Goal: Use online tool/utility: Utilize a website feature to perform a specific function

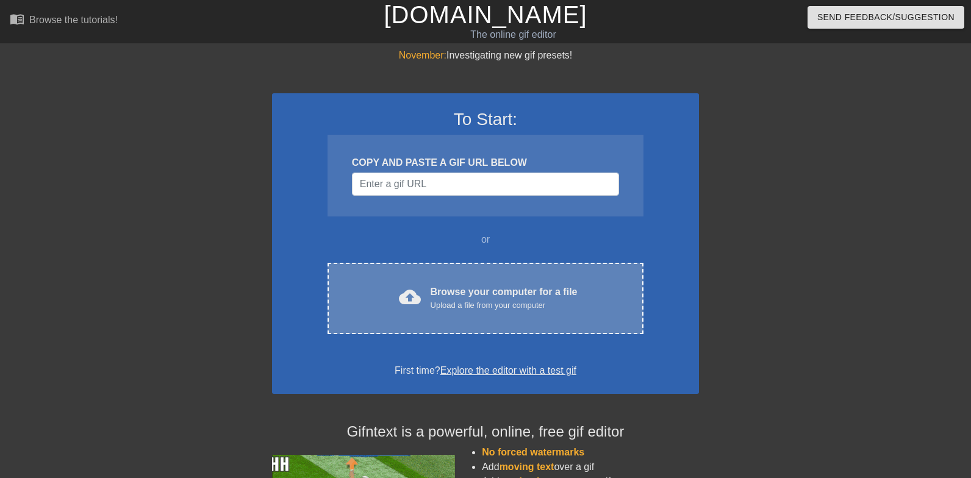
click at [486, 310] on div "Upload a file from your computer" at bounding box center [504, 306] width 147 height 12
click at [462, 287] on div "Browse your computer for a file Upload a file from your computer" at bounding box center [504, 298] width 147 height 27
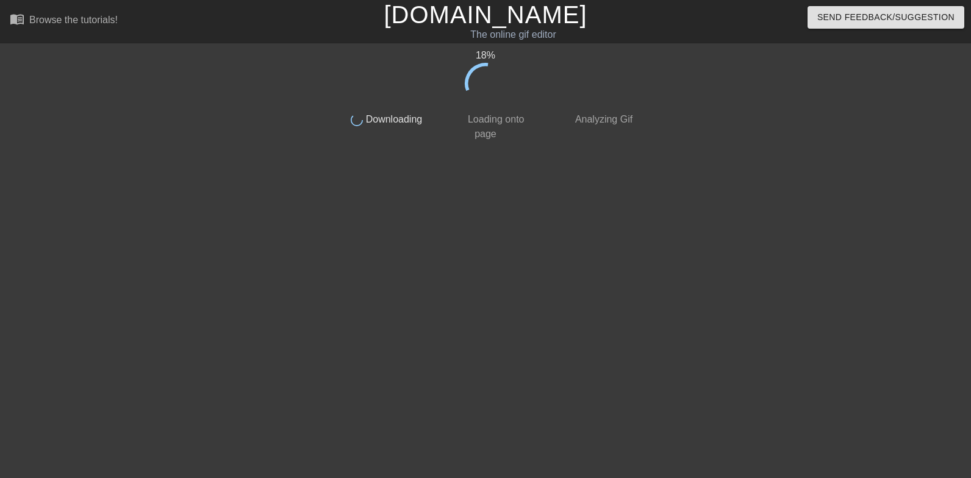
click at [533, 112] on div "done Loading onto page" at bounding box center [485, 122] width 108 height 37
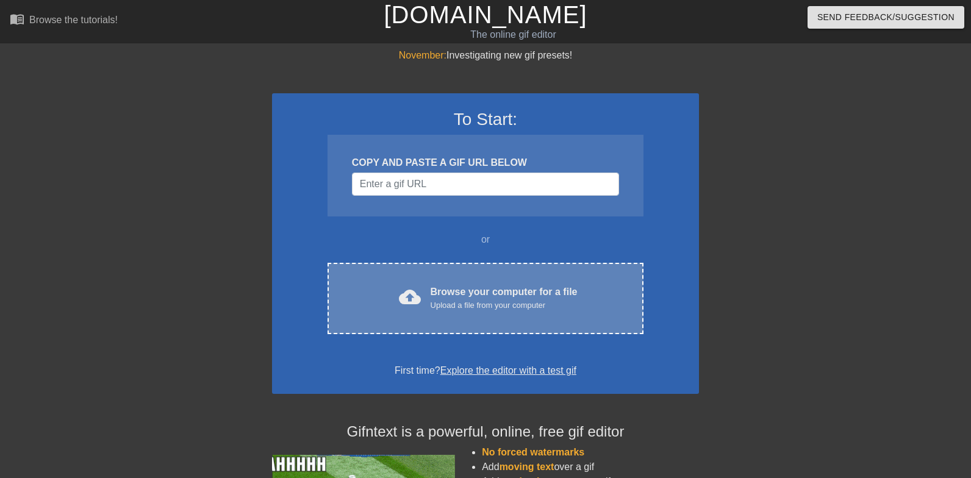
click at [438, 310] on div "Upload a file from your computer" at bounding box center [504, 306] width 147 height 12
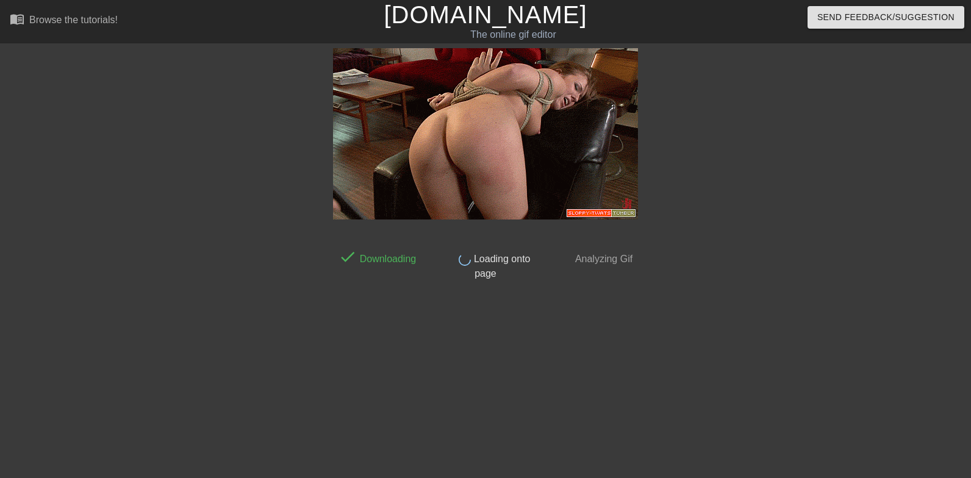
click at [483, 264] on span "Loading onto page" at bounding box center [500, 266] width 59 height 25
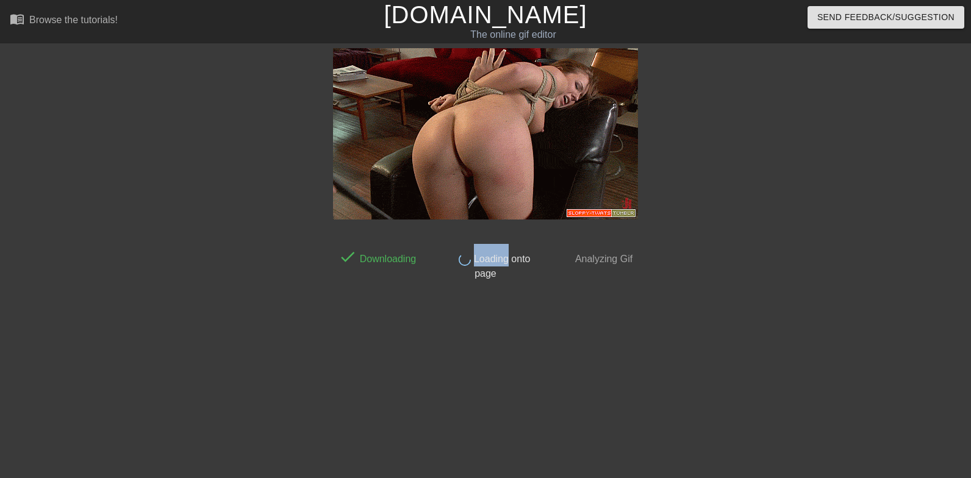
click at [483, 264] on span "Loading onto page" at bounding box center [500, 266] width 59 height 25
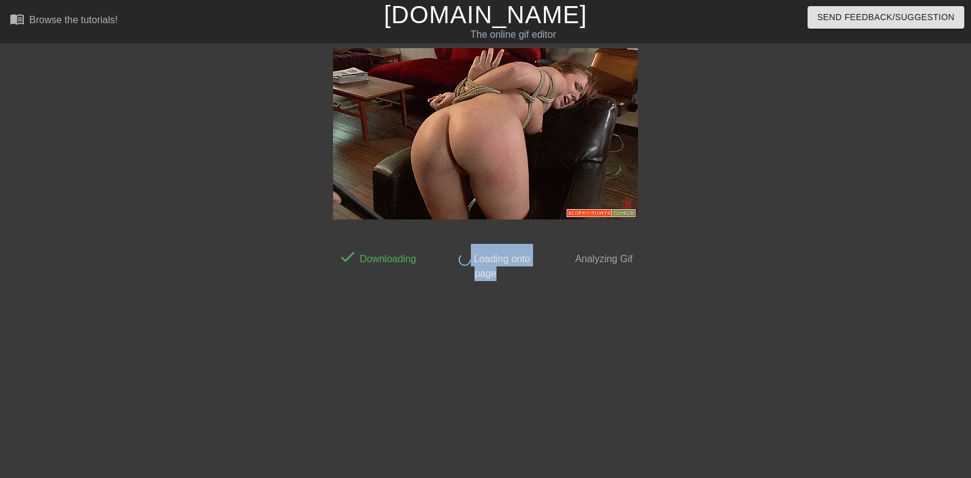
click at [483, 264] on span "Loading onto page" at bounding box center [500, 266] width 59 height 25
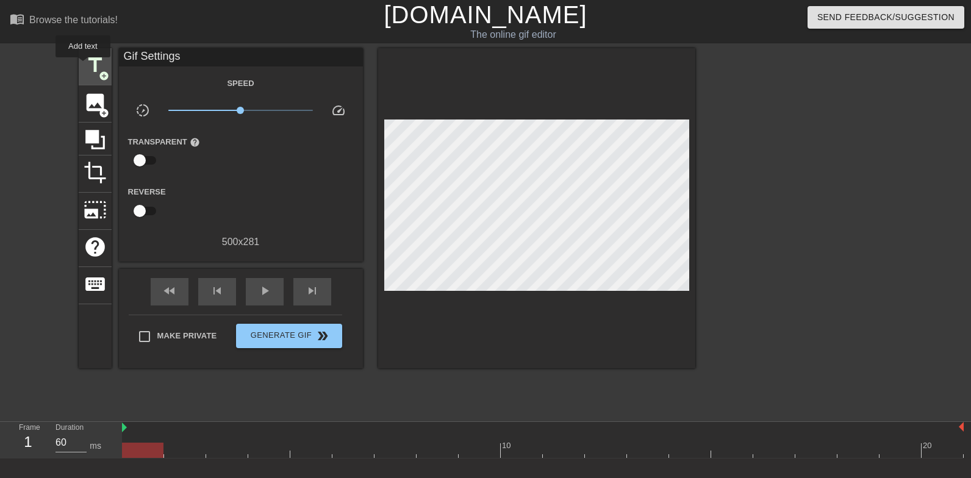
click at [84, 66] on span "title" at bounding box center [95, 65] width 23 height 23
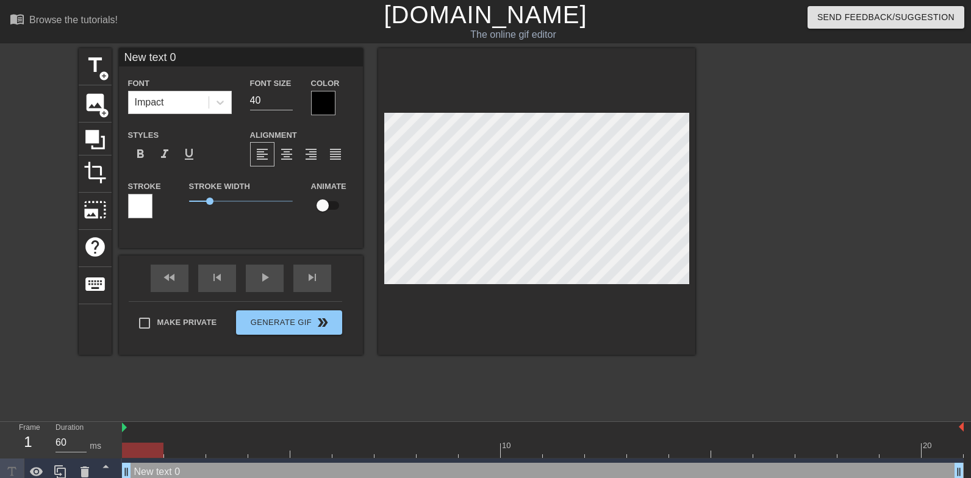
scroll to position [0, 2]
type input "G"
type textarea "G"
type input "Ge"
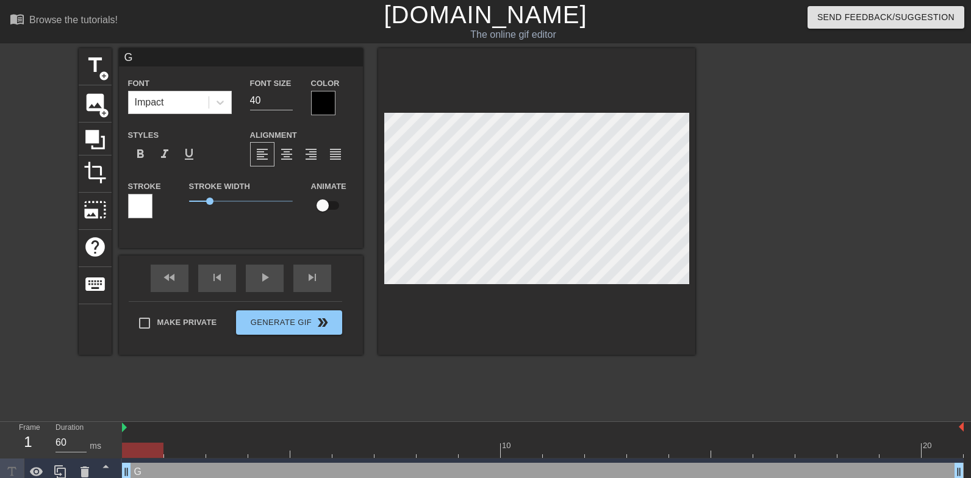
type textarea "Ge"
type input "Get"
type textarea "Get"
type input "Get"
type textarea "Get"
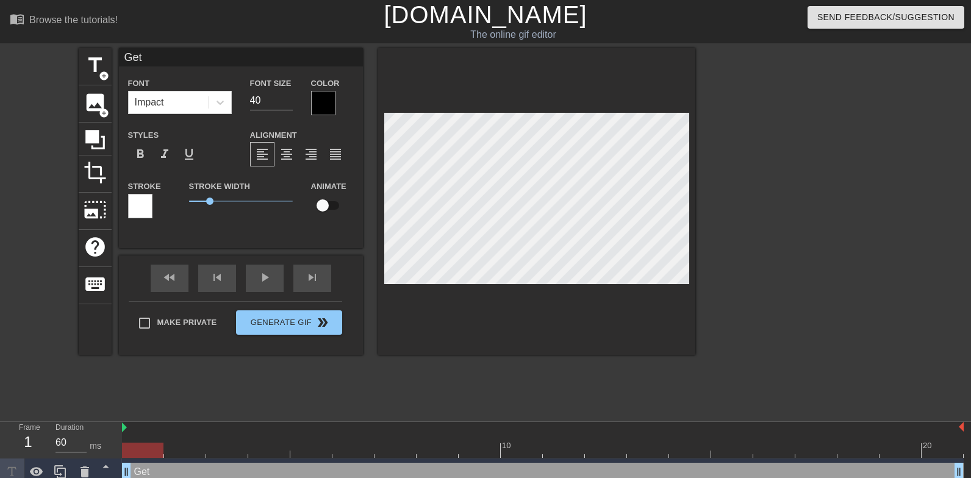
type input "Get s"
type textarea "Get s"
type input "Get sp"
type textarea "Get sp"
type input "Get spa"
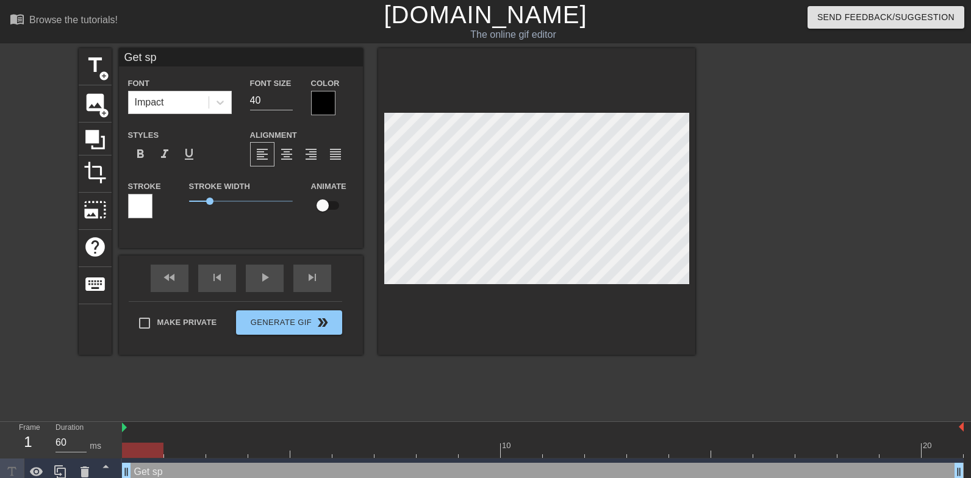
type textarea "Get spa"
type input "Get span"
type textarea "Get span"
type input "Get spank"
type textarea "Get spank"
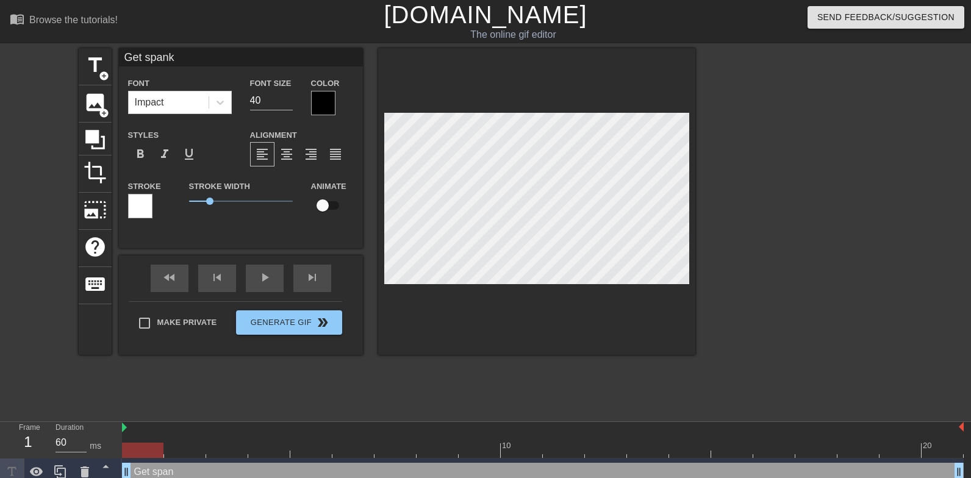
type input "Get spanke"
type textarea "Get spanke"
type input "Get spanked"
type textarea "Get spanked"
type input "Get spanked"
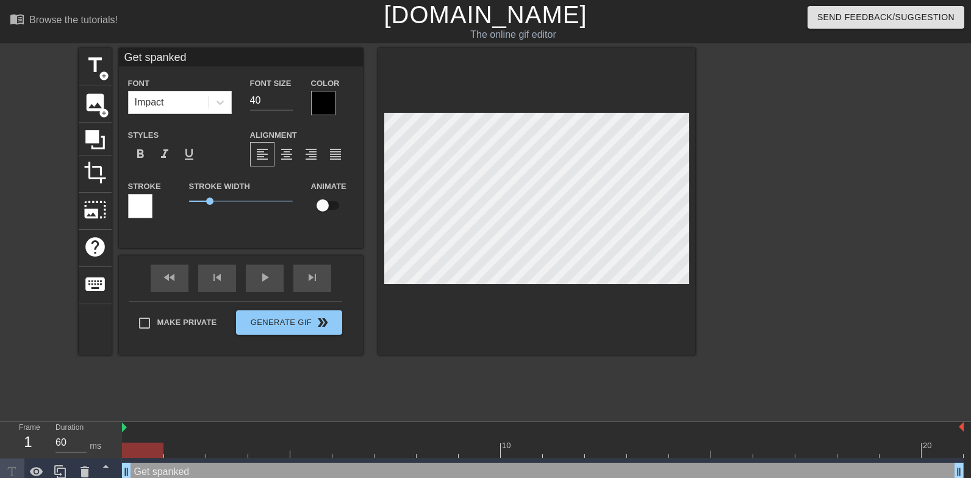
type textarea "Get spanked"
type input "Get spanked i"
type textarea "Get spanked i"
type input "Get spanked"
type textarea "Get spanked"
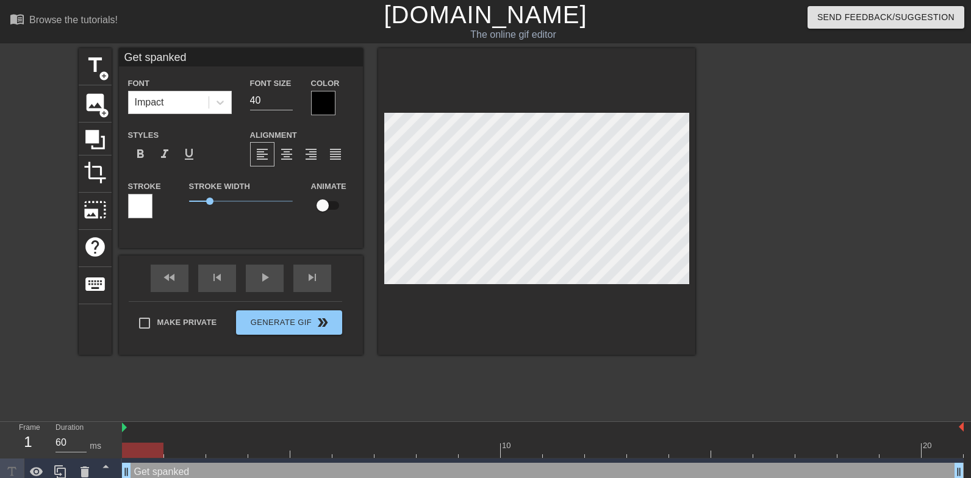
type input "Get spanked w"
type textarea "Get spanked w"
type input "Get spanked wi"
type textarea "Get spanked wi"
type input "Get spanked wit"
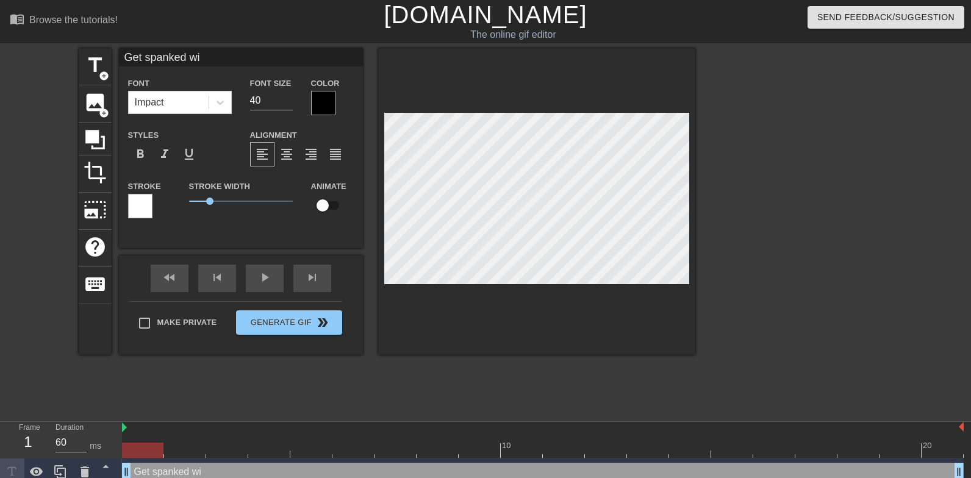
type textarea "Get spanked wit"
type input "Get spanked with"
type textarea "Get spanked with"
type input "Get spanked with"
type textarea "Get spanked with"
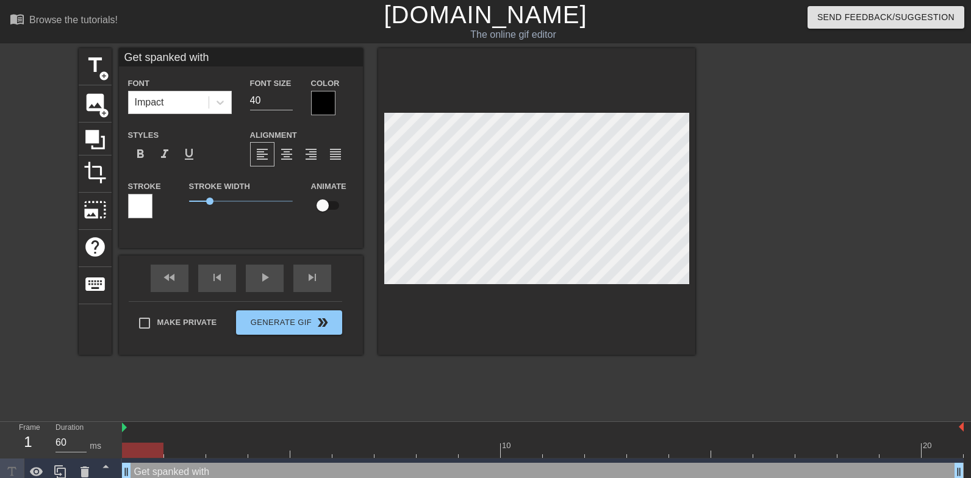
type input "Get spanked with a"
type textarea "Get spanked with a"
type input "Get spanked with a p"
type textarea "Get spanked with a pa"
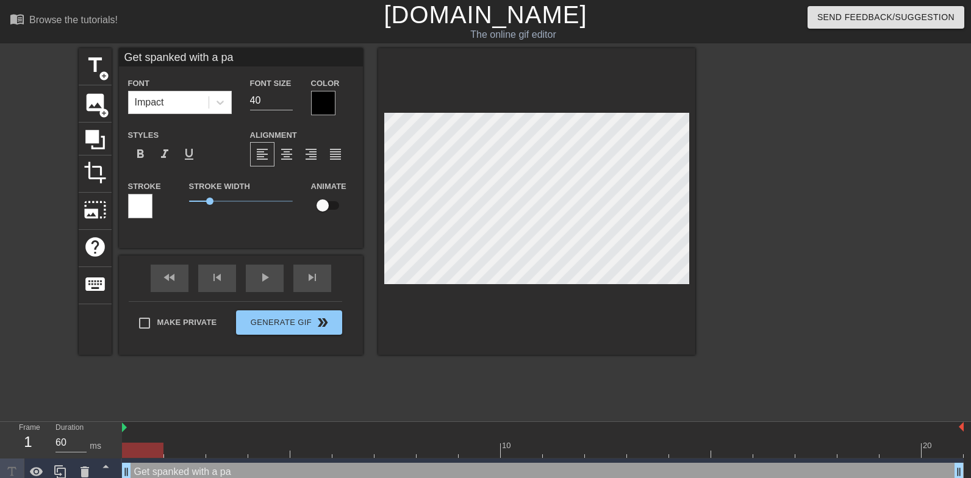
type input "Get spanked with a pad"
type textarea "Get spanked with a pad"
type input "Get spanked with a padd"
type textarea "Get spanked with a padd"
type input "Get spanked with a paddl"
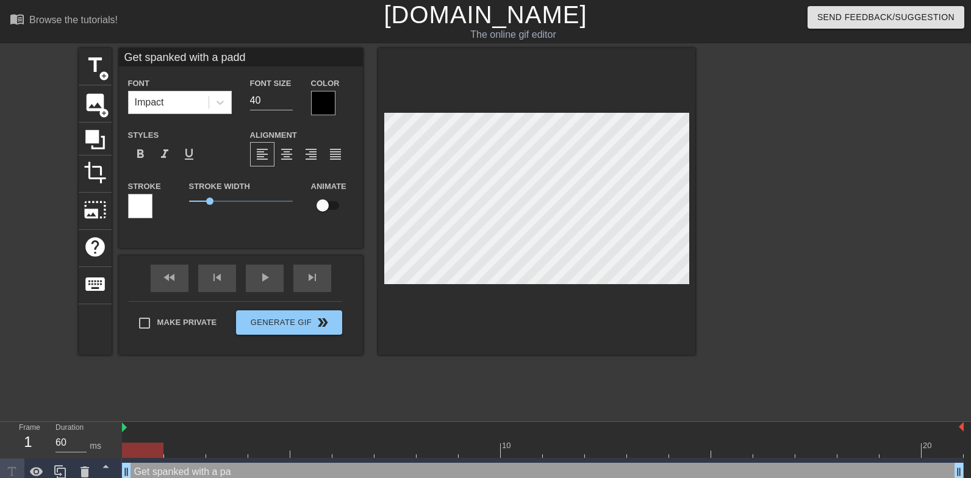
type textarea "Get spanked with a paddl"
type input "Get spanked with a paddle"
type textarea "Get spanked with a paddle"
click at [243, 386] on div "title add_circle image add_circle crop photo_size_select_large help keyboard Ge…" at bounding box center [387, 231] width 617 height 366
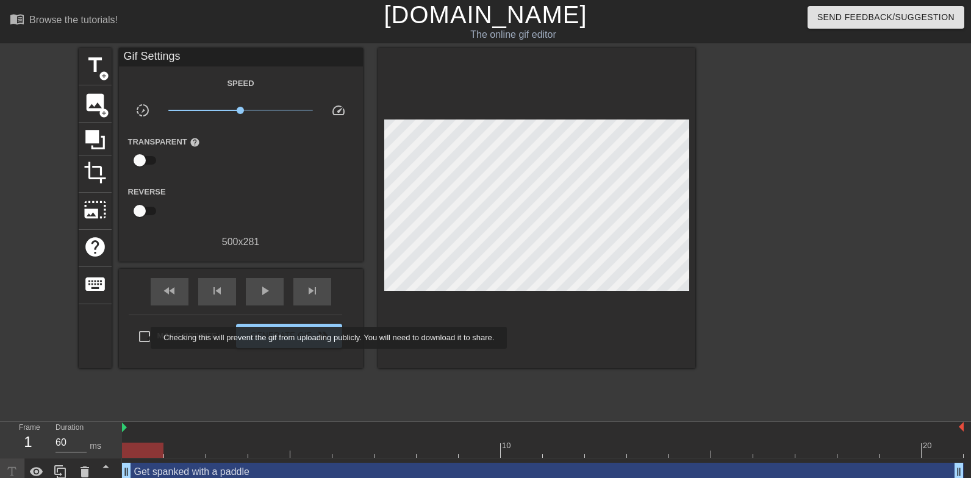
click at [143, 338] on input "Make Private" at bounding box center [145, 337] width 26 height 26
checkbox input "true"
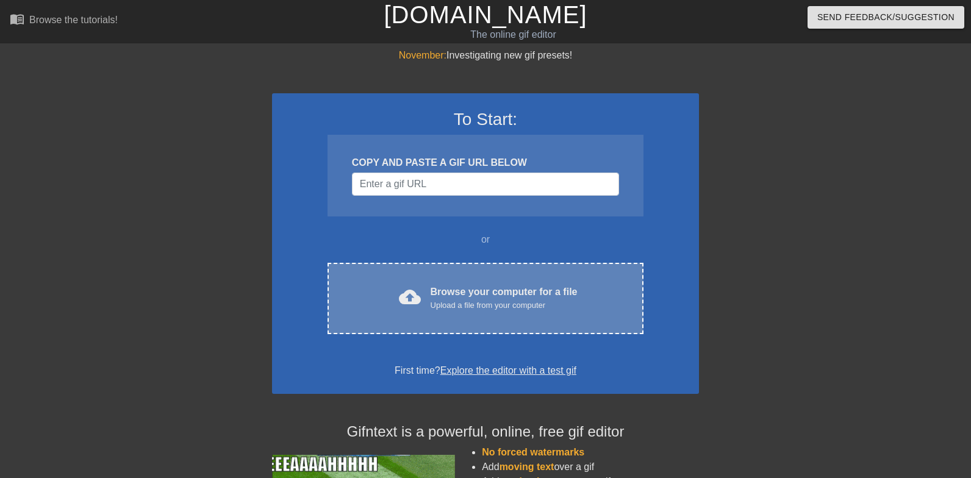
click at [468, 278] on div "cloud_upload Browse your computer for a file Upload a file from your computer C…" at bounding box center [486, 298] width 316 height 71
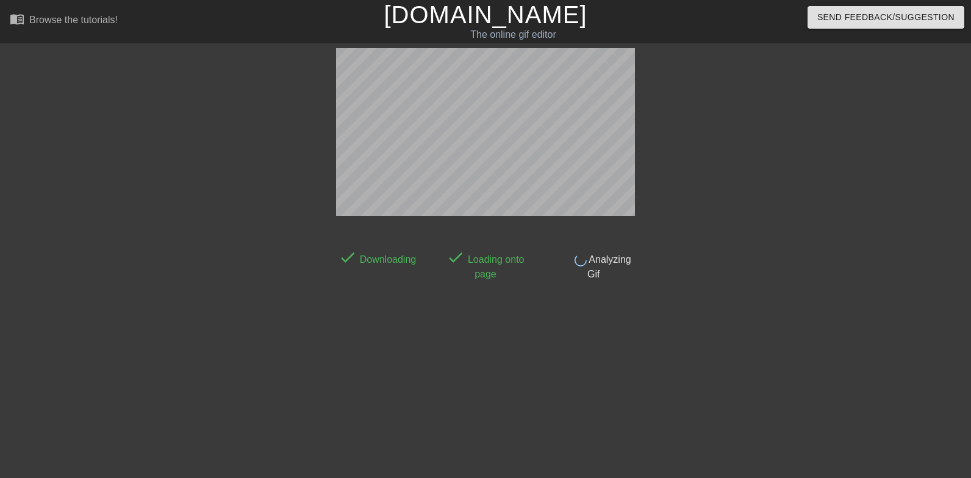
scroll to position [30, 0]
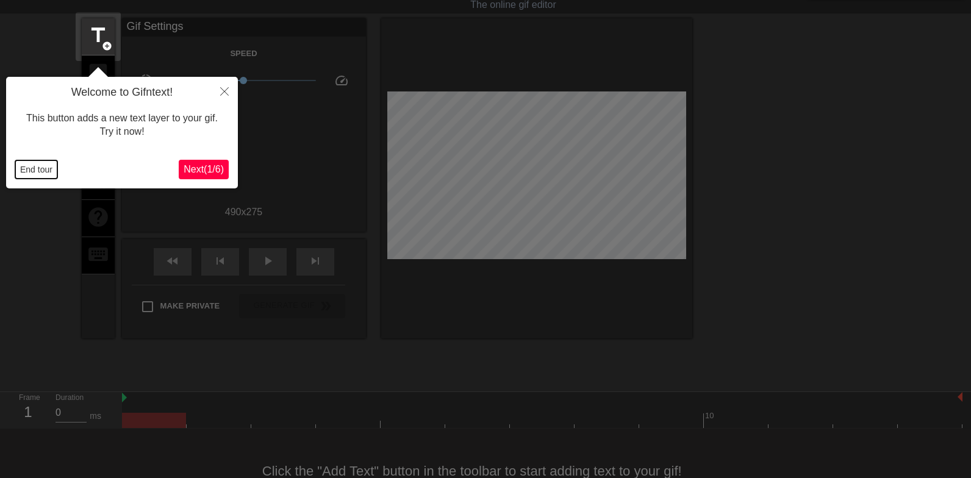
click at [37, 176] on button "End tour" at bounding box center [36, 169] width 42 height 18
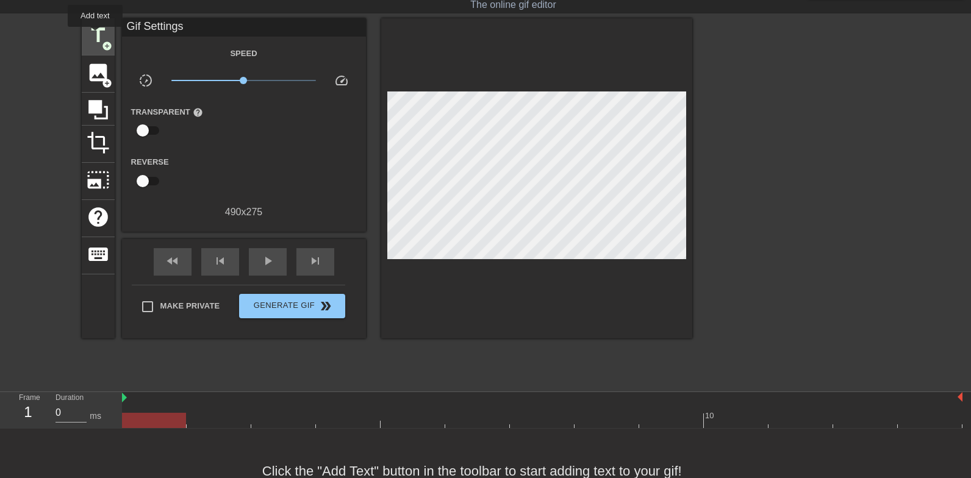
click at [96, 35] on span "title" at bounding box center [98, 35] width 23 height 23
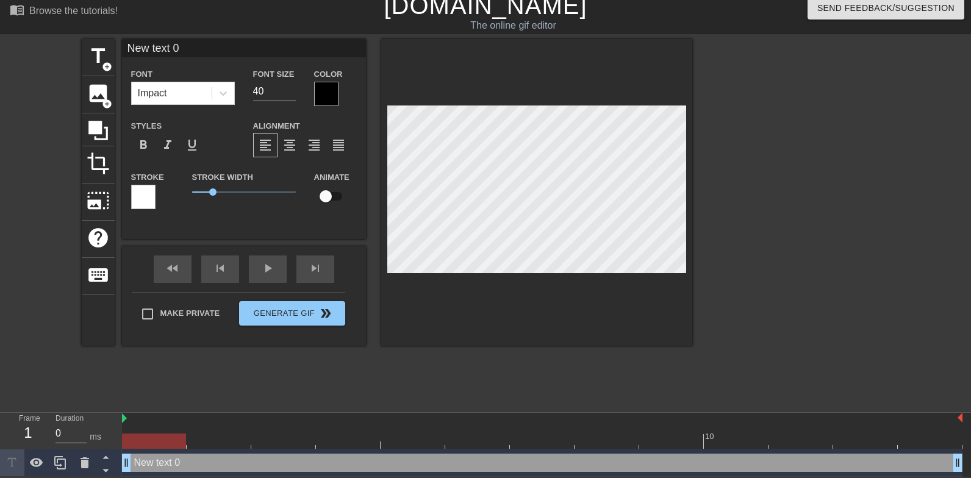
scroll to position [0, 1]
type input "H"
type textarea "H"
type input "Hu"
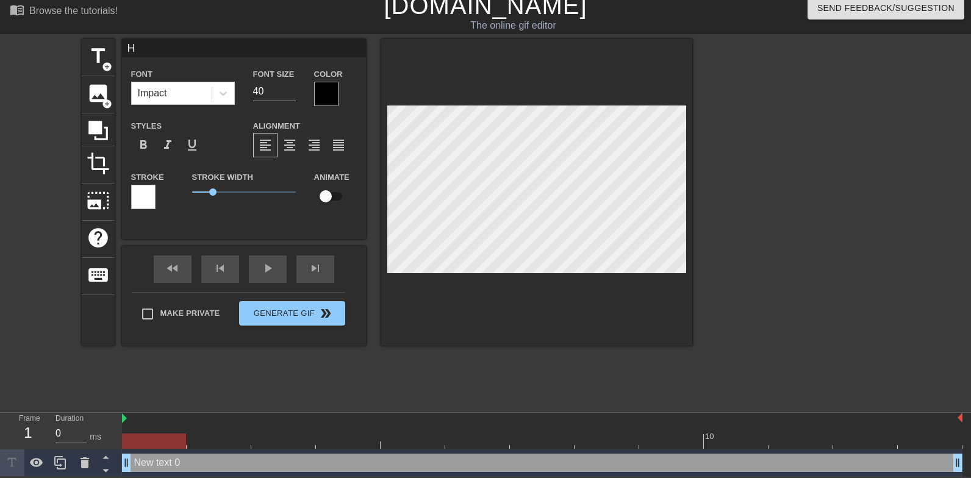
type textarea "Hu"
type input "Hun"
type textarea "Hun"
type input "Hu"
type textarea "Hu"
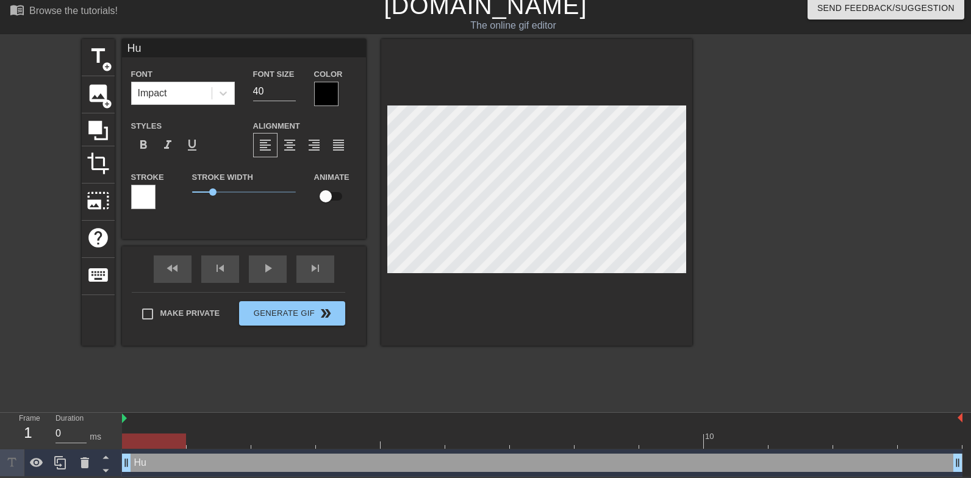
type input "H"
type textarea "H"
type input "Ha"
type textarea "Ha"
type input "Han"
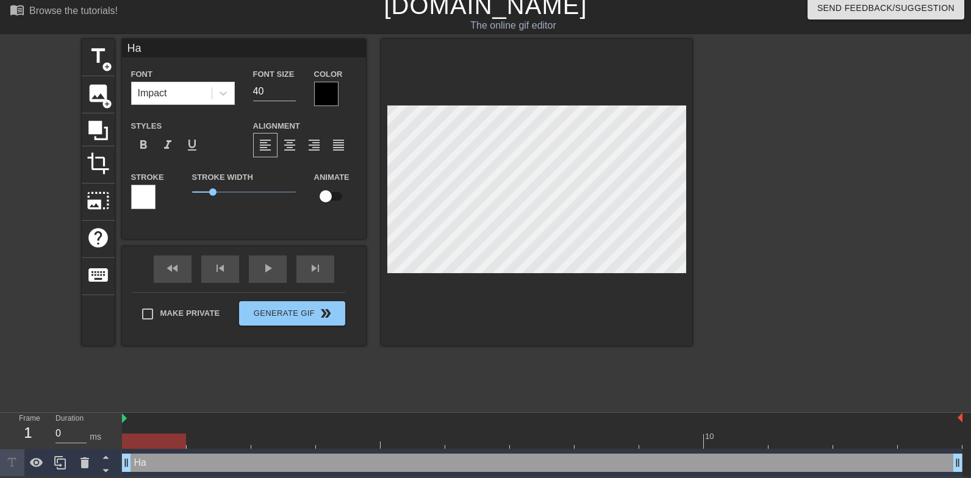
type textarea "Han"
type input "Hand"
type textarea "Hand"
type input "Handc"
type textarea "Handc"
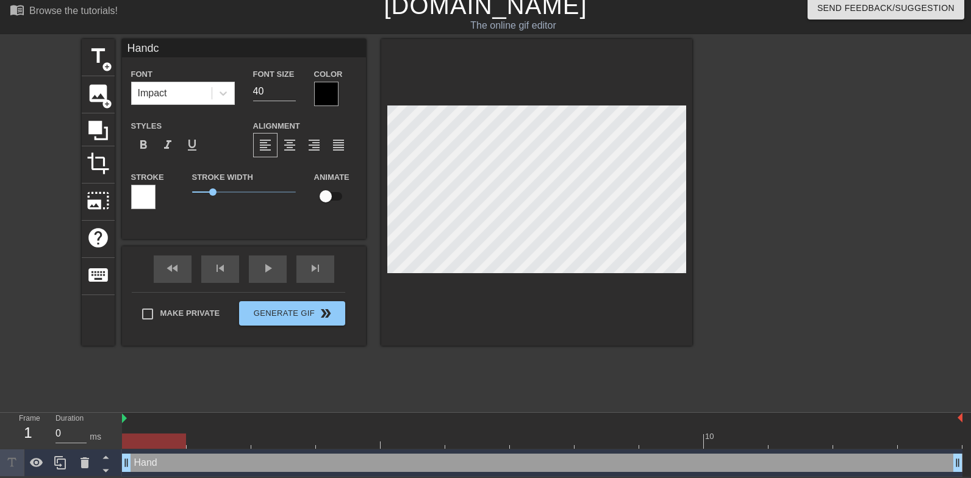
type input "Handcu"
type textarea "Handcu"
type input "Handcuf"
type textarea "Handcuf"
type input "Handcuff"
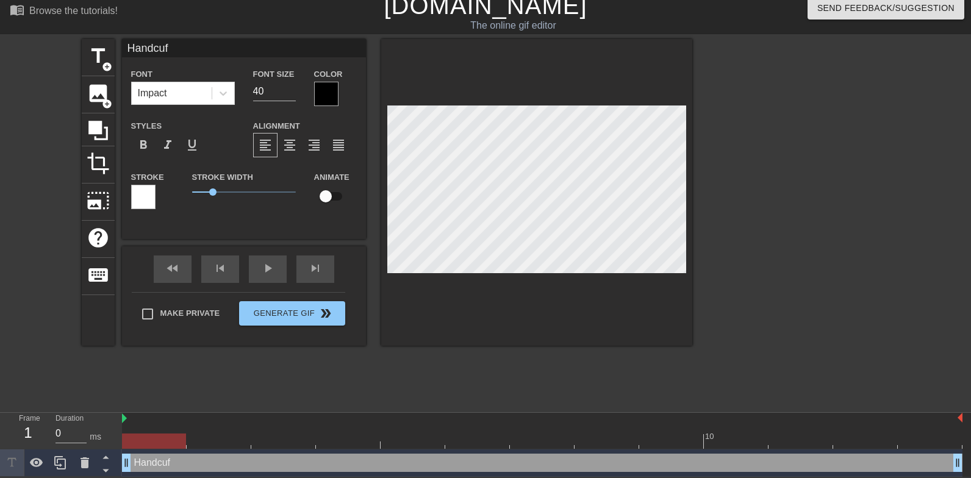
type textarea "Handcuff"
type input "Handcuffe"
type textarea "Handcuffe"
type input "Handcuffed"
type textarea "Handcuffed"
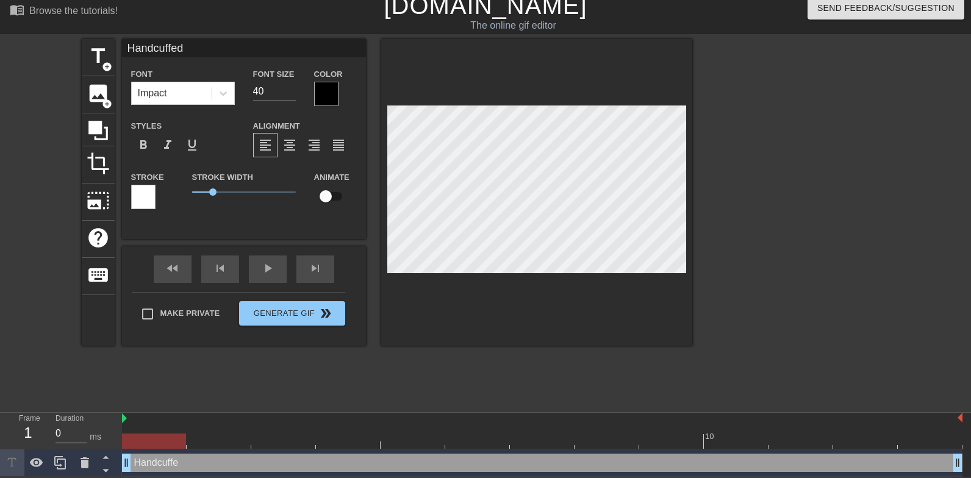
type input "Handcuffed"
type textarea "Handcuffed"
type input "Handcuffed a"
type textarea "Handcuffed an"
type input "Handcuffed and"
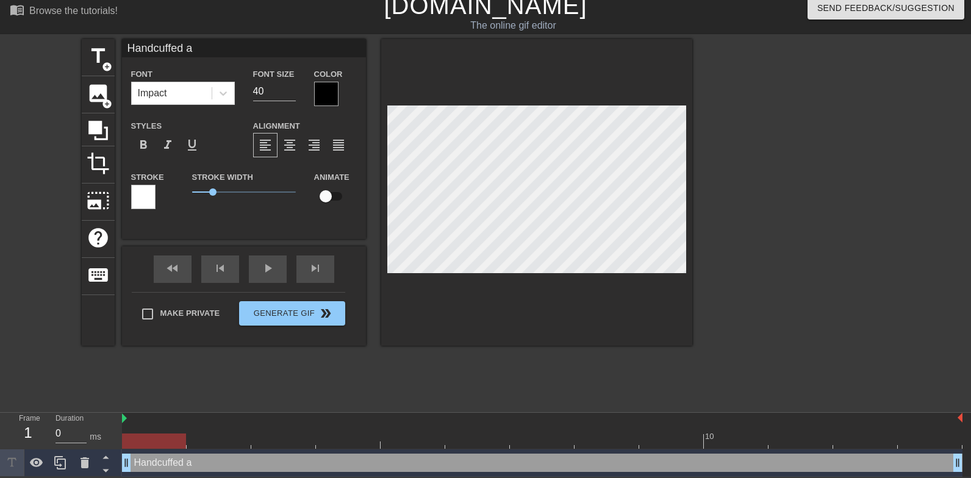
type textarea "Handcuffed and"
type input "Handcuffed and"
type textarea "Handcuffed and"
type input "Handcuffed and t"
type textarea "Handcuffed and t"
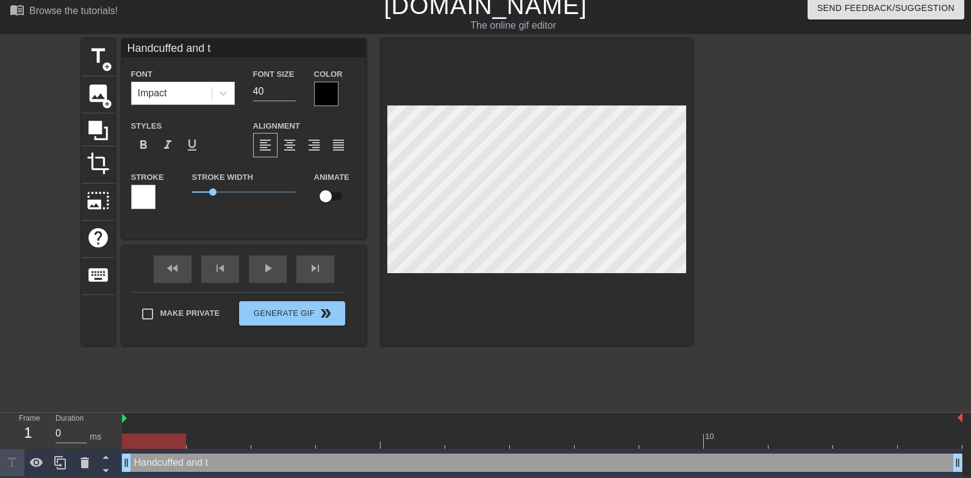
type input "Handcuffed and th"
type textarea "Handcuffed and th"
type input "Handcuffed and the"
type textarea "Handcuffed and the"
type input "Handcuffed and then"
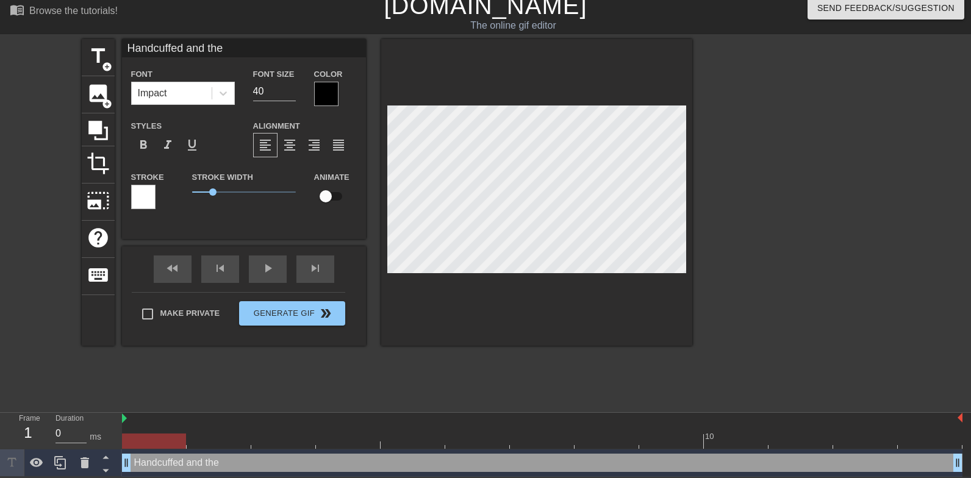
type textarea "Handcuffed and then"
type input "Handcuffed and then"
type textarea "Handcuffed and then s"
type input "Handcuffed and then sp"
type textarea "Handcuffed and then sp"
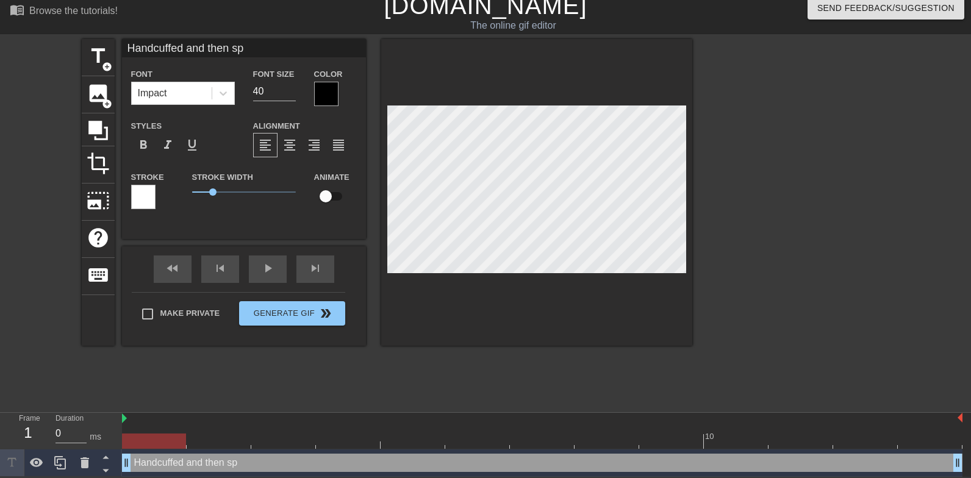
type input "Handcuffed and then spa"
type textarea "Handcuffed and then spa"
type input "Handcuffed and then span"
type textarea "Handcuffed and then span"
type input "Handcuffed and then spank"
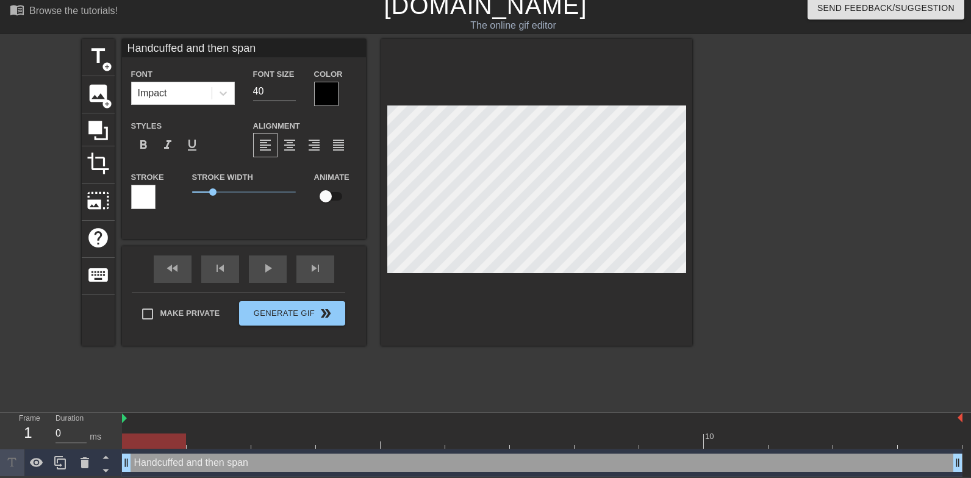
type textarea "Handcuffed and then spank"
type input "Handcuffed and then spanke"
type textarea "Handcuffed and then spanke"
type input "Handcuffed and then spanked"
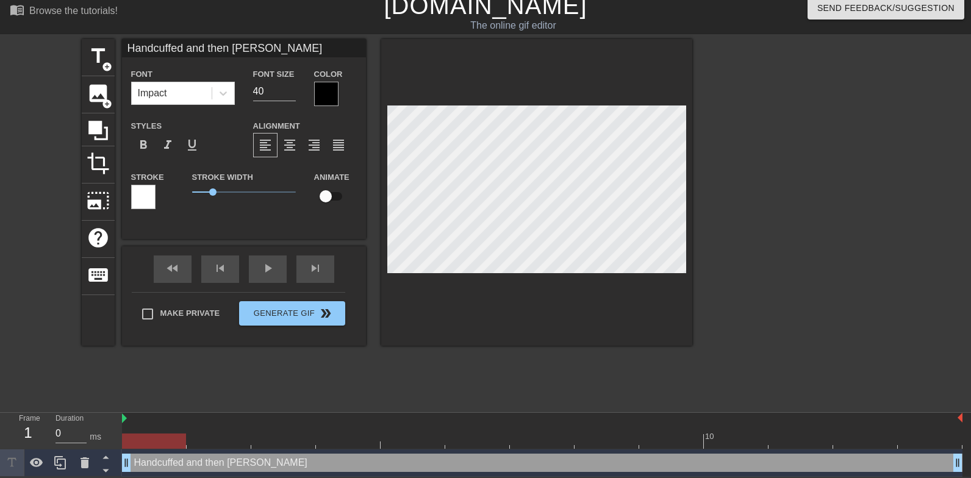
type textarea "Handcuffed and then spanked"
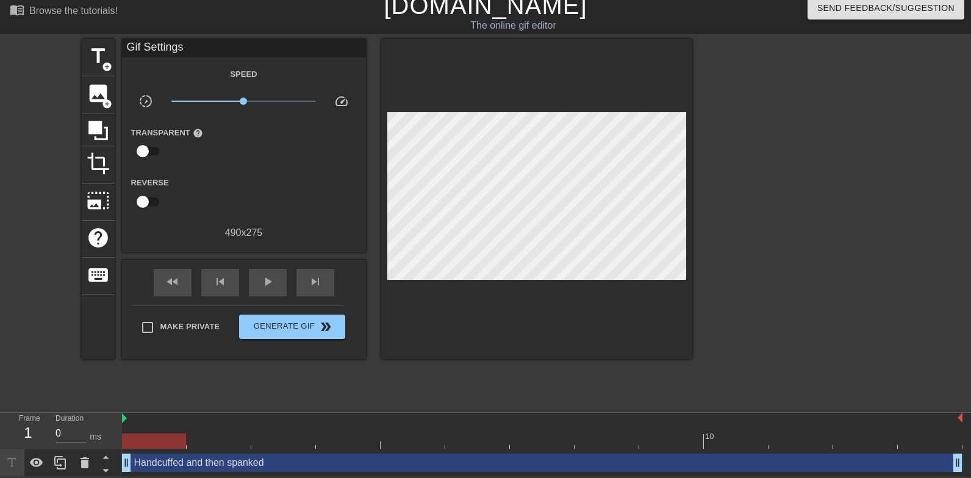
click at [522, 312] on div at bounding box center [536, 199] width 311 height 320
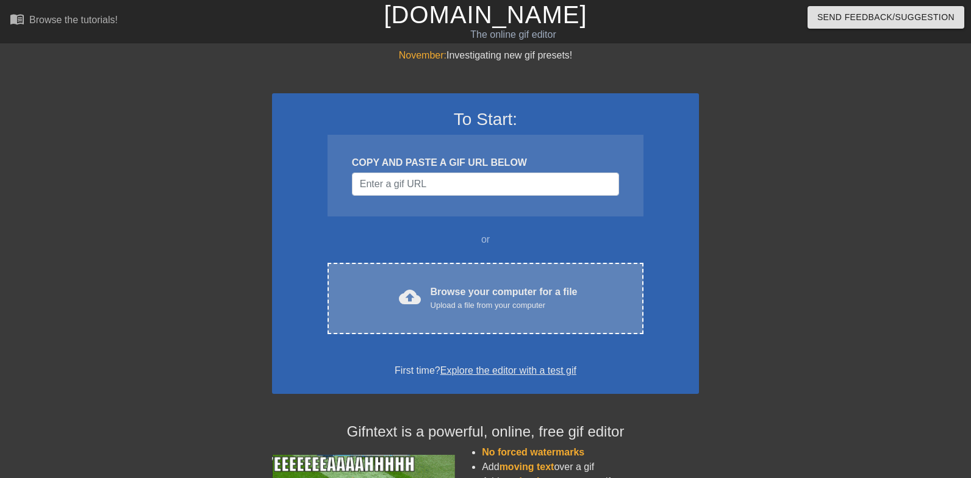
click at [517, 280] on div "cloud_upload Browse your computer for a file Upload a file from your computer C…" at bounding box center [486, 298] width 316 height 71
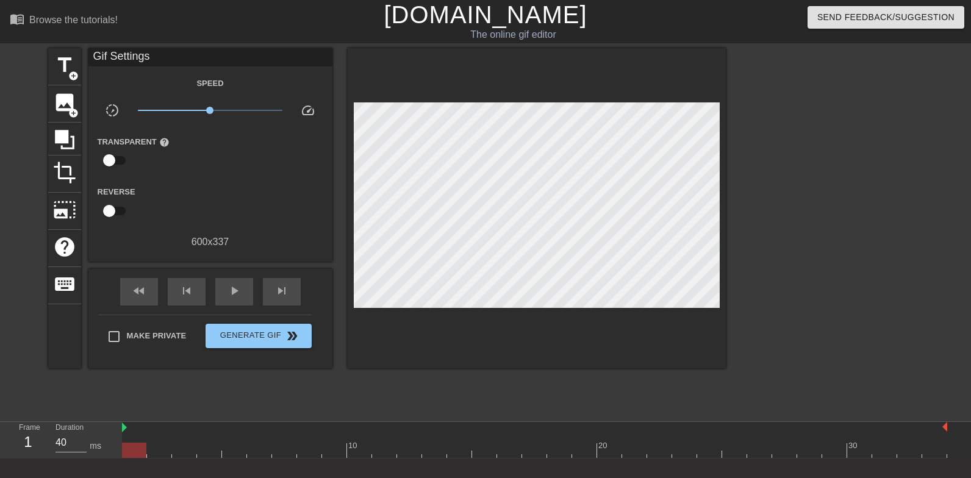
click at [43, 74] on div "title add_circle image add_circle crop photo_size_select_large help keyboard Gi…" at bounding box center [485, 231] width 971 height 366
click at [65, 74] on span "title" at bounding box center [64, 65] width 23 height 23
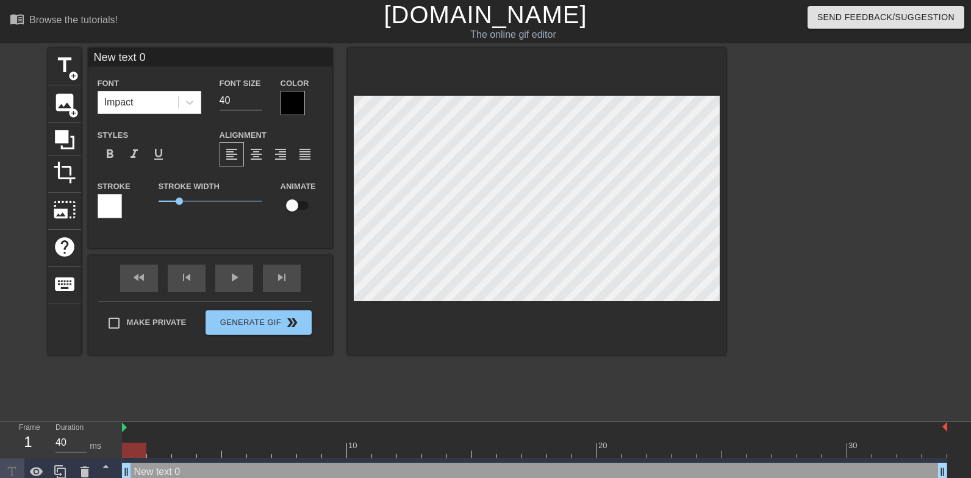
type input "L"
type textarea "L"
type input "Ly"
type textarea "Ly"
type input "Lyi"
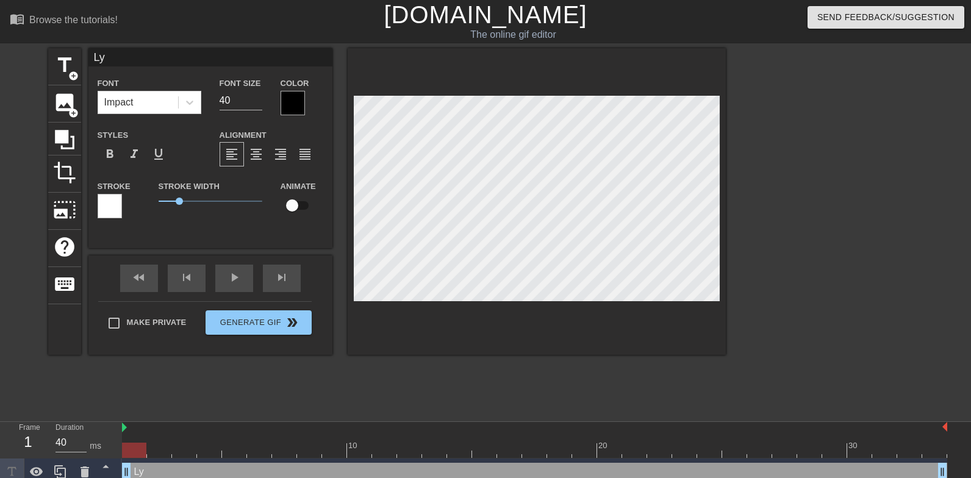
type textarea "Lyi"
type input "Lyin"
type textarea "Lyin"
type input "Lying"
type textarea "Lying"
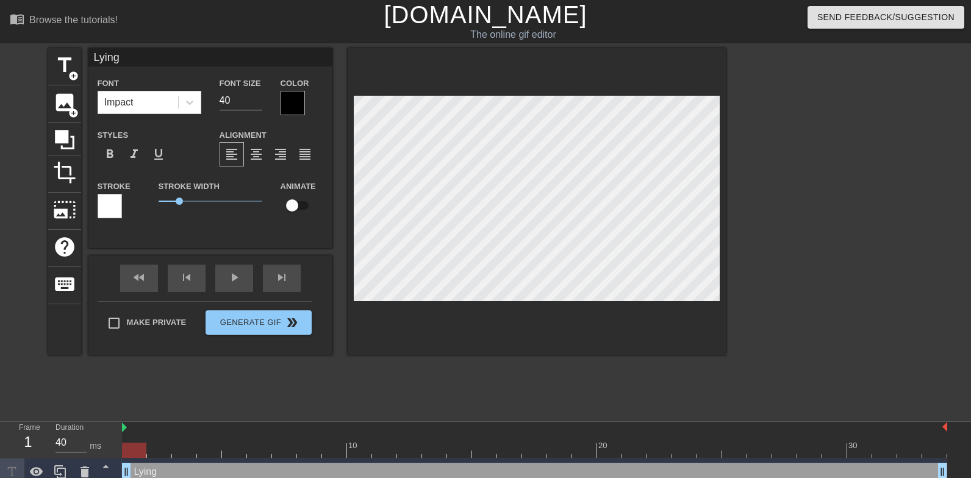
type input "Lying"
type textarea "Lying"
type input "Lying n"
type textarea "Lying n"
type input "Lying na"
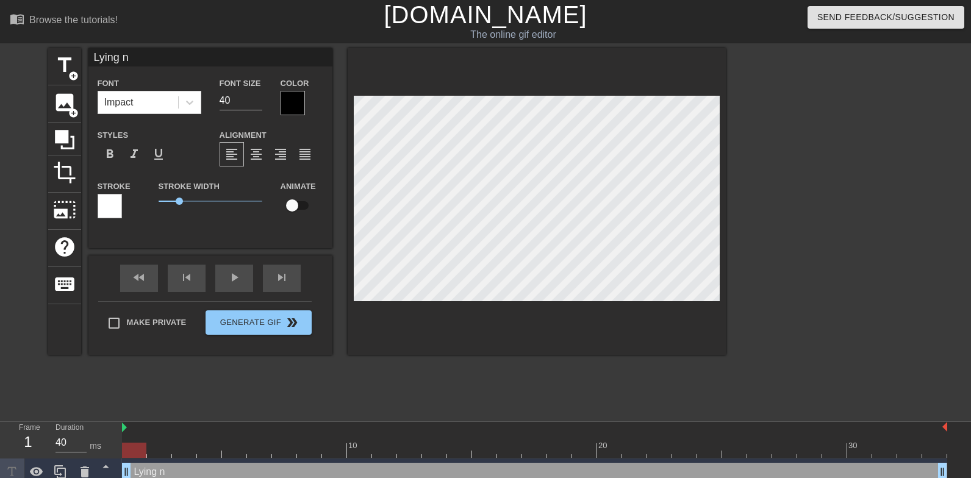
type textarea "Lying na"
type input "Lying nak"
type textarea "Lying nak"
type input "Lying nake"
type textarea "Lying nake"
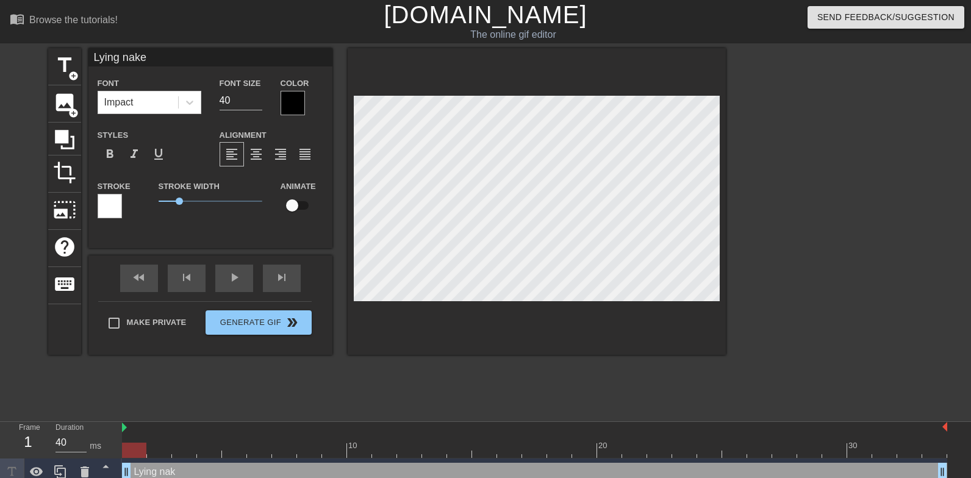
type input "Lying naked"
type textarea "Lying naked"
type input "Lying naked"
type textarea "Lying naked"
type input "Lying naked o"
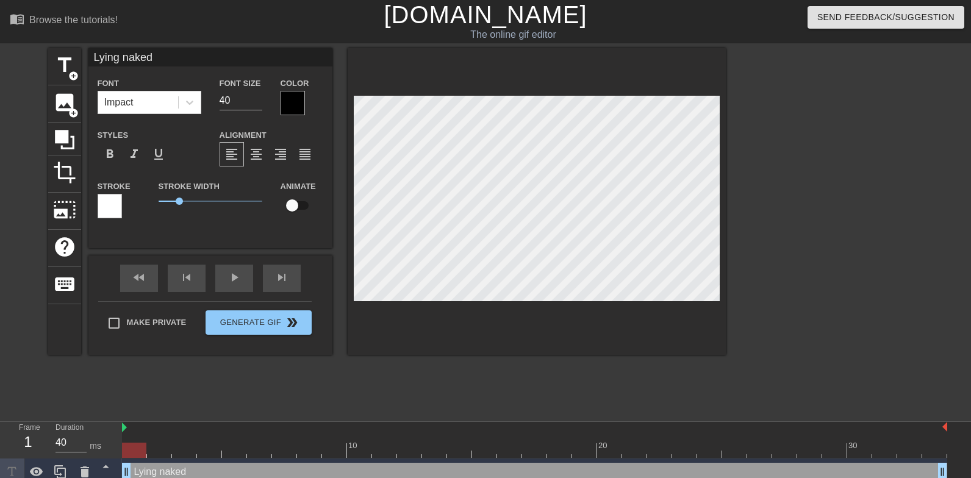
type textarea "Lying naked o"
type input "Lying naked on"
type textarea "Lying naked on"
type input "Lying naked on"
type textarea "Lying naked on"
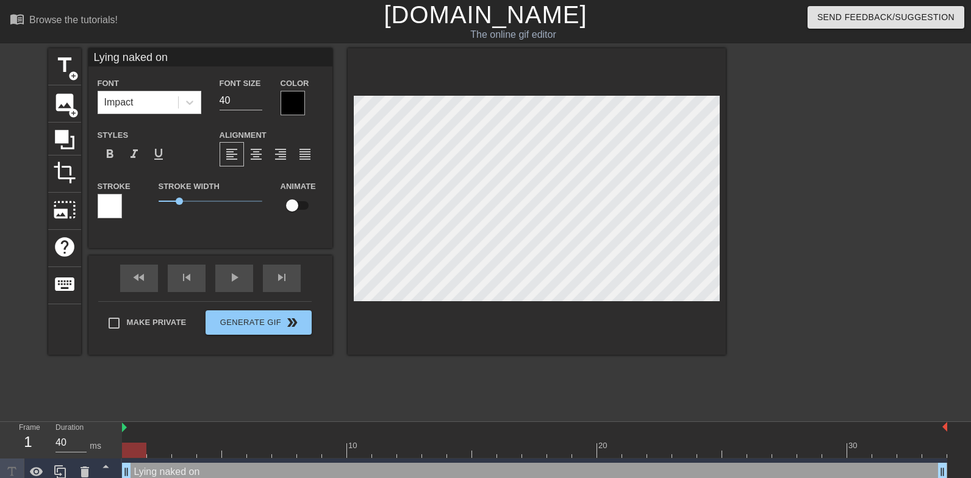
type input "Lying naked on h"
type textarea "Lying naked on h"
type input "Lying naked on hi"
type textarea "Lying naked on hi"
type input "Lying naked on his"
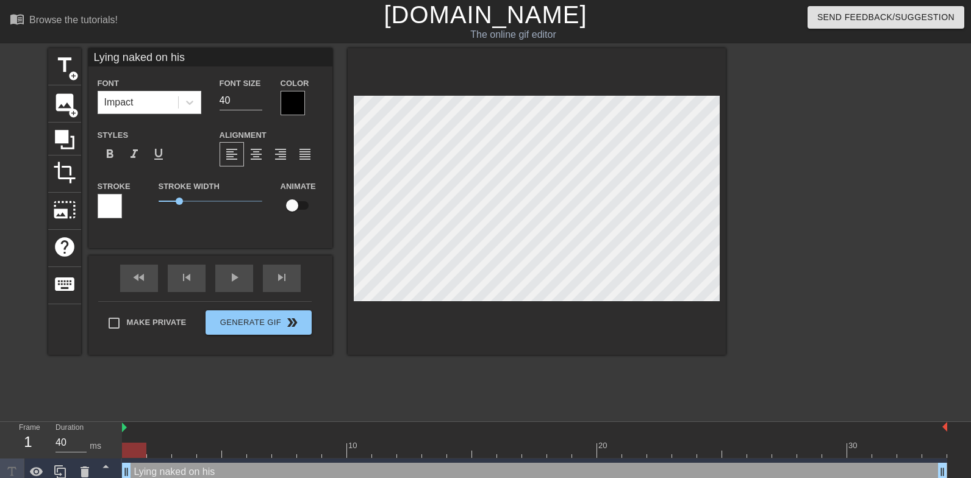
type textarea "Lying naked on his"
type input "Lying naked on his l"
type textarea "Lying naked on his l"
type input "Lying naked on his la"
type textarea "Lying naked on his la"
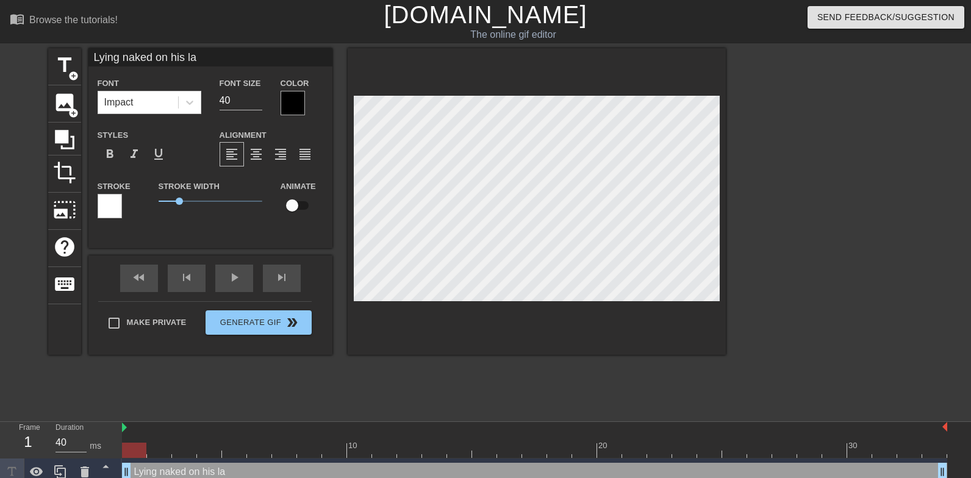
type input "Lying naked on his lap"
type textarea "Lying naked on his lap"
type input "Lying naked on his lap"
type textarea "Lying naked on his lap"
type input "Lying naked on his lap a"
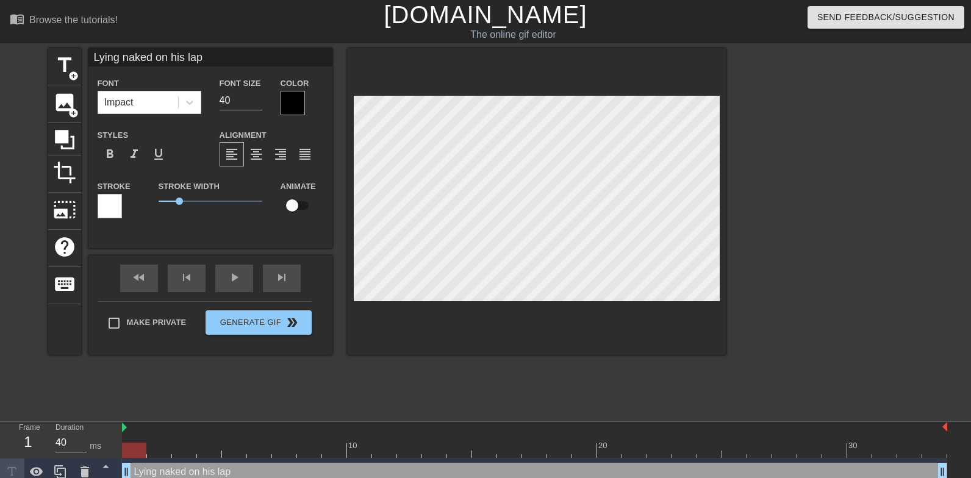
type textarea "Lying naked on his lap a"
type input "Lying naked on his lap an"
type textarea "Lying naked on his lap and"
type input "Lying naked on his lap and"
type textarea "Lying naked on his lap and"
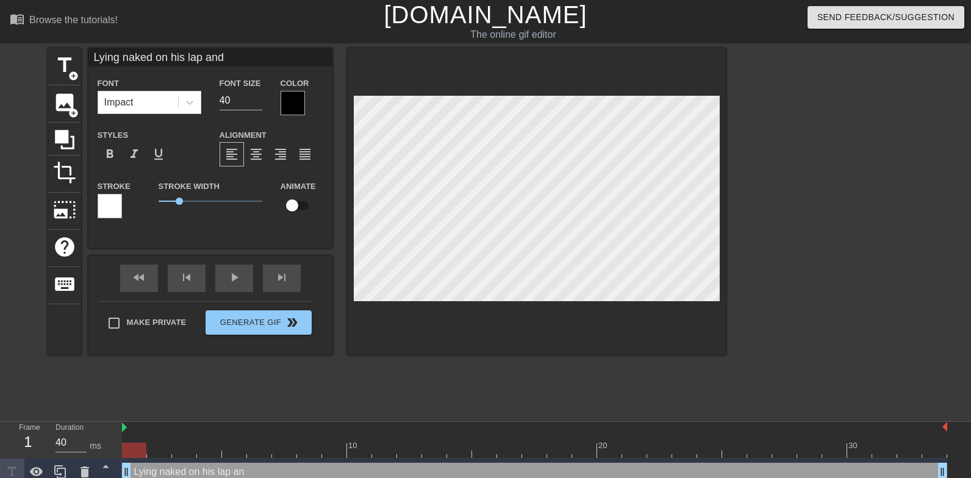
type input "Lying naked on his lap and s"
type textarea "Lying naked on his lap and s"
type input "Lying naked on his lap and sn"
type textarea "Lying naked on his lap and sn"
type input "Lying naked on his lap and s"
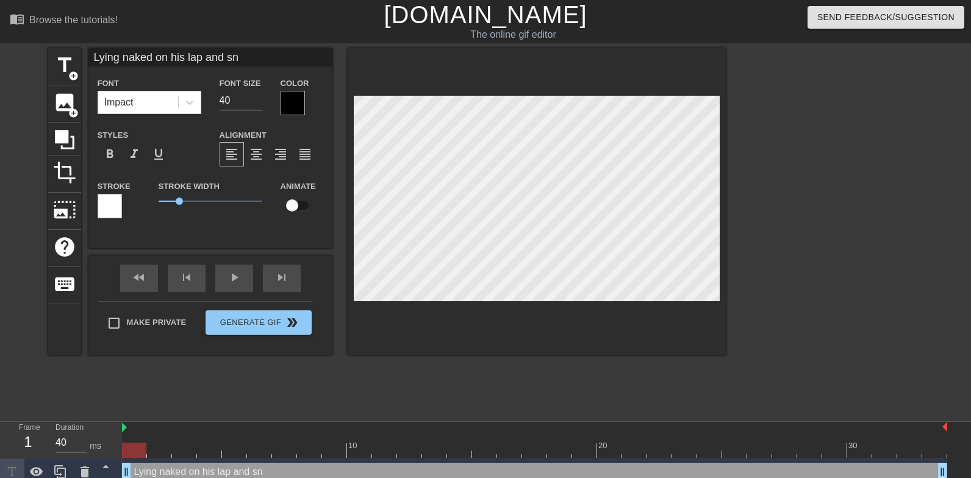
type textarea "Lying naked on his lap and s"
type input "Lying naked on his lap and sp"
type textarea "Lying naked on his lap and sp"
type input "Lying naked on his lap and spa"
type textarea "Lying naked on his lap and spa"
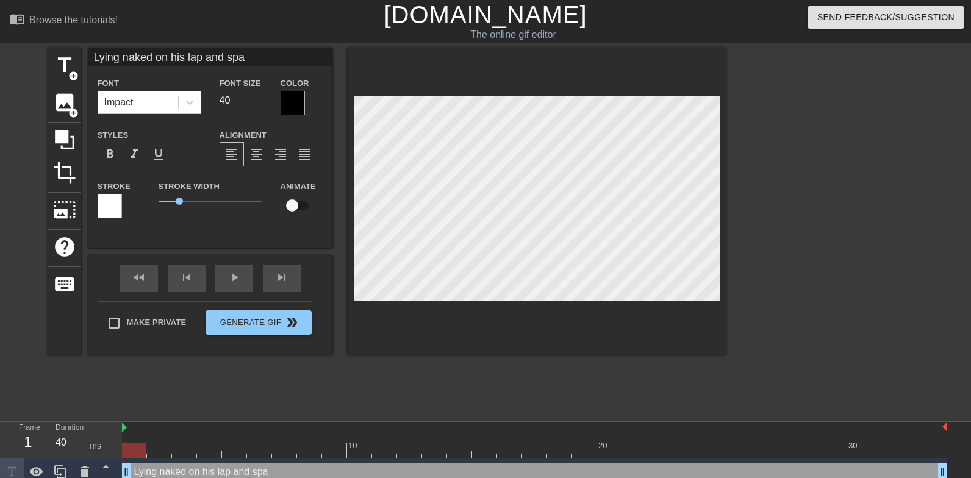
type input "Lying naked on his lap and span"
type textarea "Lying naked on his lap and span"
type input "Lying naked on his lap and spank"
type textarea "Lying naked on his lap and spank"
type input "Lying naked on his lap and spanke"
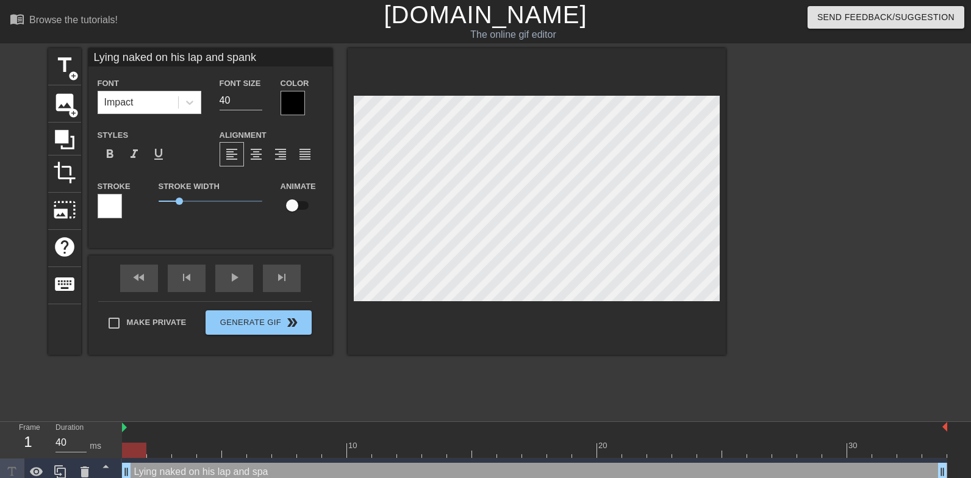
type textarea "Lying naked on his lap and spanke"
type input "Lying naked on his lap and spanked"
type textarea "Lying naked on his lap and spanked"
type input "Lying naked on his lap and spanked"
type textarea "Lying naked on his lap and spanked"
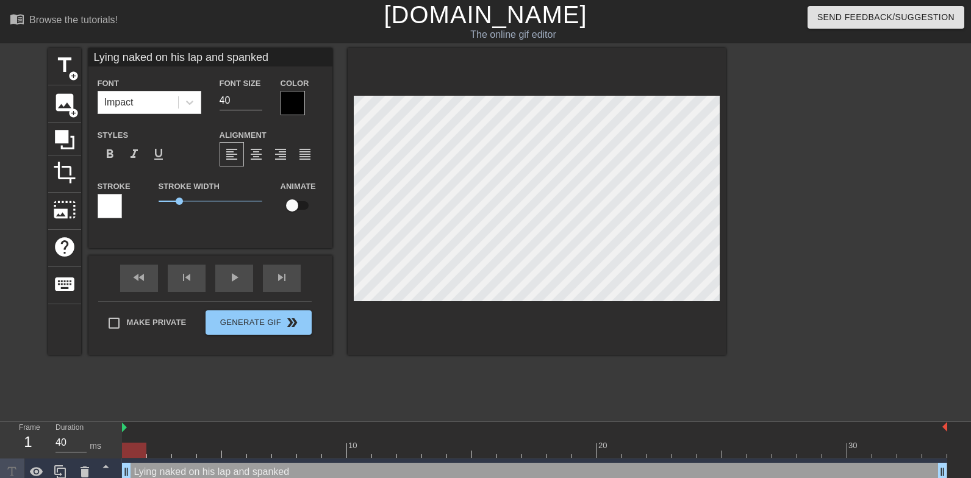
type input "Lying naked on his lap and spanked w"
type textarea "Lying naked on his lap and spanked w"
type input "Lying naked on his lap and spanked wi"
type textarea "Lying naked on his lap and spanked wi"
type input "Lying naked on his lap and spanked wit"
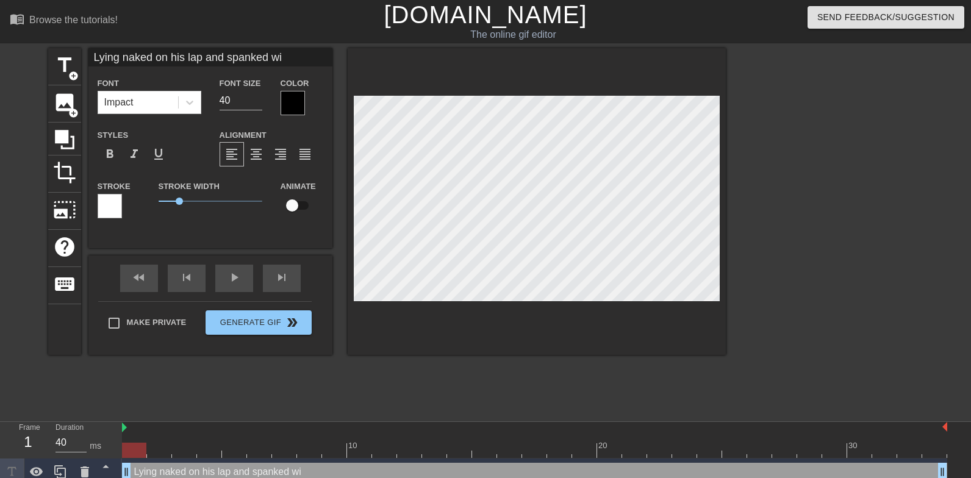
type textarea "Lying naked on his lap and spanked wit"
type input "Lying naked on his lap and spanked with"
type textarea "Lying naked on his lap and spanked with"
type input "Lying naked on his lap and spanked with"
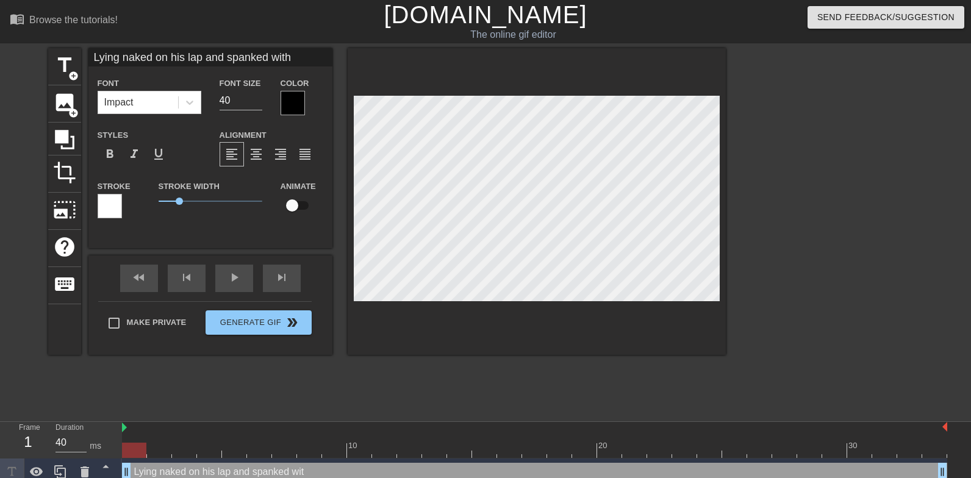
type textarea "Lying naked on his lap and spanked with"
type input "Lying naked on his lap and spanked with b"
type textarea "Lying naked on his lap and spanked with b"
type input "Lying naked on his lap and spanked with ba"
type textarea "Lying naked on his lap and spanked with ba"
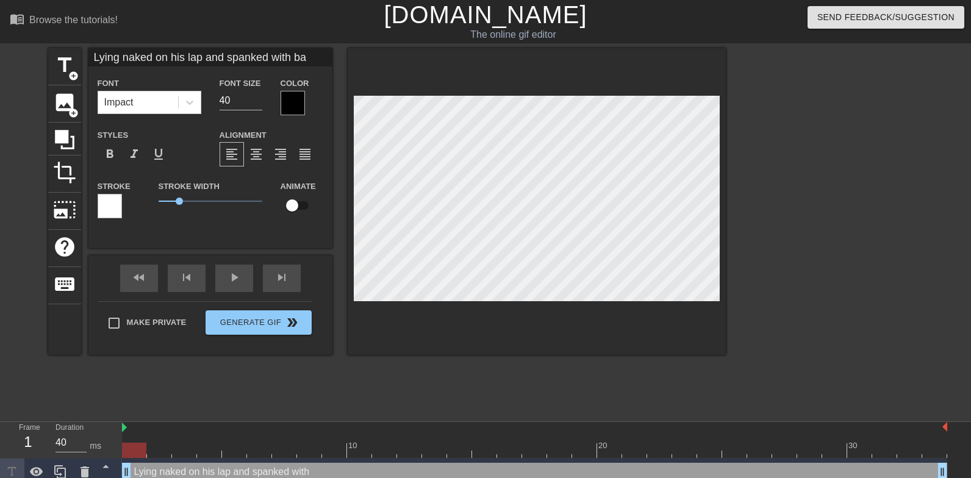
type input "Lying naked on his lap and spanked with bar"
type textarea "Lying naked on his lap and spanked with bar"
type input "Lying naked on his lap and spanked with bare"
type textarea "Lying naked on his lap and spanked with bare"
type input "Lying naked on his lap and spanked with bare"
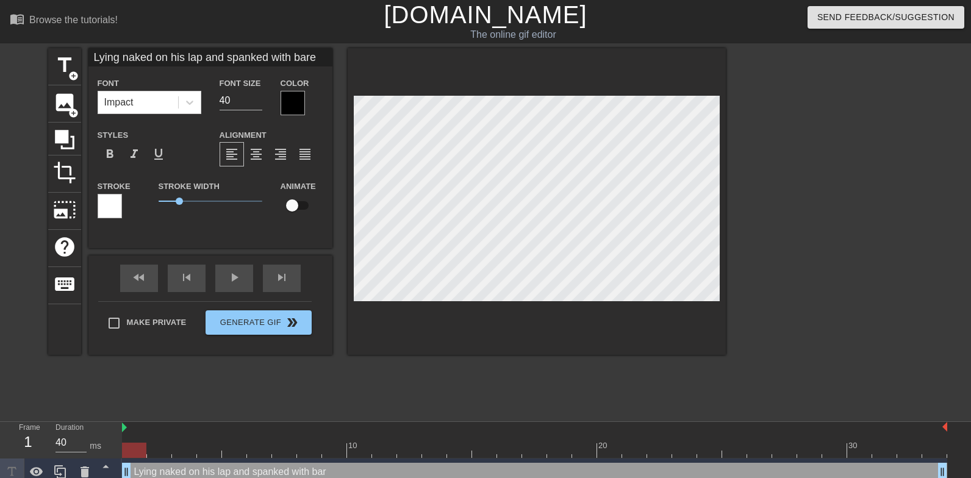
type textarea "Lying naked on his lap and spanked with bare"
type input "Lying naked on his lap and spanked with bare h"
type textarea "Lying naked on his lap and spanked with bare h"
type input "Lying naked on his lap and spanked with bare ha"
type textarea "Lying naked on his lap and spanked with bare ha"
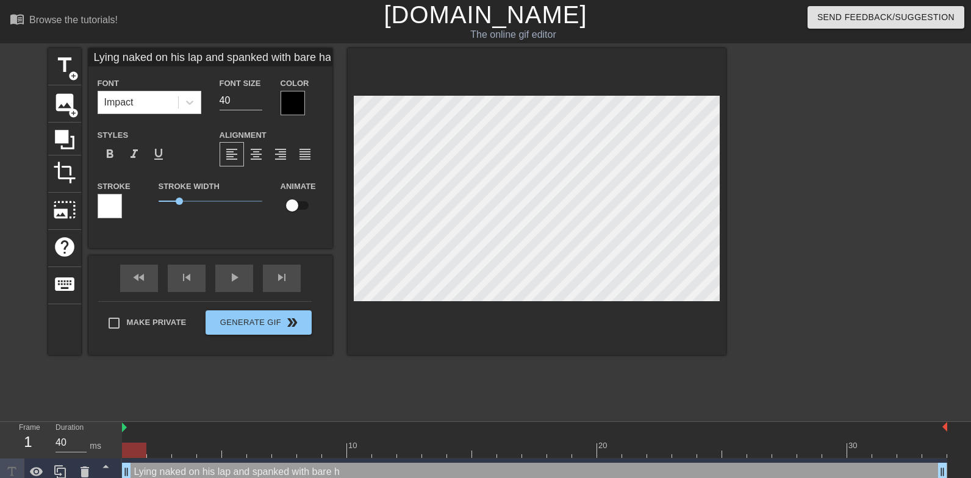
type input "Lying naked on his lap and spanked with bare han"
type textarea "Lying naked on his lap and spanked with bare hand"
type input "Lying naked on his lap and spanked with bare hands"
type textarea "Lying naked on his lap and spanked with bare hands"
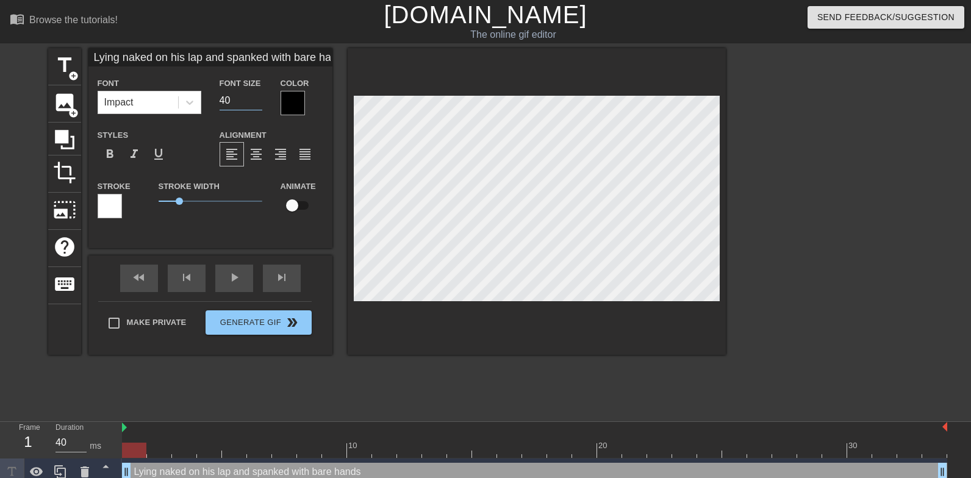
click at [233, 103] on input "40" at bounding box center [241, 101] width 43 height 20
type input "30"
click at [243, 95] on input "30" at bounding box center [241, 101] width 43 height 20
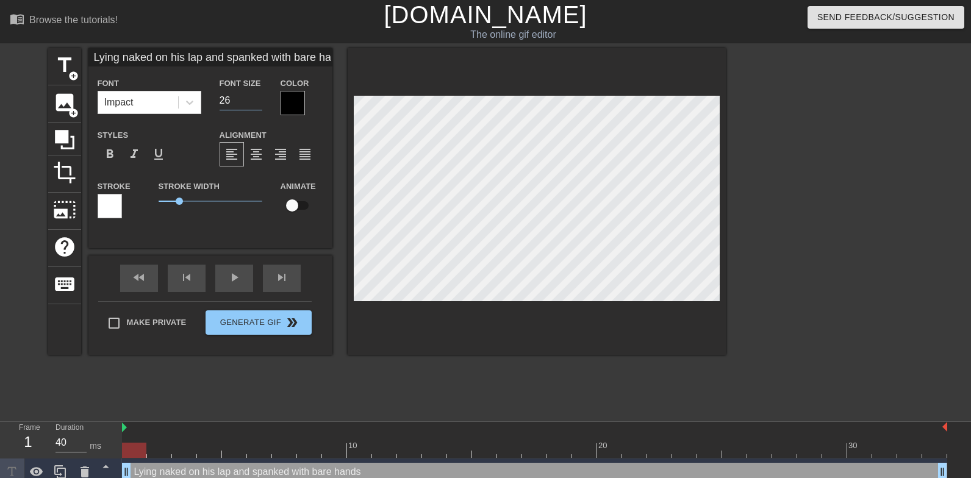
type input "26"
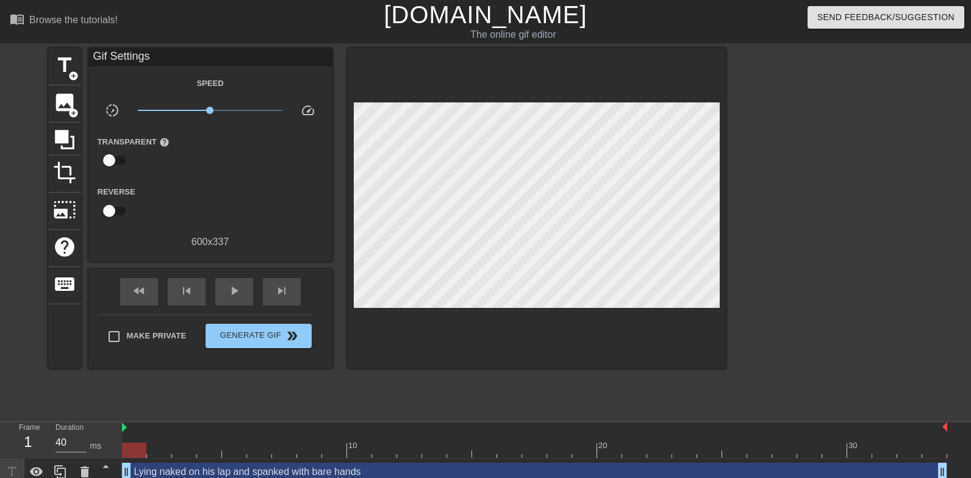
click at [420, 320] on div at bounding box center [537, 208] width 378 height 320
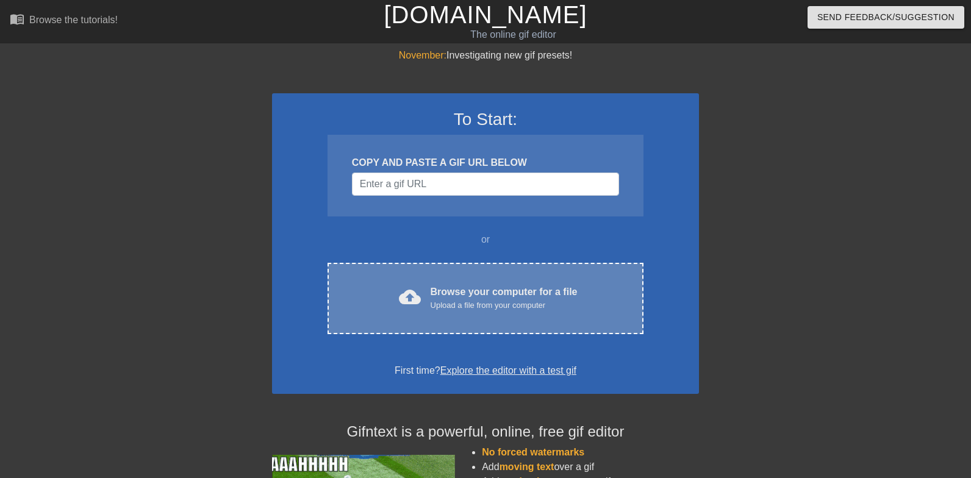
click at [461, 298] on div "Browse your computer for a file Upload a file from your computer" at bounding box center [504, 298] width 147 height 27
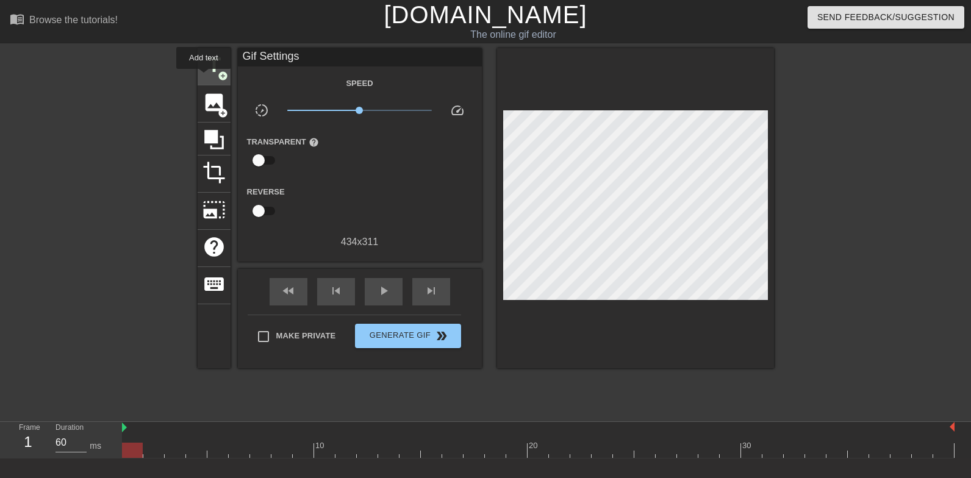
click at [207, 71] on span "title" at bounding box center [214, 65] width 23 height 23
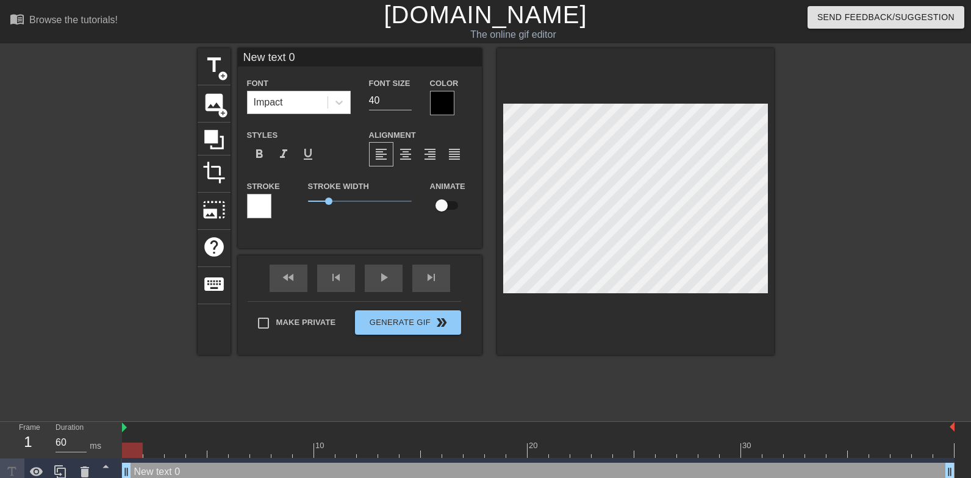
type input "S"
type textarea "S"
type input "Sl"
type textarea "Sl"
type input "Sle"
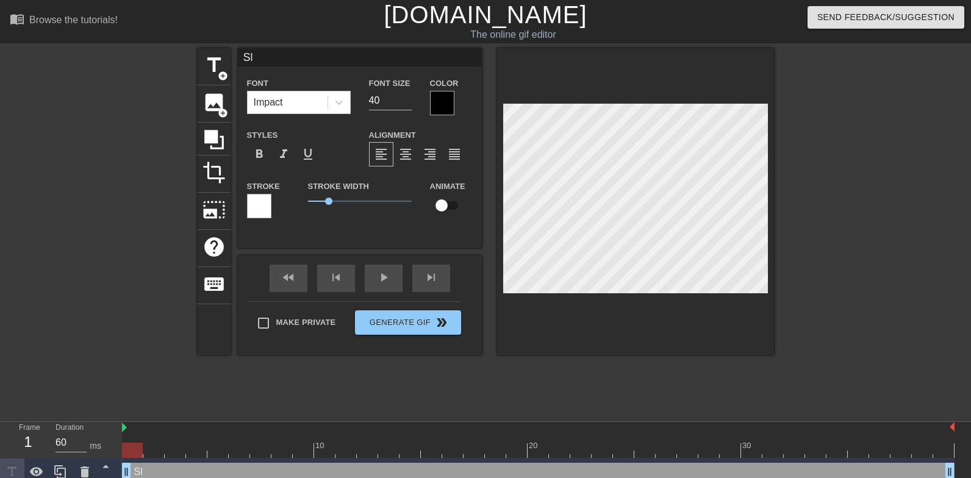
type textarea "Sle"
type input "Slep"
type textarea "Slep"
type input "Slepp"
type textarea "Slepp"
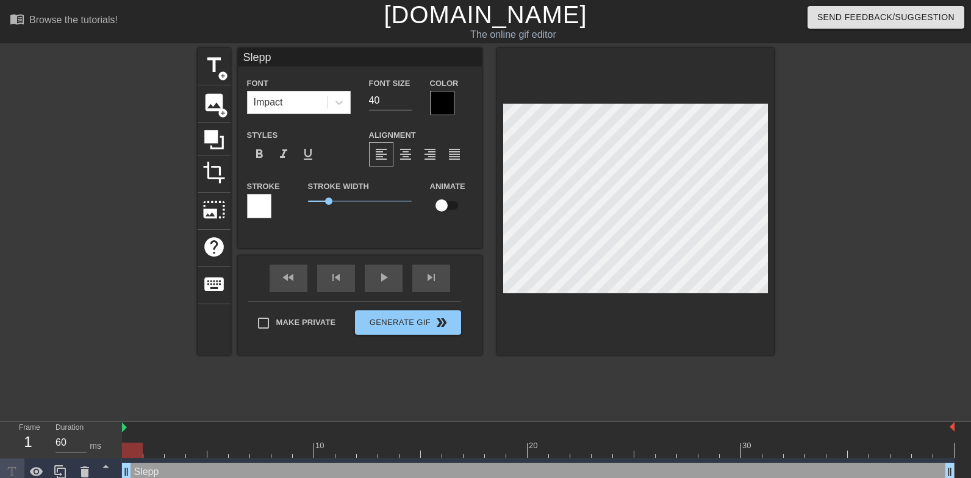
type input "Slep"
type textarea "Slep"
type input "Sle"
type textarea "Sle"
type input "Sl"
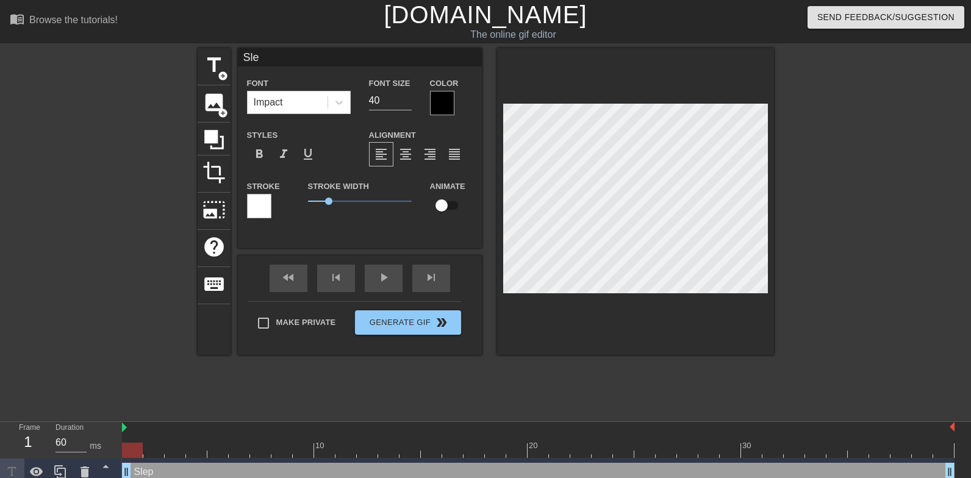
type textarea "Sl"
type input "Sla"
type textarea "Sla"
type input "Slap"
type textarea "Slap"
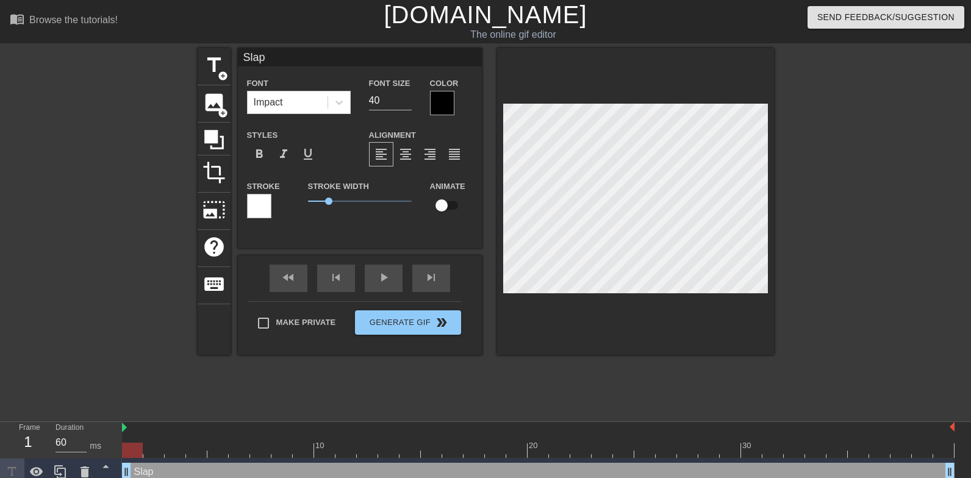
type input "Slapp"
type textarea "Slapp"
type input "Slappe"
type textarea "Slappe"
type input "Slapped"
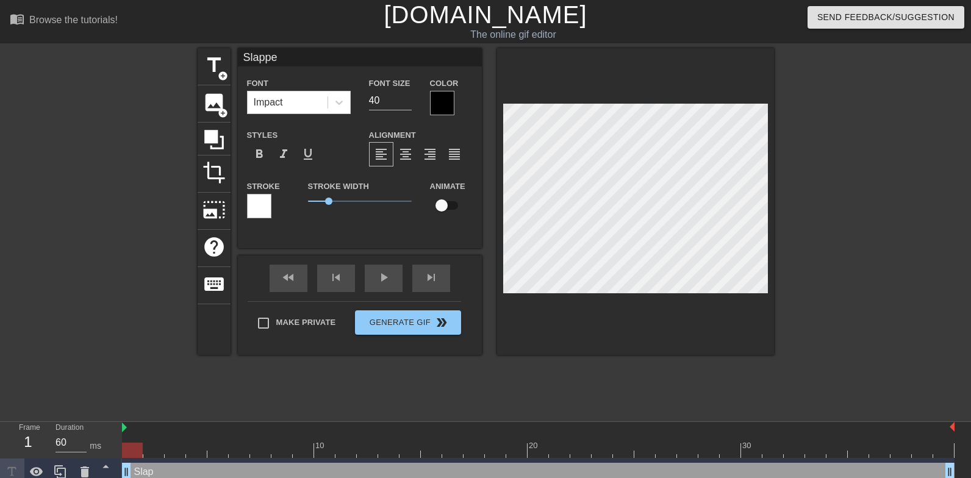
type textarea "Slapped"
type input "Slapped"
type textarea "Slapped w"
type input "Slapped wi"
type textarea "Slapped wi"
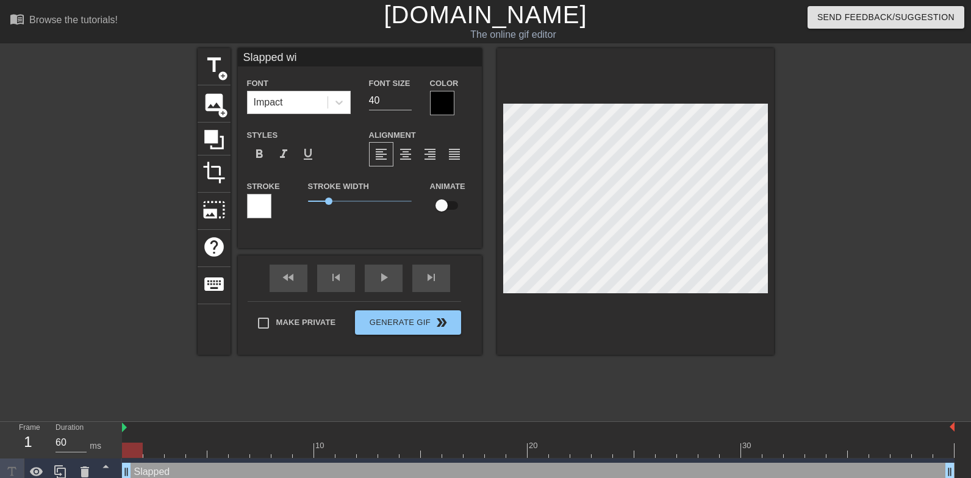
type input "Slapped wit"
type textarea "Slapped wit"
type input "Slapped with"
type textarea "Slapped with"
type input "Slapped with"
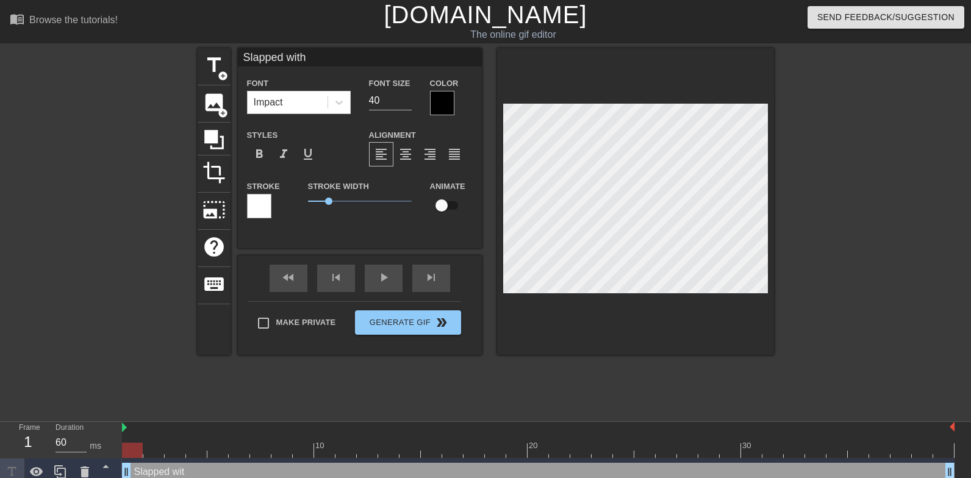
type textarea "Slapped with"
type input "Slapped with h"
type textarea "Slapped with h"
type input "Slapped with hi"
type textarea "Slapped with hi"
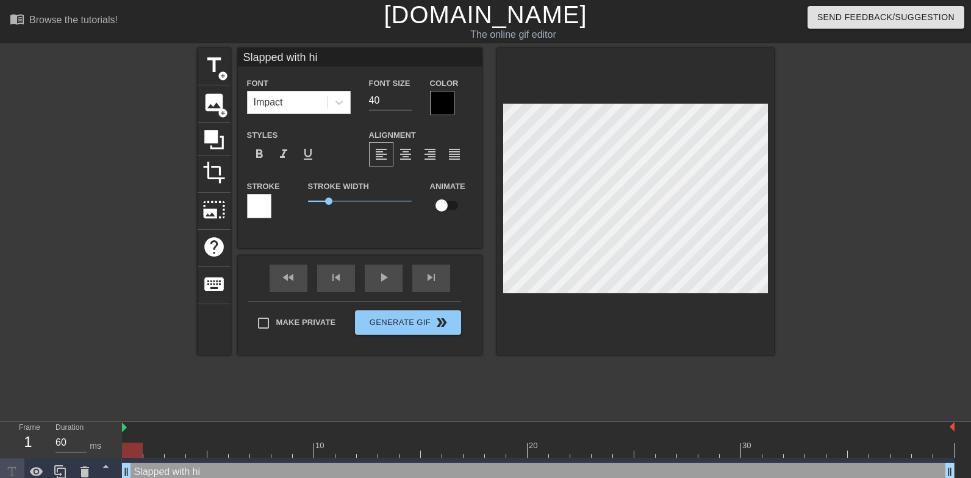
type input "Slapped with his"
type textarea "Slapped with his"
type input "Slapped with his"
type textarea "Slapped with his c"
type input "Slapped with his co"
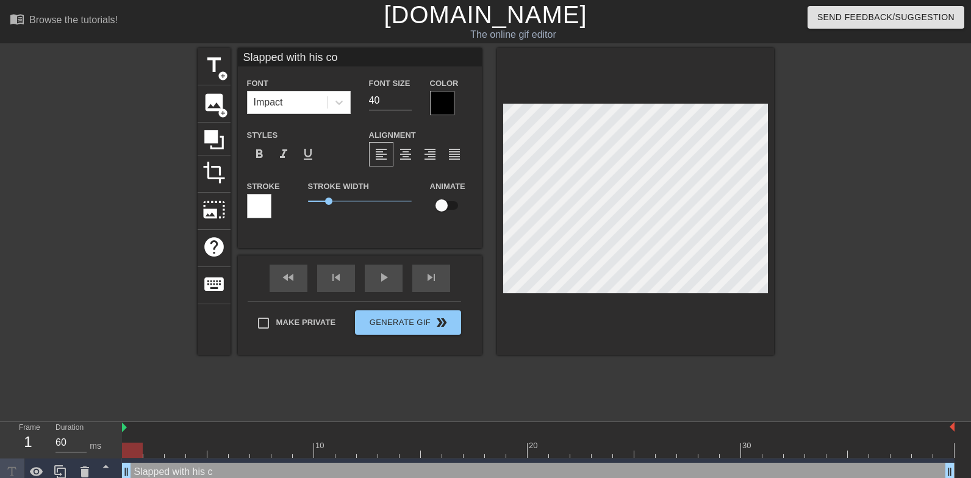
type textarea "Slapped with his coc"
type input "Slapped with his cock"
type textarea "Slapped with his cock"
type input "Slapped with his cock o"
type textarea "Slapped with his cock o"
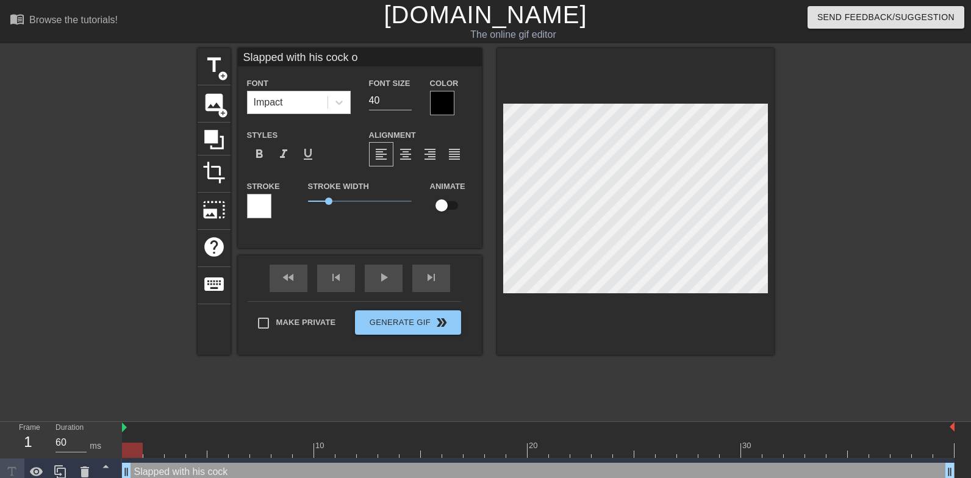
type input "Slapped with his cock on"
type textarea "Slapped with his cock on"
type input "Slapped with his cock on m"
type textarea "Slapped with his cock on m"
type input "Slapped with his cock on my"
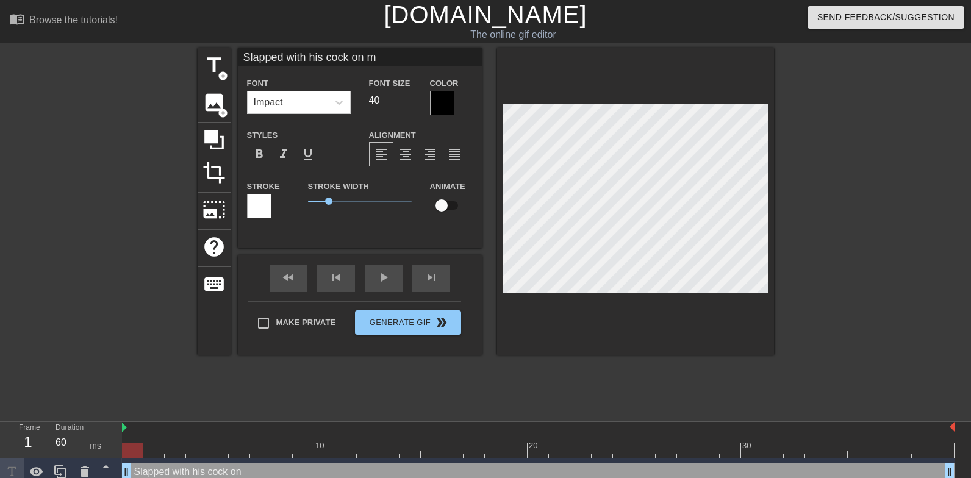
type textarea "Slapped with his cock on my"
type input "Slapped with his cock on my"
type textarea "Slapped with his cock on my"
type input "Slapped with his cock on my f"
type textarea "Slapped with his cock on my f"
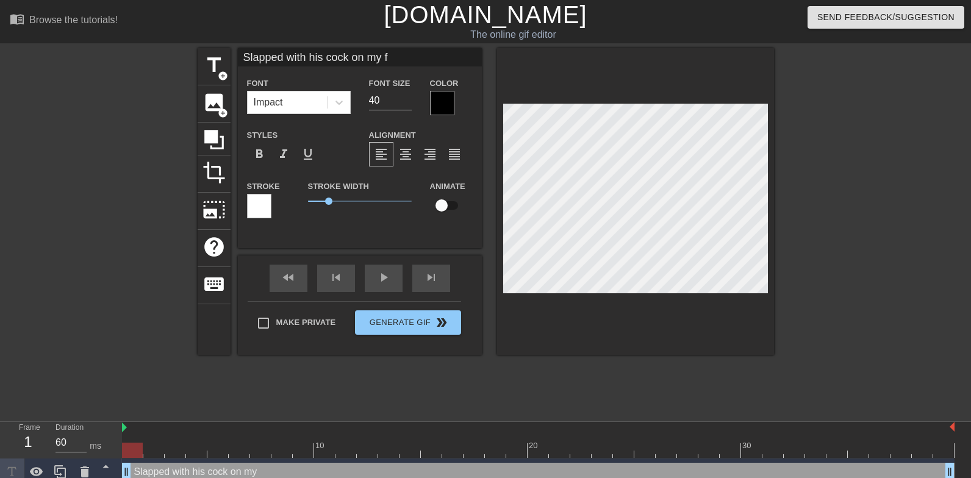
type input "Slapped with his cock on my fa"
type textarea "Slapped with his cock on my fa"
type input "Slapped with his cock on my fac"
type textarea "Slapped with his cock on my fac"
type input "Slapped with his cock on my face"
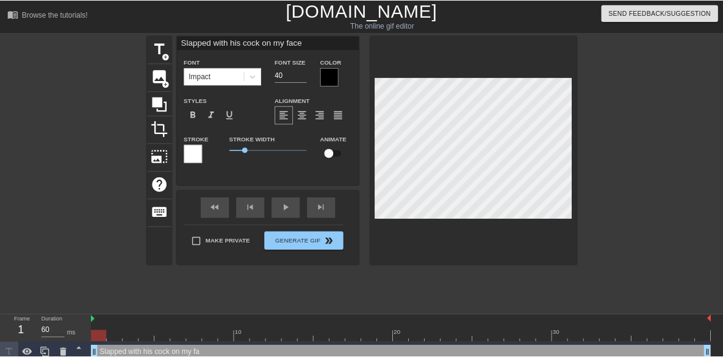
scroll to position [0, 9]
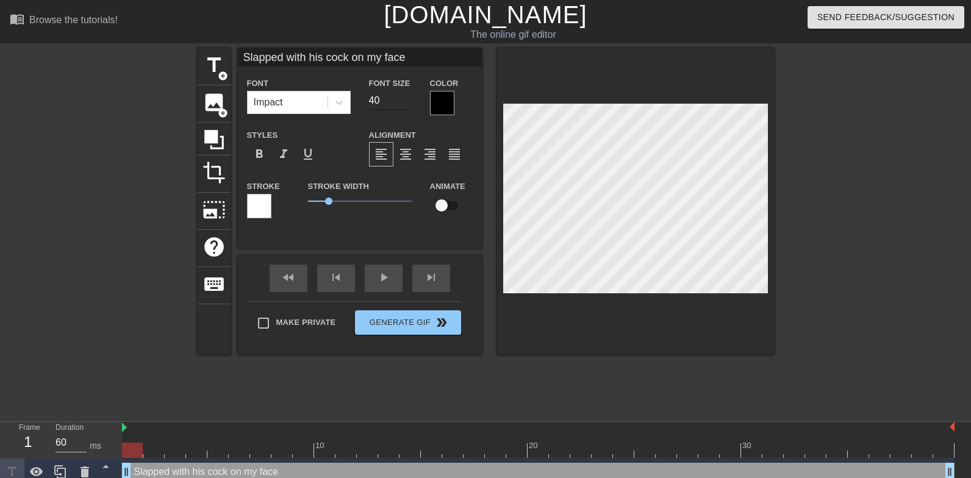
type textarea "Slapped with his cock on my face"
click at [395, 107] on input "40" at bounding box center [390, 101] width 43 height 20
type input "30"
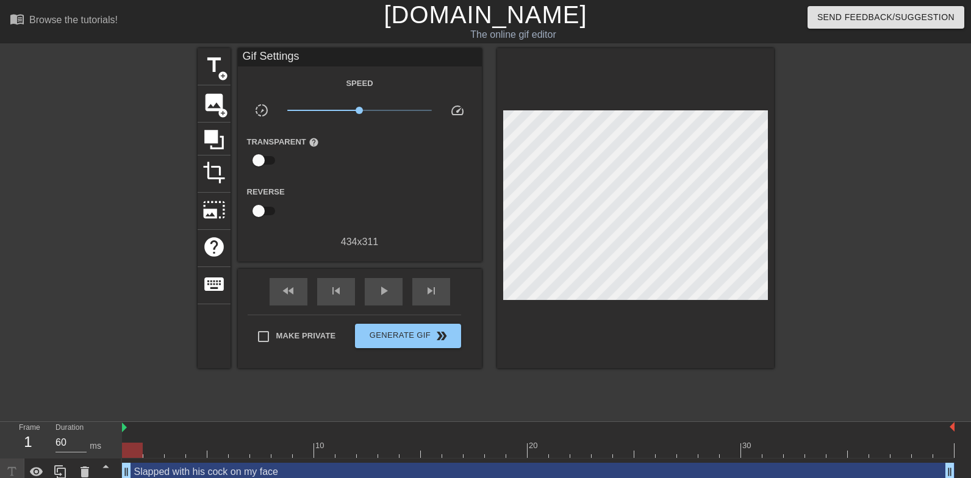
click at [616, 320] on div at bounding box center [635, 208] width 277 height 320
click at [260, 338] on input "Make Private" at bounding box center [264, 337] width 26 height 26
checkbox input "true"
click at [410, 336] on span "Generate Gif double_arrow" at bounding box center [408, 336] width 96 height 15
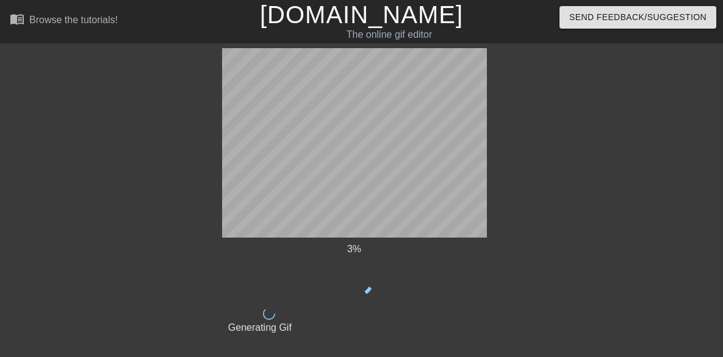
click at [490, 154] on div "3 % done Generating Gif title add_circle image add_circle crop photo_size_selec…" at bounding box center [361, 191] width 723 height 287
click at [185, 159] on div "3 % done Generating Gif title add_circle image add_circle crop photo_size_selec…" at bounding box center [361, 191] width 723 height 287
click at [560, 147] on div "3 % done Generating Gif title add_circle image add_circle crop photo_size_selec…" at bounding box center [361, 191] width 723 height 287
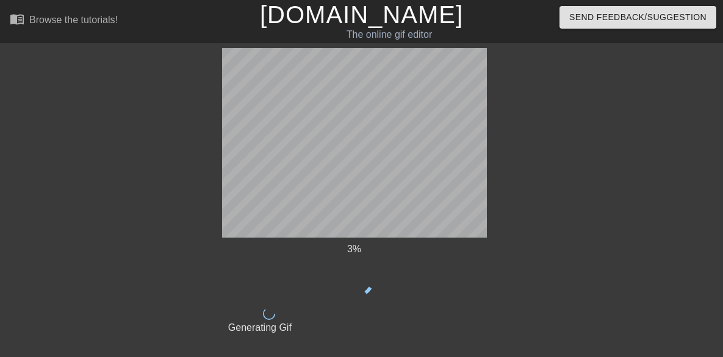
click at [405, 264] on div "3 %" at bounding box center [354, 270] width 265 height 56
drag, startPoint x: 322, startPoint y: 249, endPoint x: 380, endPoint y: 248, distance: 58.0
click at [380, 248] on div "3 %" at bounding box center [354, 249] width 265 height 15
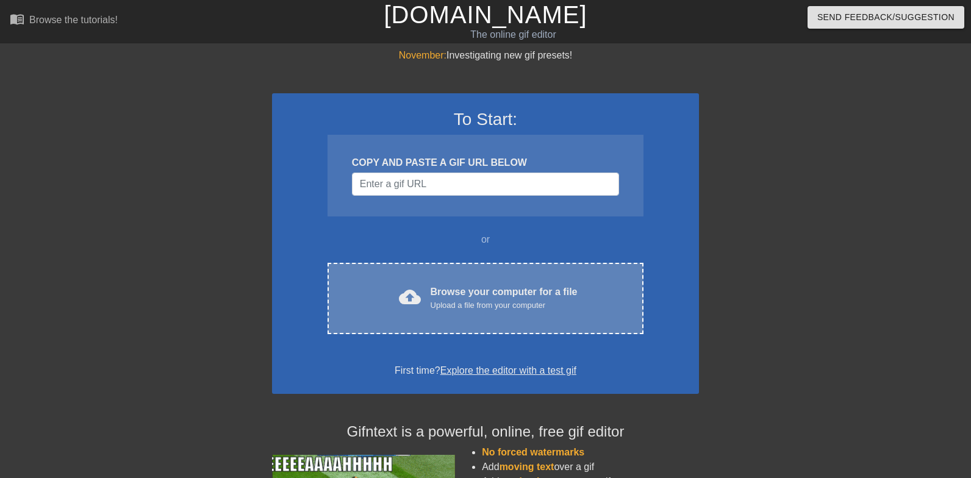
click at [467, 290] on div "Browse your computer for a file Upload a file from your computer" at bounding box center [504, 298] width 147 height 27
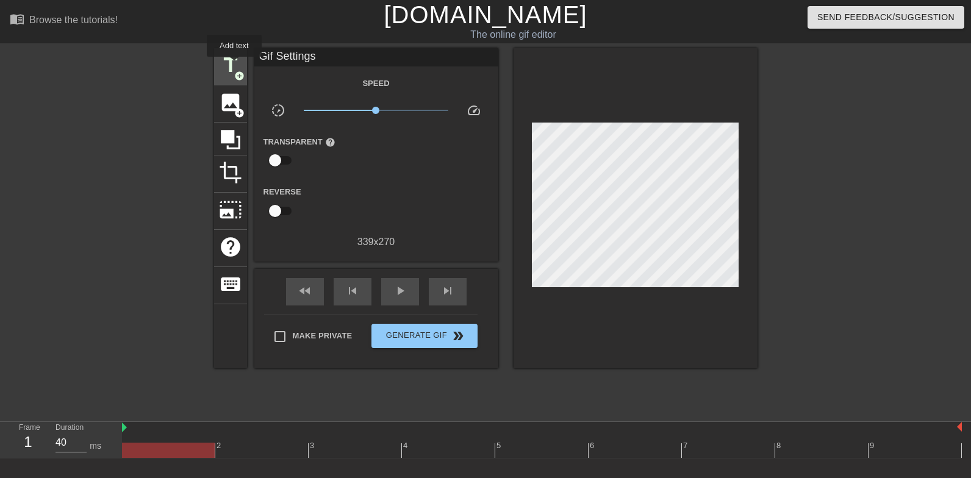
click at [235, 65] on span "title" at bounding box center [230, 65] width 23 height 23
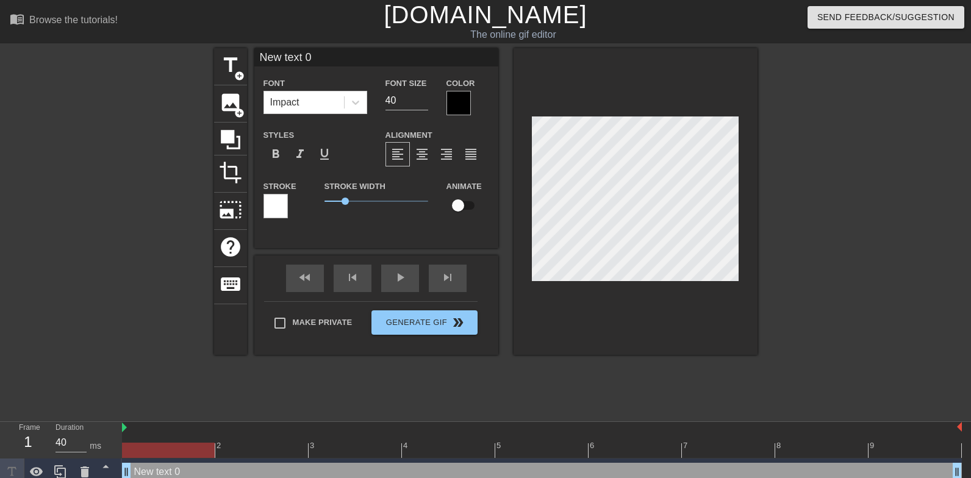
type input "F"
type textarea "F"
type input "Fu"
type textarea "Fu"
type input "Fuc"
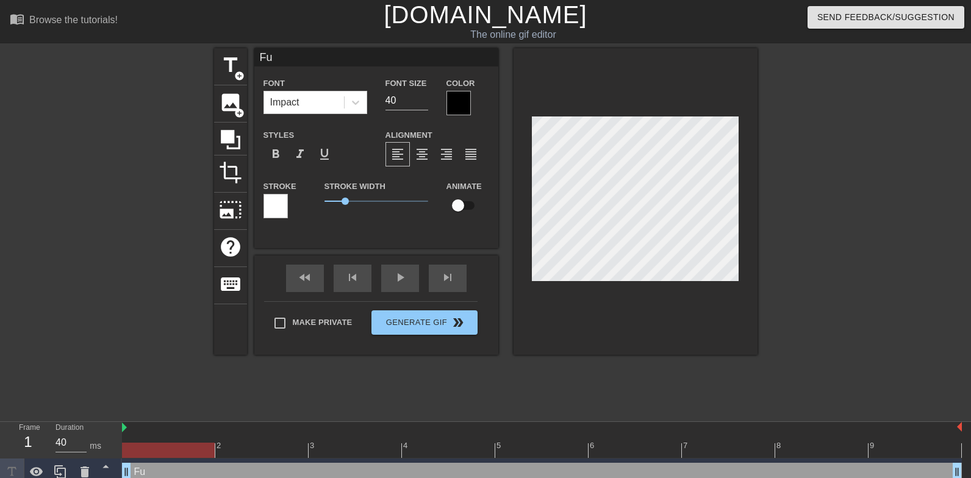
type textarea "Fuc"
type input "Fuck"
type textarea "Fuck"
type input "Fucke"
type textarea "Fucke"
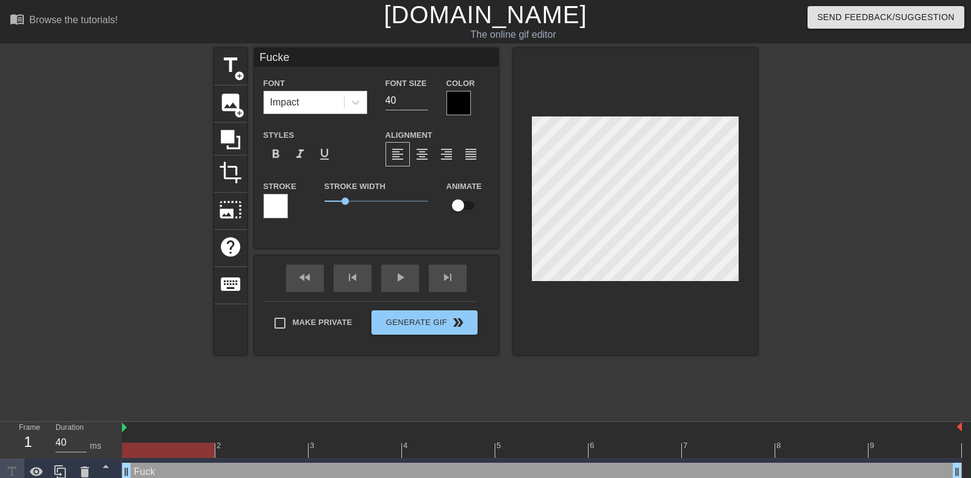
type input "Fucked"
type textarea "Fucked"
type input "Fucked"
type textarea "Fucked"
type input "Fucked d"
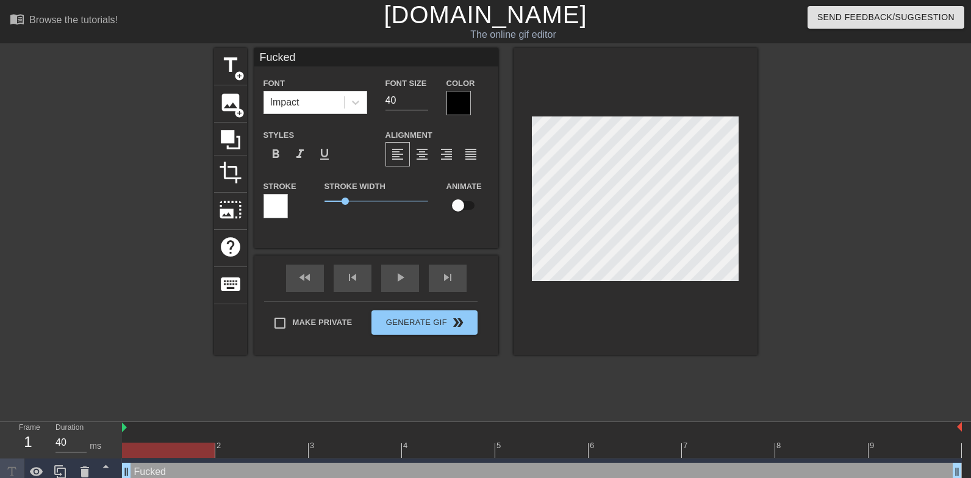
type textarea "Fucked d"
type input "Fucked de"
type textarea "Fucked de"
type input "Fucked dee"
type textarea "Fucked dee"
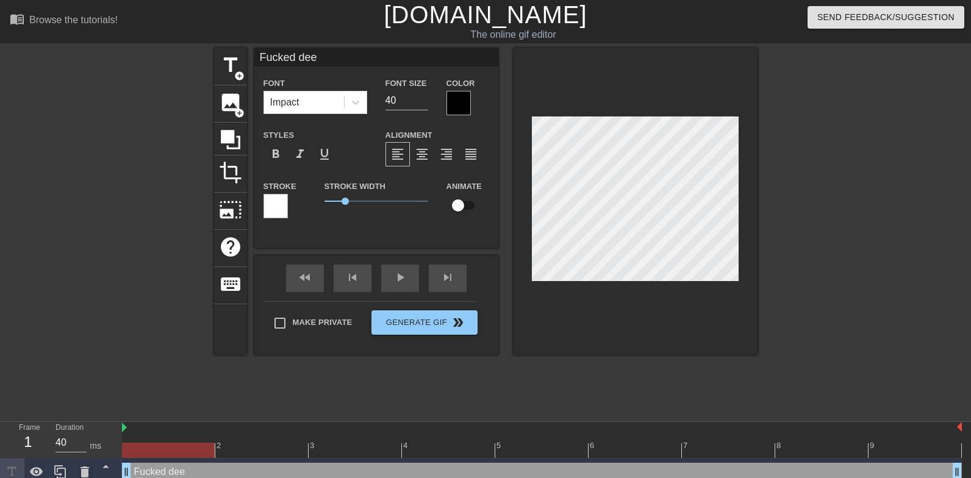
type input "Fucked deep"
type textarea "Fucked deep"
type input "Fucked deep"
type textarea "Fucked deep"
type input "Fucked deep i"
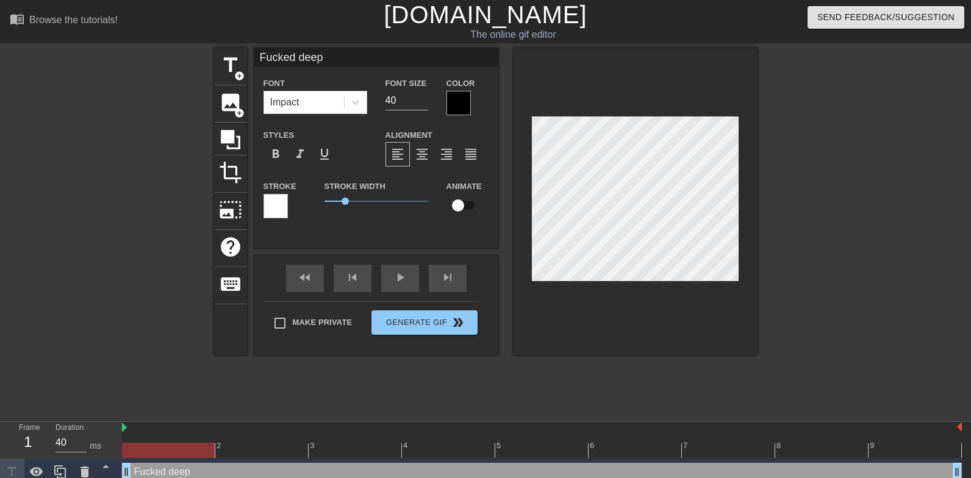
type textarea "Fucked deep i"
type input "Fucked deep in"
type textarea "Fucked deep in"
type input "Fucked deep in"
type textarea "Fucked deep in"
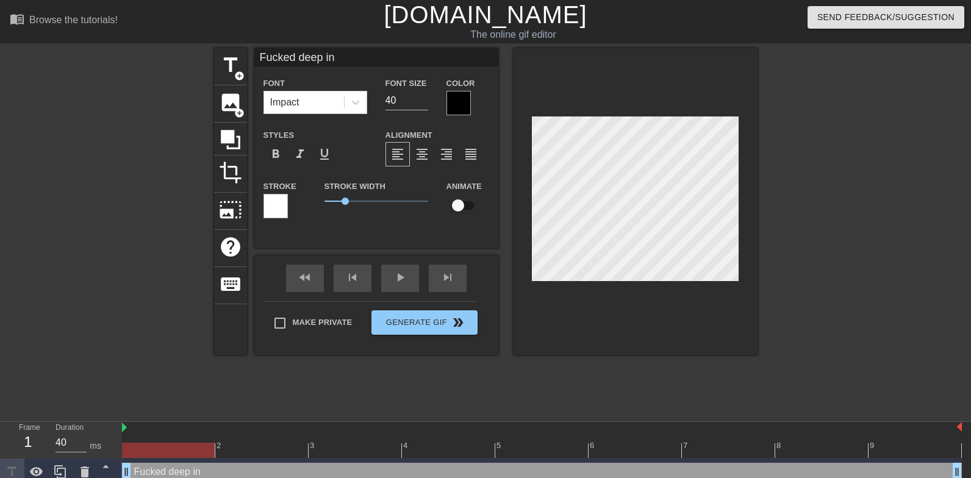
type input "Fucked deep in t"
type textarea "Fucked deep in t"
type input "Fucked deep in te"
type textarea "Fucked deep in te"
type input "Fucked deep in t"
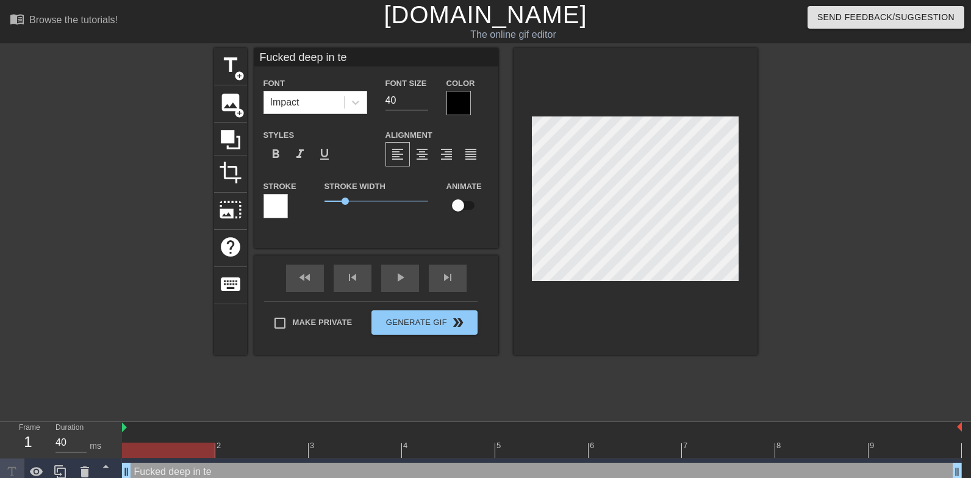
type textarea "Fucked deep in t"
type input "Fucked deep in th"
type textarea "Fucked deep in th"
type input "Fucked deep in the"
type textarea "Fucked deep in the"
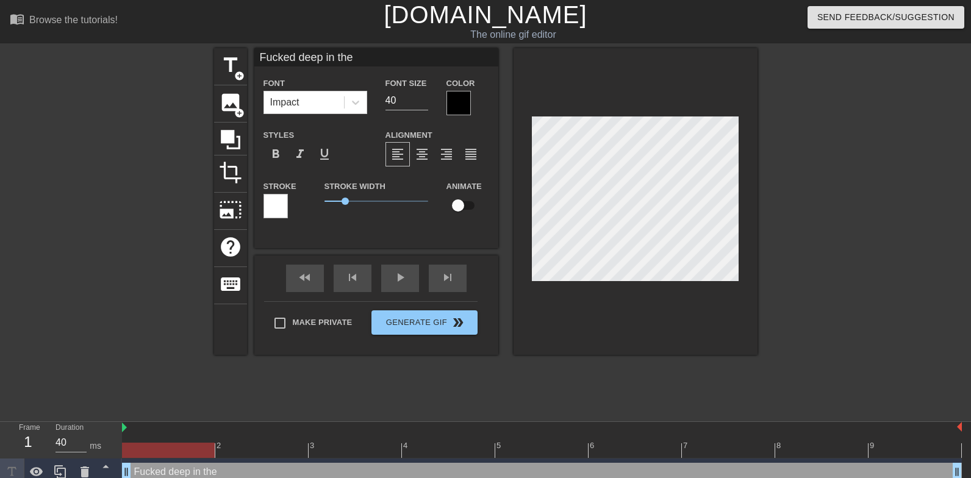
type input "Fucked deep in the"
type textarea "Fucked deep in the"
type input "Fucked deep in the t"
type textarea "Fucked deep in the t"
type input "Fucked deep in the th"
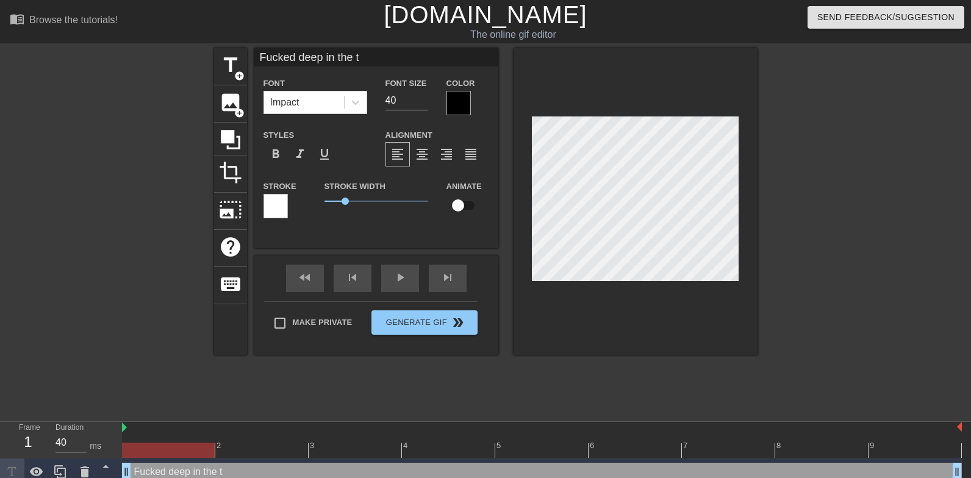
type textarea "Fucked deep in the th"
type input "Fucked deep in the thr"
type textarea "Fucked deep in the thr"
type input "Fucked deep in the thro"
type textarea "Fucked deep in the thro"
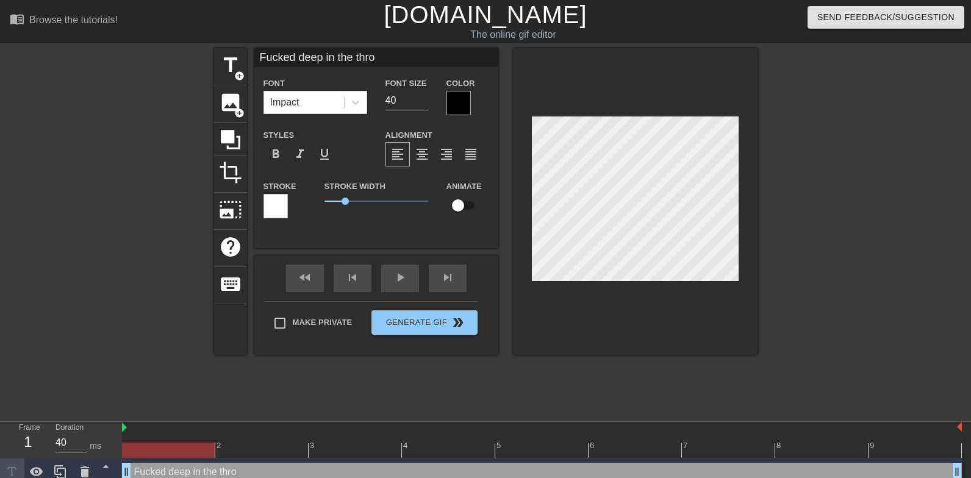
type input "Fucked deep in the throa"
type textarea "Fucked deep in the throa"
type input "Fucked deep in the throat"
type textarea "Fucked deep in the throat"
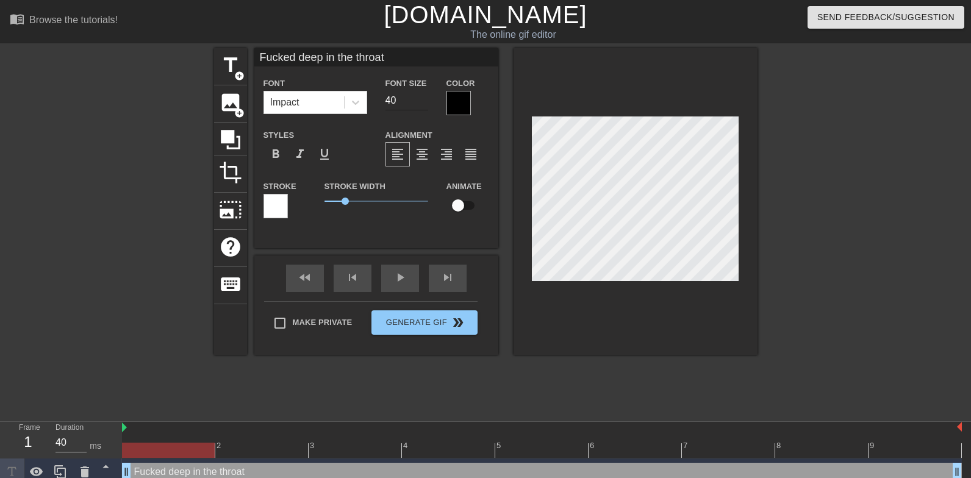
click at [398, 98] on input "40" at bounding box center [407, 101] width 43 height 20
type input "30"
click at [603, 300] on div at bounding box center [636, 201] width 244 height 307
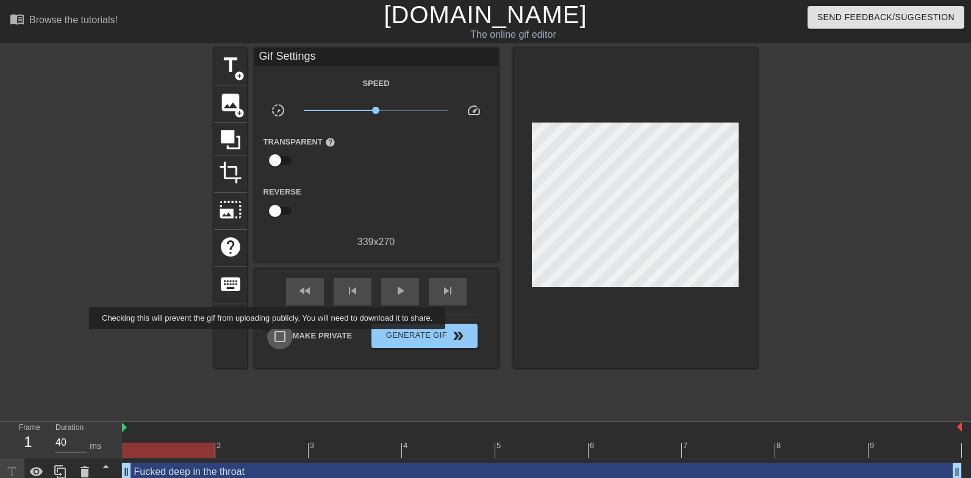
click at [277, 338] on input "Make Private" at bounding box center [280, 337] width 26 height 26
checkbox input "true"
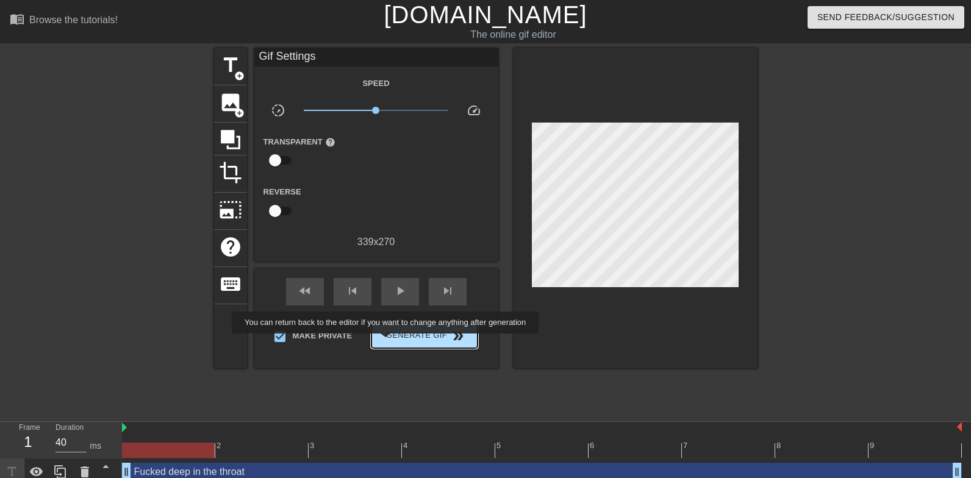
click at [393, 342] on span "Generate Gif double_arrow" at bounding box center [424, 336] width 96 height 15
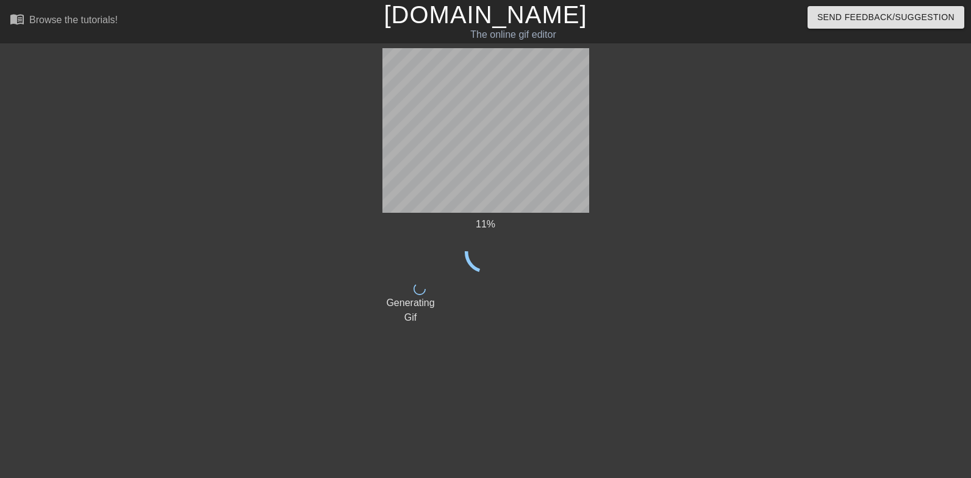
drag, startPoint x: 523, startPoint y: 218, endPoint x: 589, endPoint y: 226, distance: 66.4
click at [589, 226] on div "11 % done Generating Gif title add_circle image add_circle crop photo_size_sele…" at bounding box center [485, 231] width 971 height 366
drag, startPoint x: 556, startPoint y: 243, endPoint x: 461, endPoint y: 261, distance: 96.8
click at [461, 261] on div "11 %" at bounding box center [485, 245] width 207 height 56
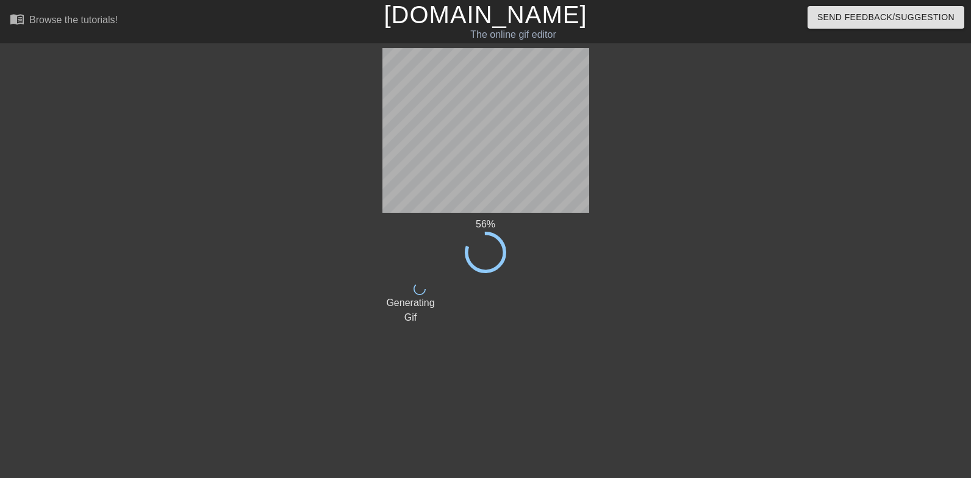
click at [705, 162] on div at bounding box center [695, 231] width 183 height 366
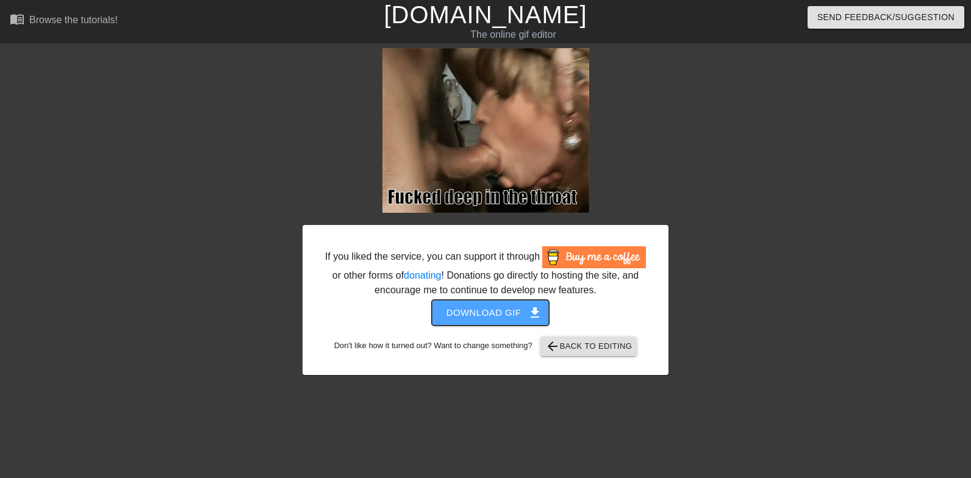
click at [504, 321] on span "Download gif get_app" at bounding box center [491, 313] width 88 height 16
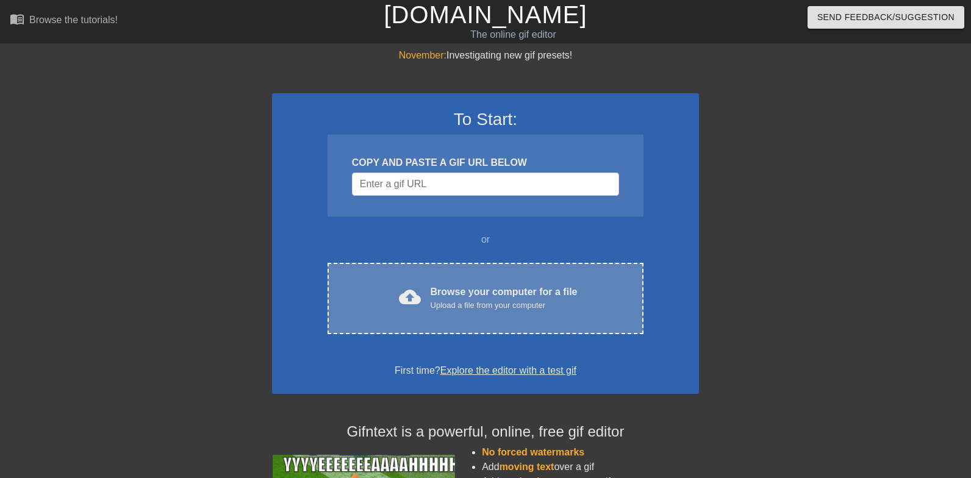
click at [514, 315] on div "cloud_upload Browse your computer for a file Upload a file from your computer C…" at bounding box center [486, 298] width 316 height 71
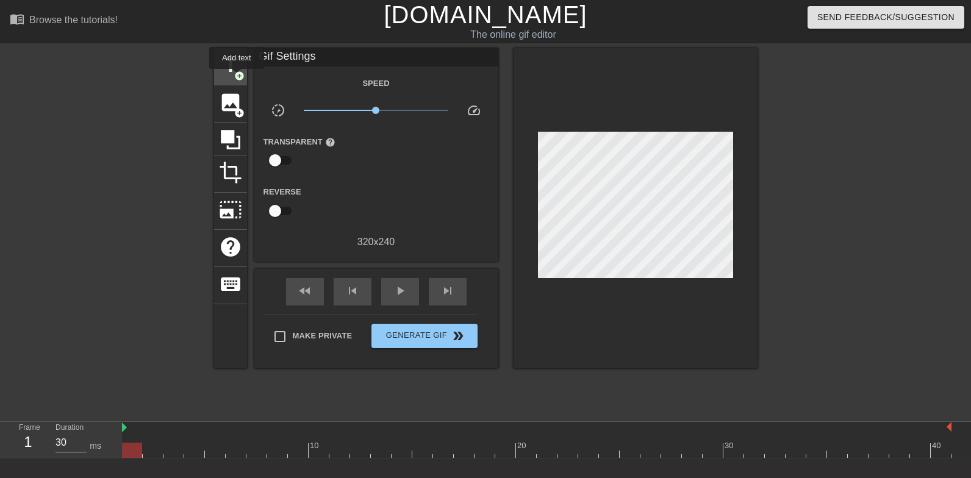
click at [230, 73] on span "title" at bounding box center [230, 65] width 23 height 23
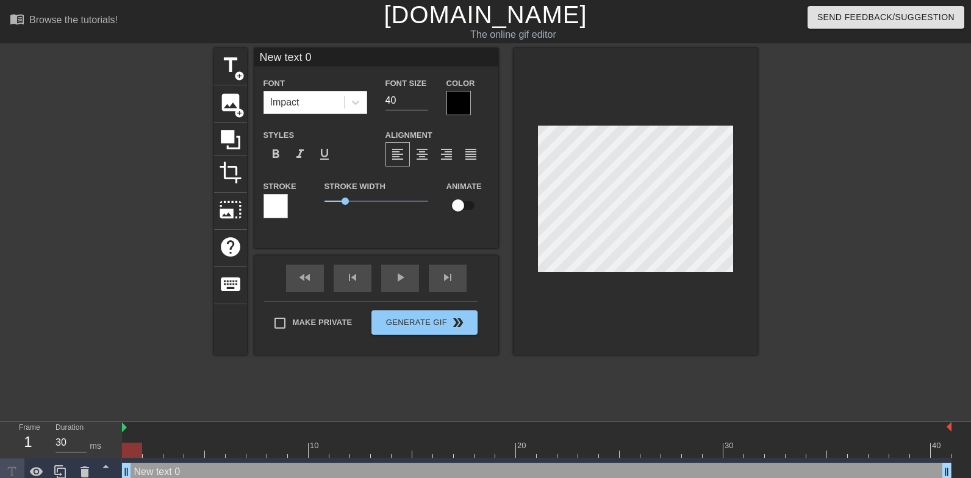
scroll to position [0, 2]
type input "S"
type textarea "S"
type input "Sl"
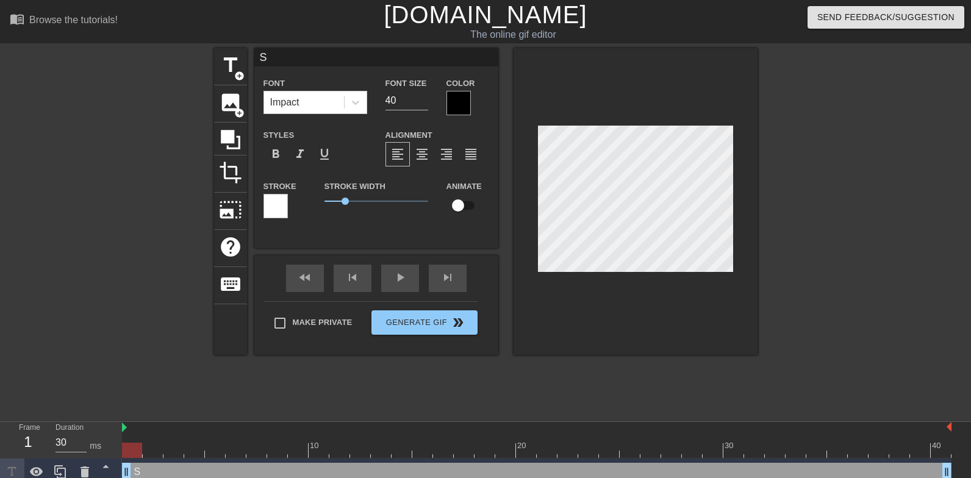
type textarea "Sl"
type input "Sla"
type textarea "Sla"
type input "Slap"
type textarea "Slap"
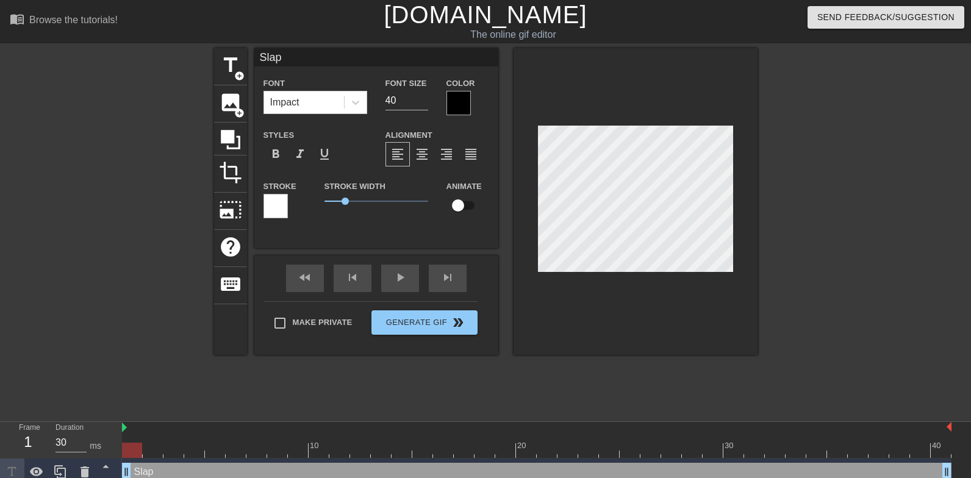
type input "Slapp"
type textarea "Slappe"
type input "Slapped"
type textarea "Slapped"
type input "Slapped"
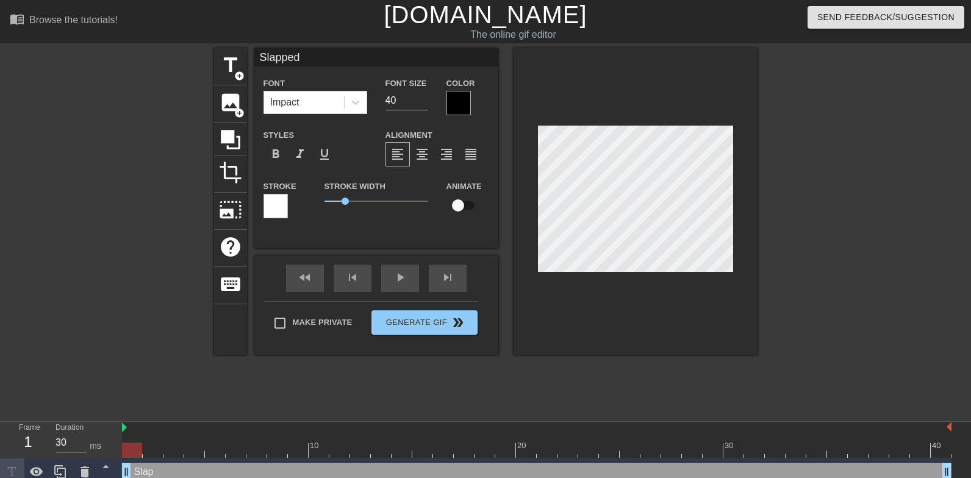
type textarea "Slapped"
type input "Slapped o"
type textarea "Slapped o"
type input "Slapped on"
type textarea "Slapped on"
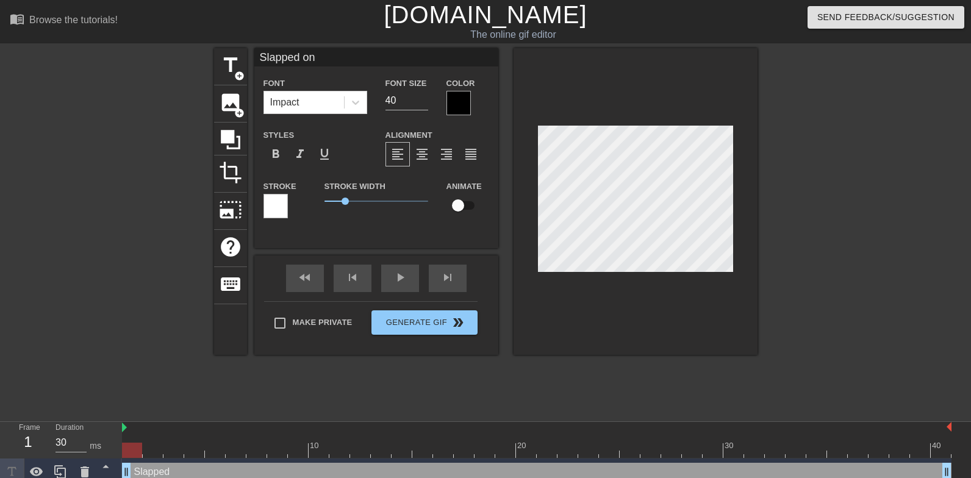
type input "Slapped on"
type textarea "Slapped on"
type input "Slapped on t"
type textarea "Slapped on t"
type input "Slapped on th"
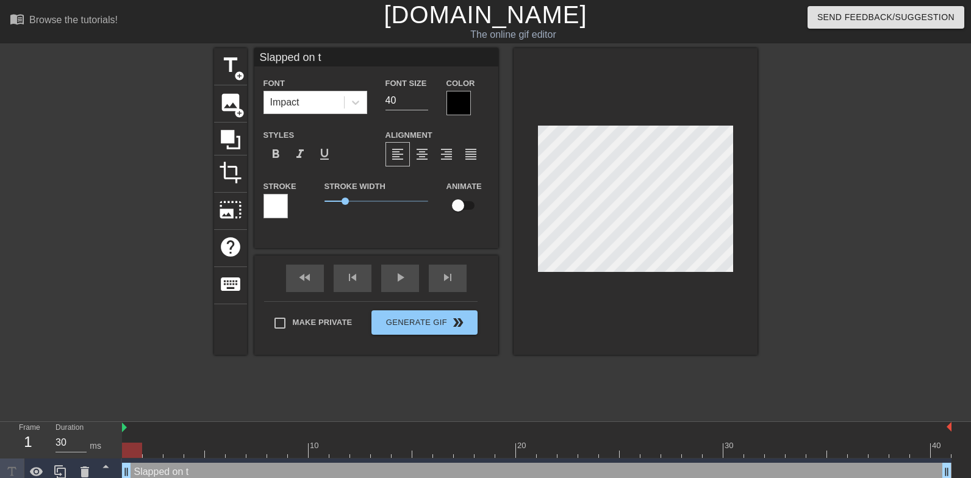
type textarea "Slapped on th"
type input "Slapped on the"
type textarea "Slapped on the"
type input "Slapped on the"
type textarea "Slapped on the"
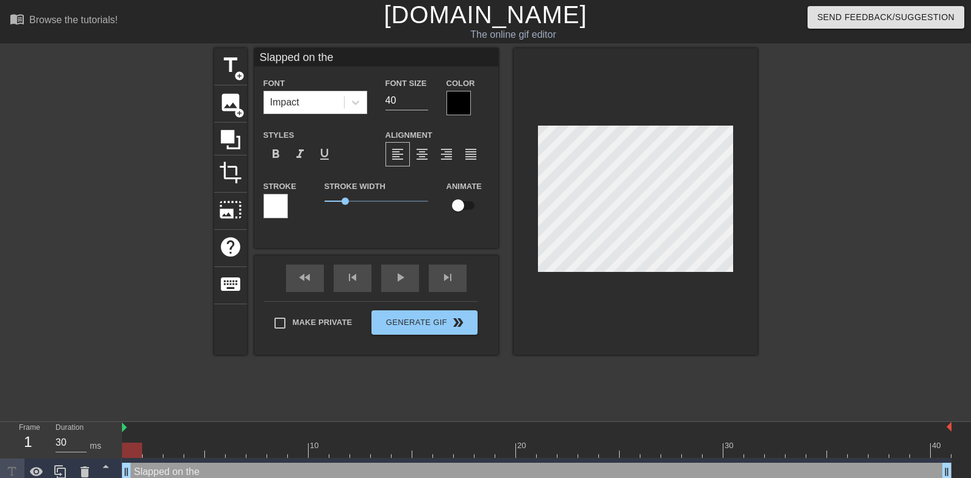
type input "Slapped on the f"
type textarea "Slapped on the f"
type input "Slapped on the fa"
type textarea "Slapped on the fa"
type input "Slapped on the fac"
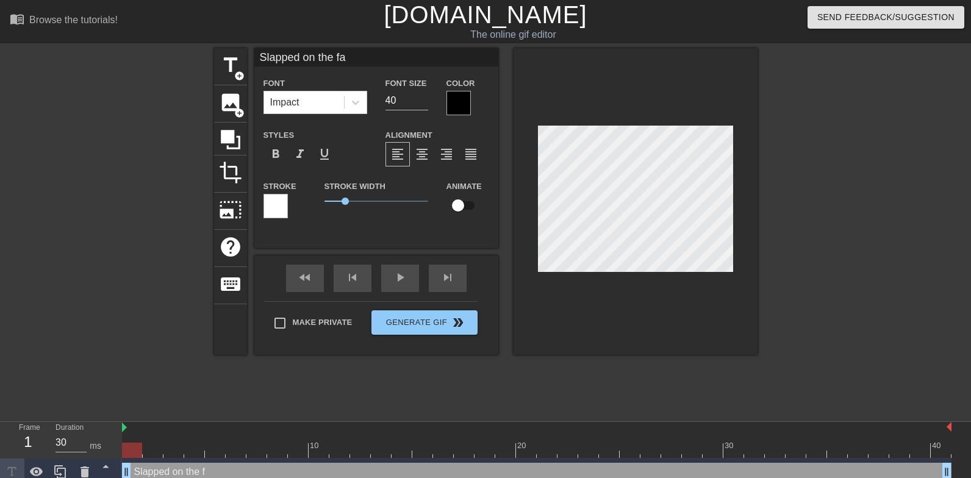
type textarea "Slapped on the fac"
type input "Slapped on the face"
type textarea "Slapped on the face"
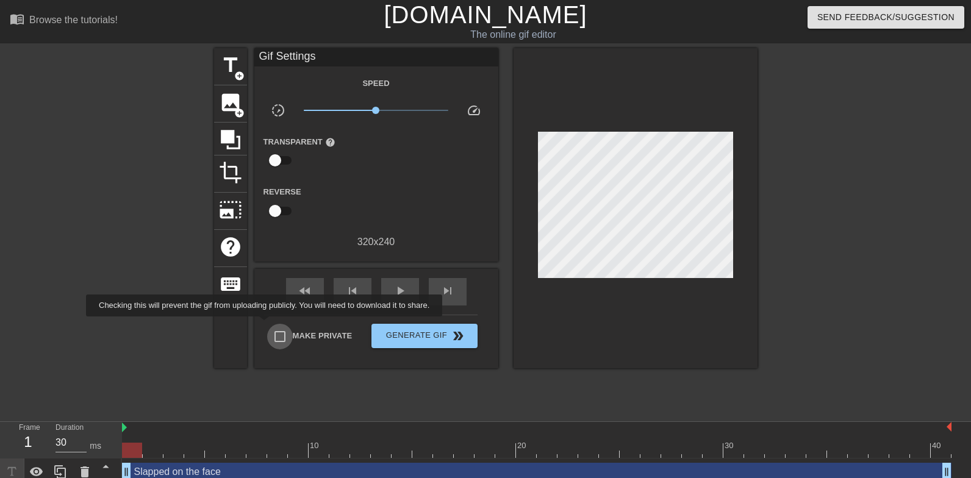
click at [274, 325] on input "Make Private" at bounding box center [280, 337] width 26 height 26
checkbox input "true"
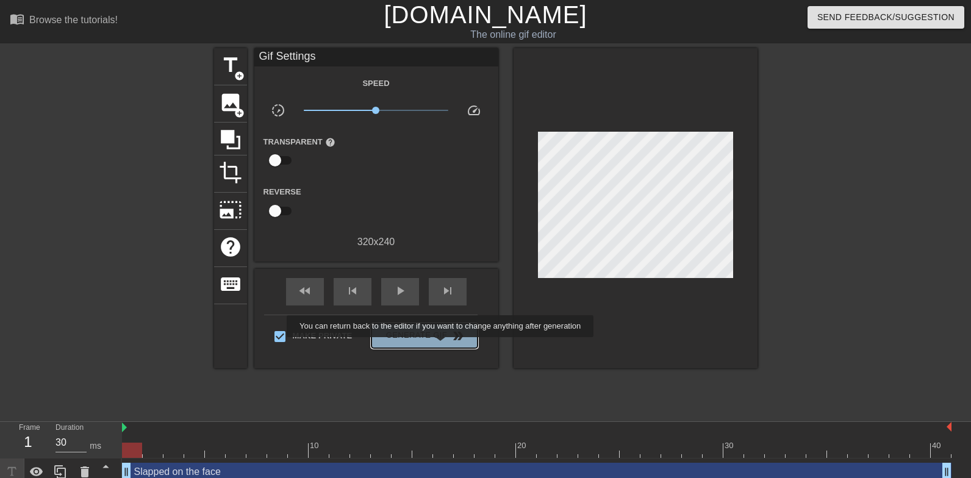
click at [448, 346] on button "Generate Gif double_arrow" at bounding box center [424, 336] width 106 height 24
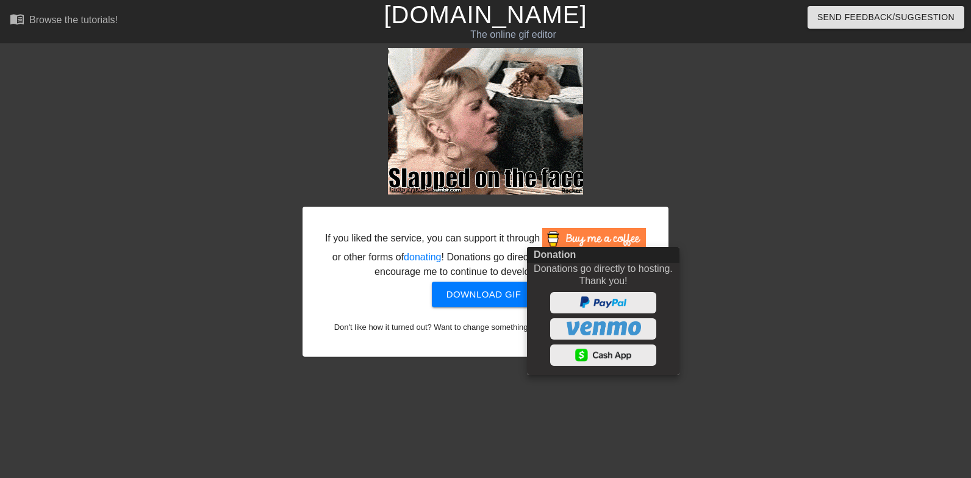
click at [705, 253] on div at bounding box center [485, 239] width 971 height 478
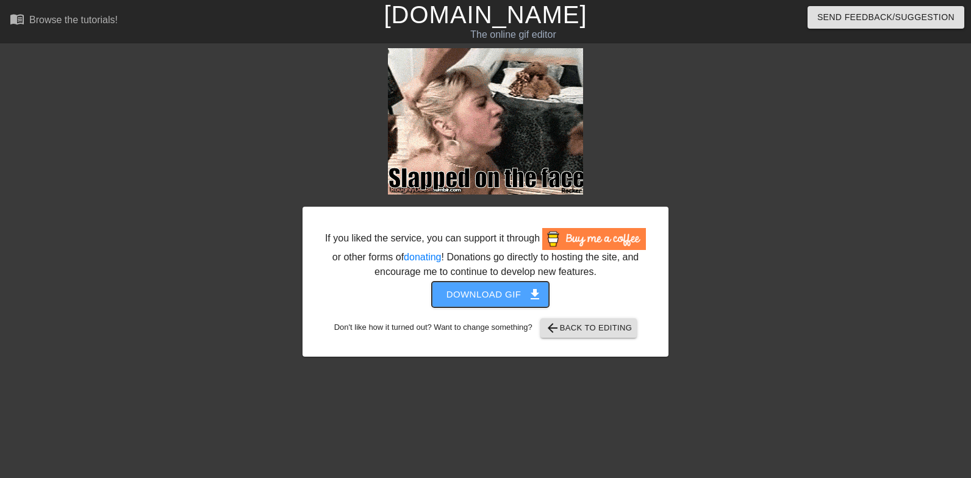
click at [453, 303] on span "Download gif get_app" at bounding box center [491, 295] width 88 height 16
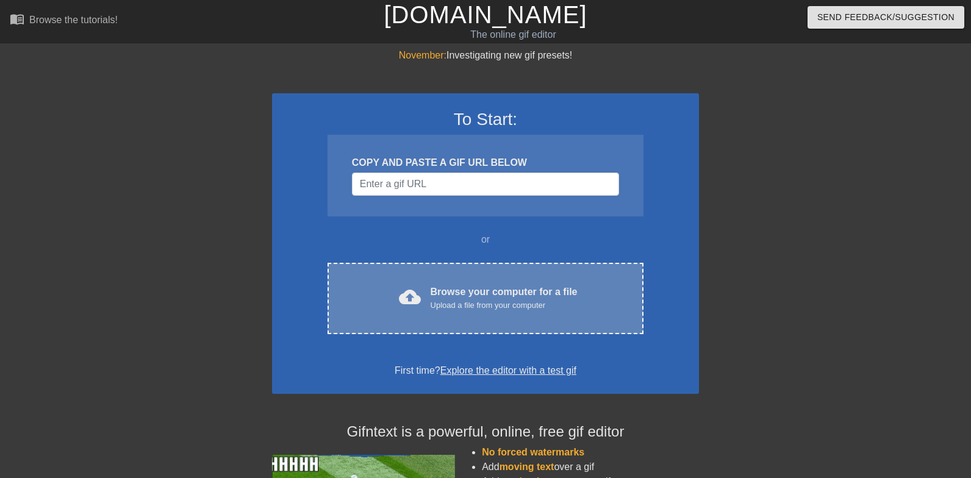
click at [491, 291] on div "Browse your computer for a file Upload a file from your computer" at bounding box center [504, 298] width 147 height 27
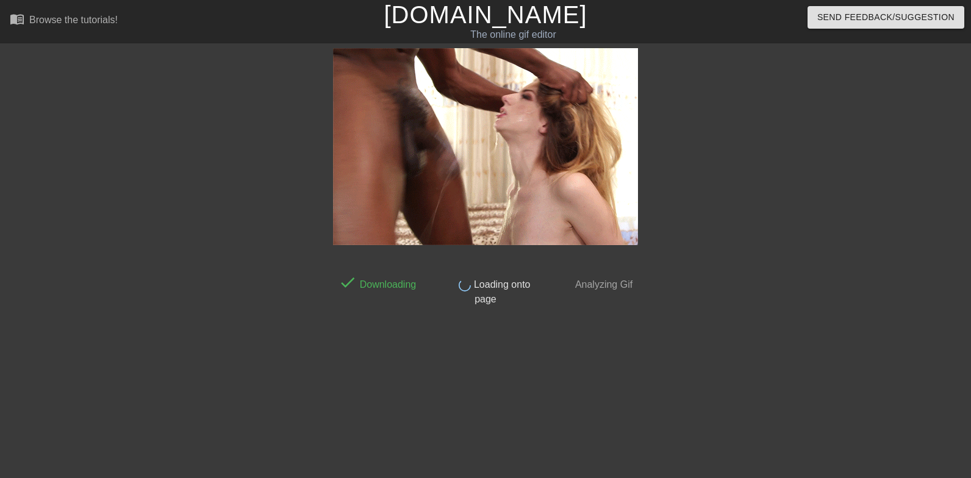
scroll to position [0, 3]
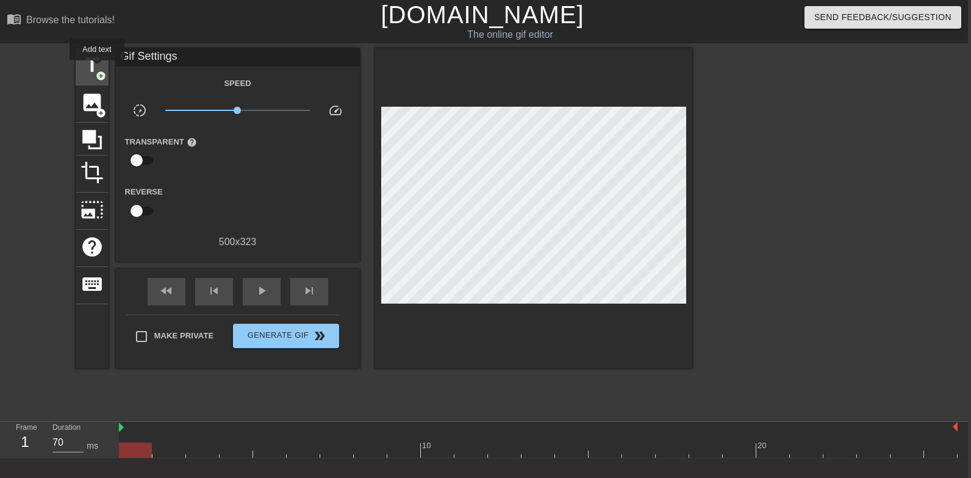
click at [97, 69] on span "title" at bounding box center [92, 65] width 23 height 23
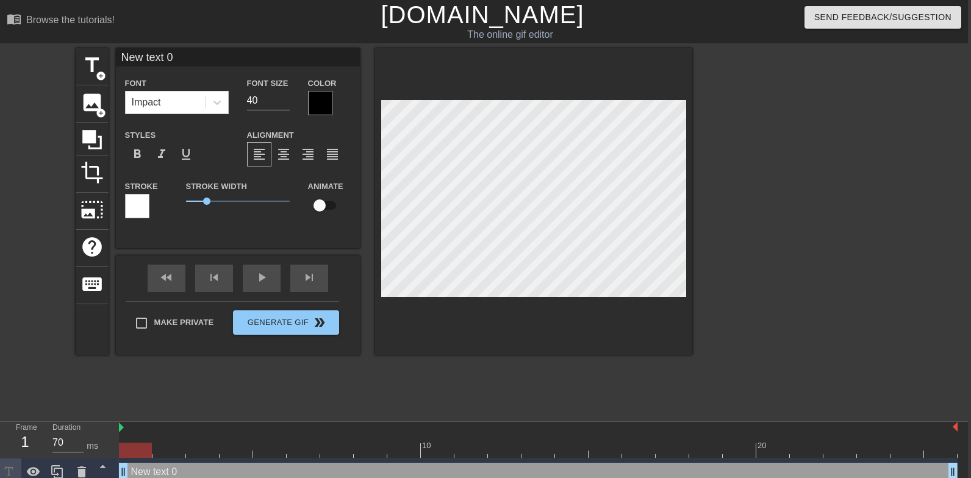
scroll to position [0, 1]
type input "F"
type textarea "F"
type input "Fi"
type textarea "Fi"
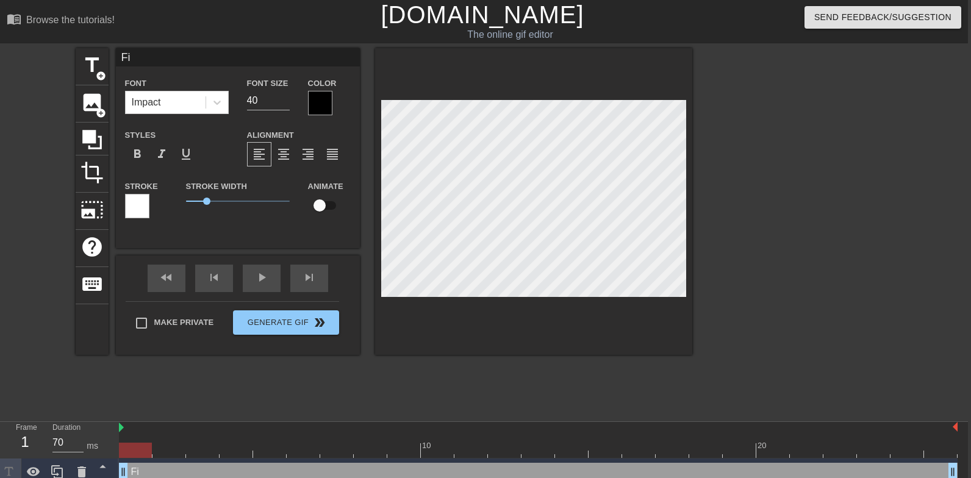
type input "Fig"
type textarea "Fig"
type input "Figh"
type textarea "Fight"
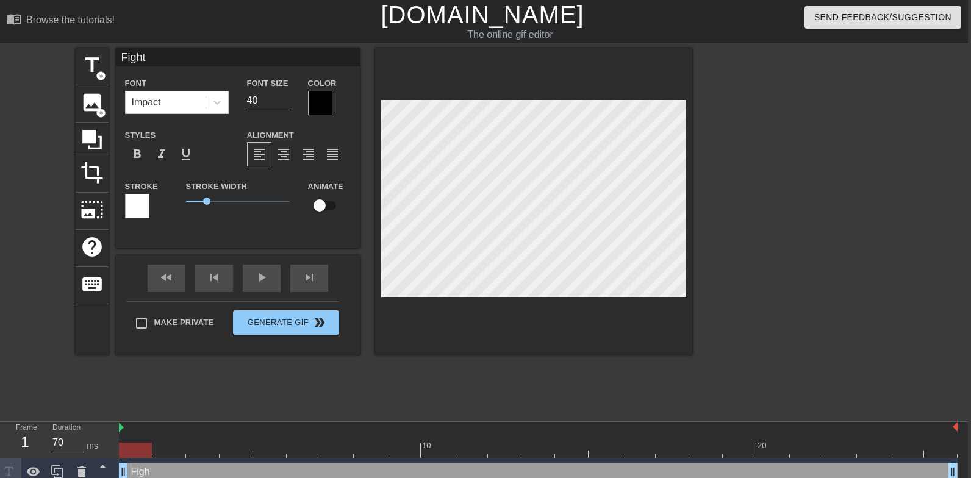
type input "Fight"
type textarea "Fight"
type input "Fight b"
type textarea "Fight b"
type input "Fight be"
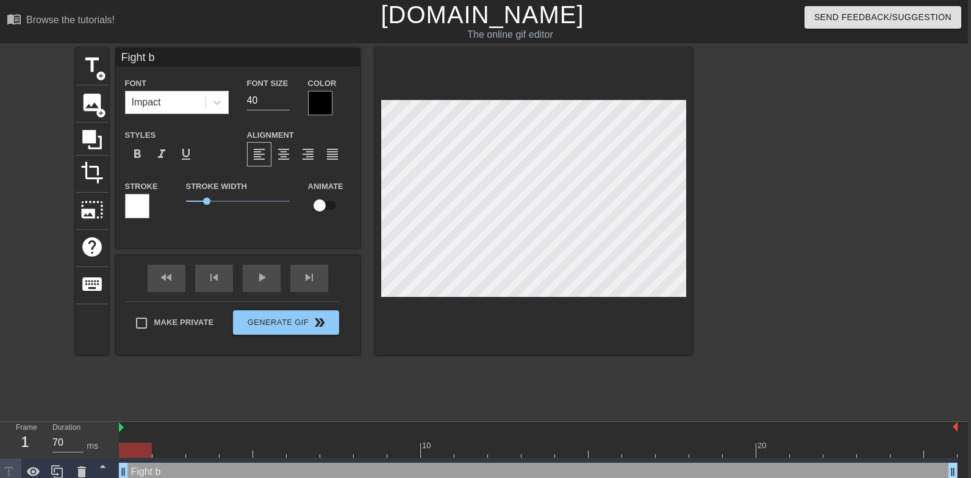
type textarea "Fight be"
type input "Fight bet"
type textarea "Fight bet"
type input "Fight betw"
type textarea "Fight betw"
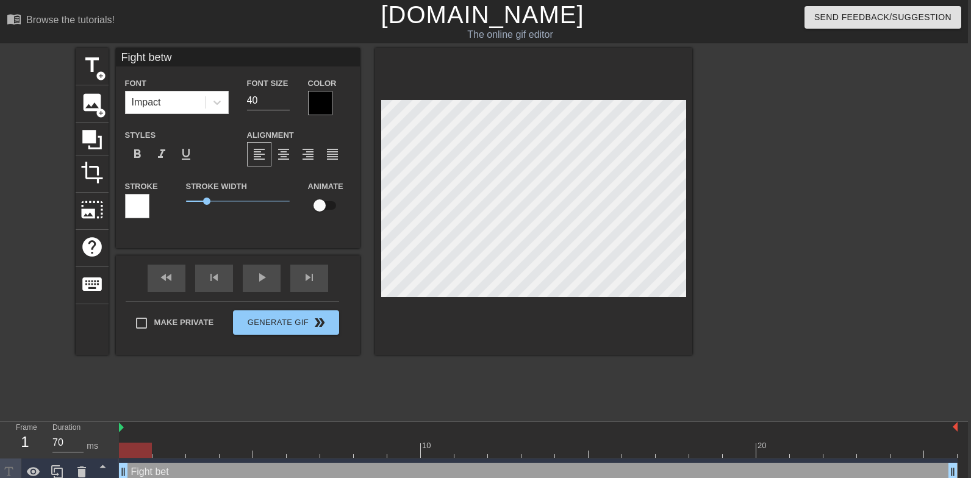
type input "Fight betwe"
type textarea "Fight betwe"
type input "Fight betwee"
type textarea "Fight betwee"
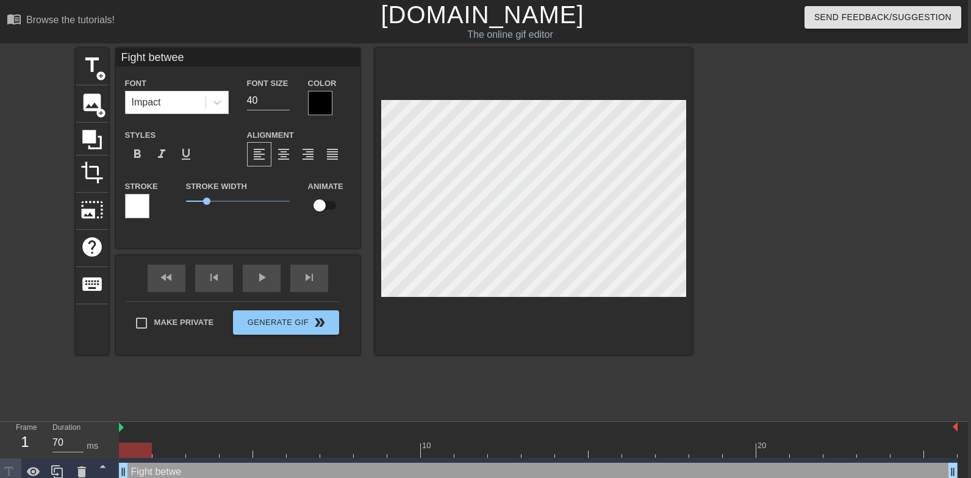
type input "Fight between"
type textarea "Fight between"
type input "Fight between"
type textarea "Fight between"
type input "Fight between i"
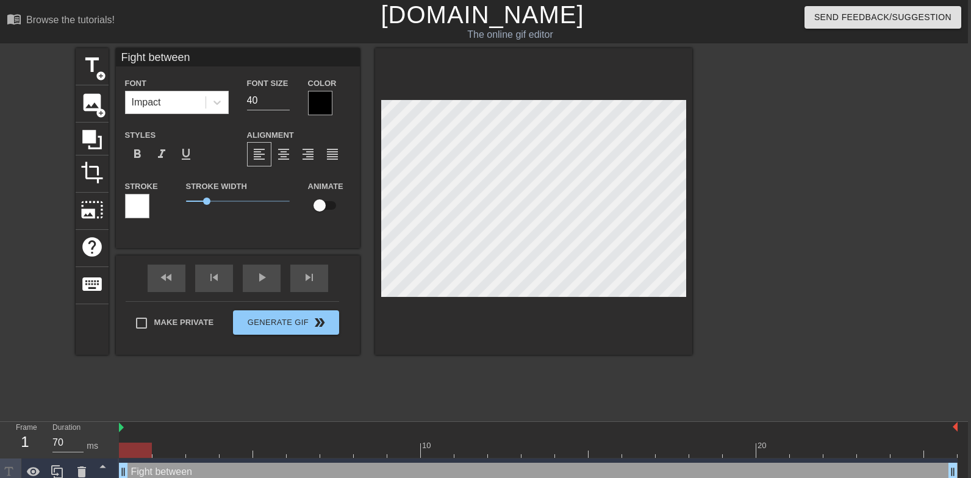
type textarea "Fight between i"
type input "Fight between"
type textarea "Fight between"
type input "Fight between h"
type textarea "Fight between h"
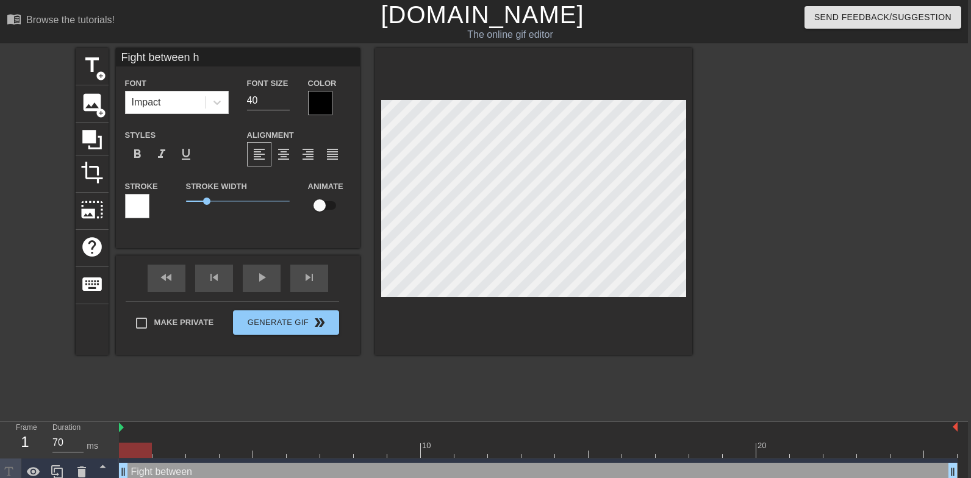
type input "Fight between hi"
type textarea "Fight between hi"
type input "Fight between his"
type textarea "Fight between his"
type input "Fight between his"
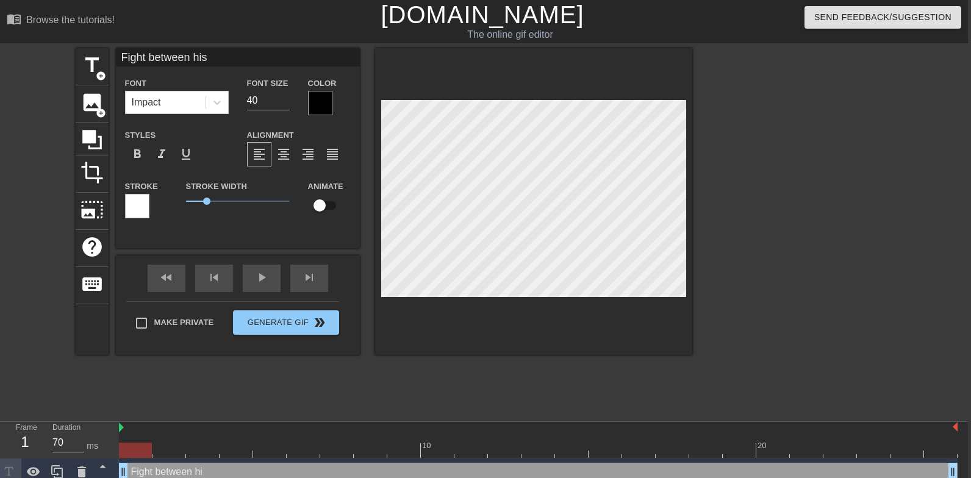
type textarea "Fight between his"
type input "Fight between his c"
type textarea "Fight between his c"
type input "Fight between his co"
type textarea "Fight between his coc"
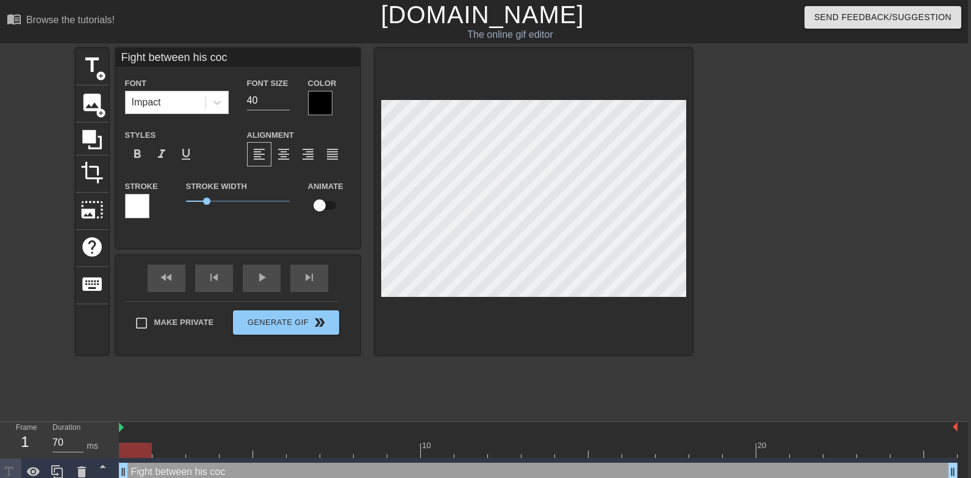
type input "Fight between his cock"
type textarea "Fight between his cock"
type input "Fight between his cock"
type textarea "Fight between his cock"
type input "Fight between his cock a"
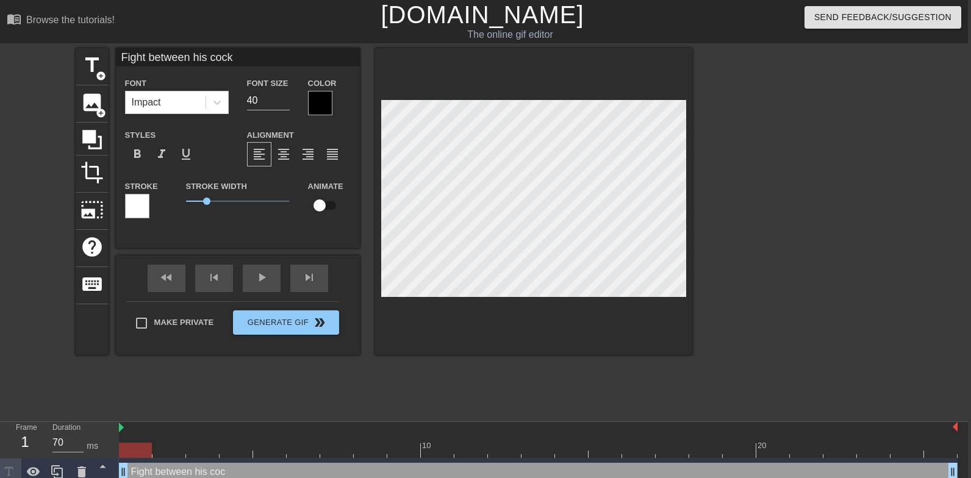
type textarea "Fight between his cock a"
type input "Fight between his cock an"
type textarea "Fight between his cock an"
type input "Fight between his cock and"
type textarea "Fight between his cock and"
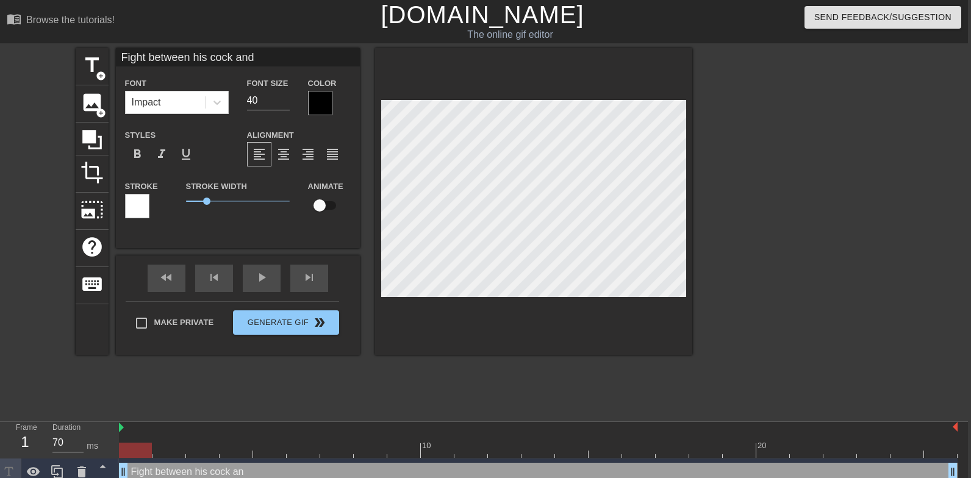
type input "Fight between his cock and"
type textarea "Fight between his cock and"
type input "Fight between his cock and m"
type textarea "Fight between his cock and m"
type input "Fight between his cock and my"
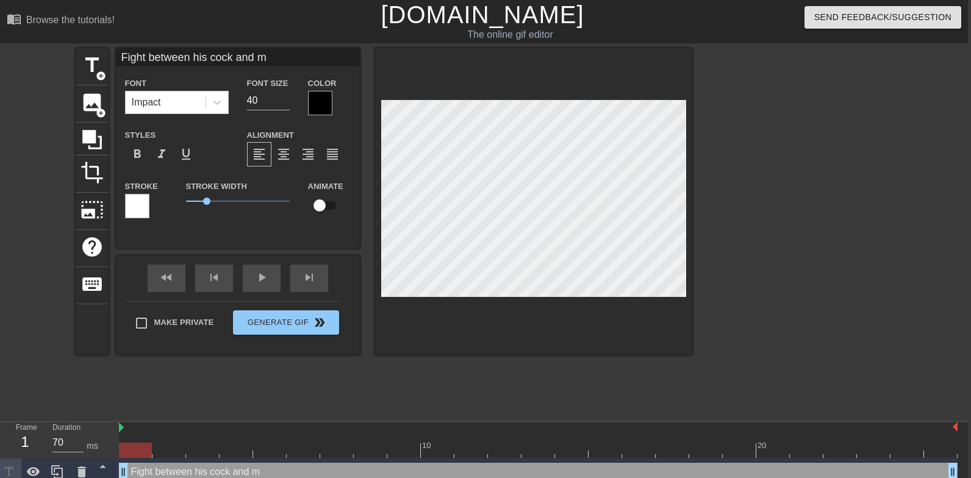
type textarea "Fight between his cock and my"
type input "Fight between his cock and my"
type textarea "Fight between his cock and my f"
type input "Fight between his cock and my fa"
type textarea "Fight between his cock and my fa"
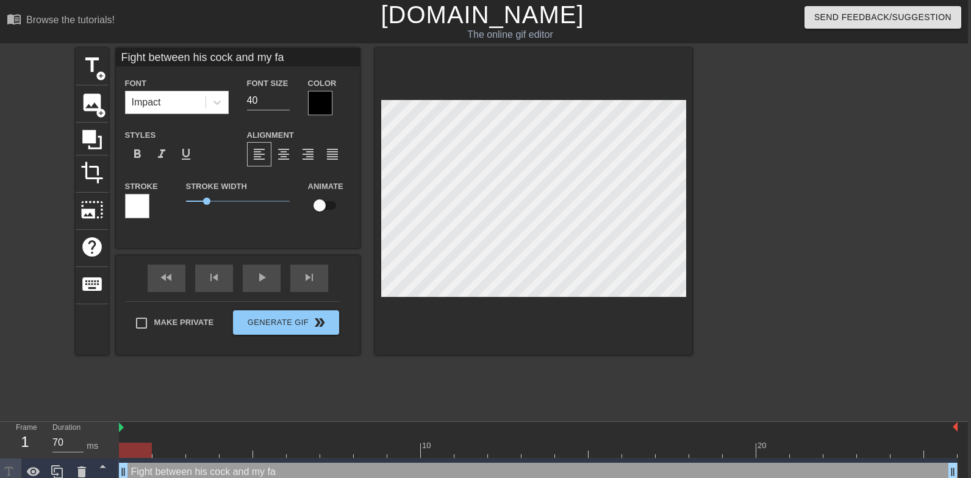
type input "Fight between his cock and my fac"
type textarea "Fight between his cock and my fac"
type input "Fight between his cock and my face"
type textarea "Fight between his cock and my face"
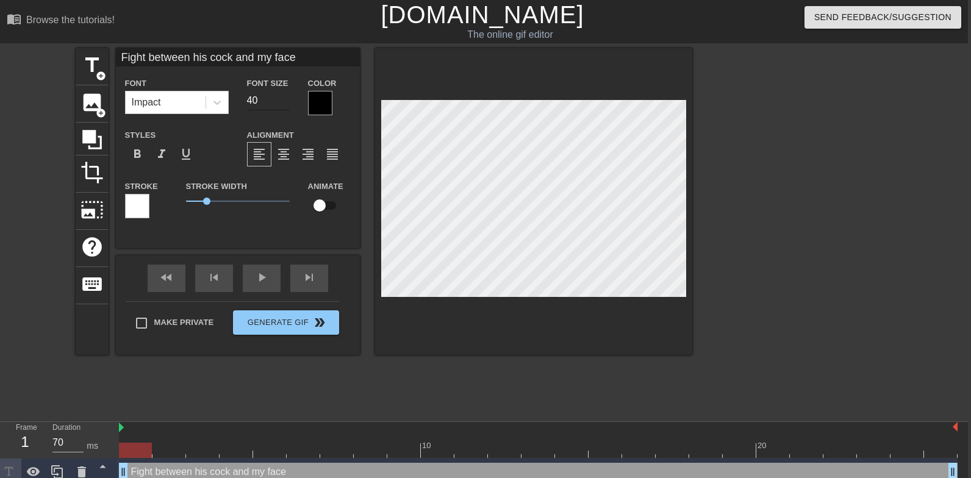
click at [273, 101] on input "40" at bounding box center [268, 101] width 43 height 20
type input "30"
click at [753, 199] on div at bounding box center [798, 231] width 183 height 366
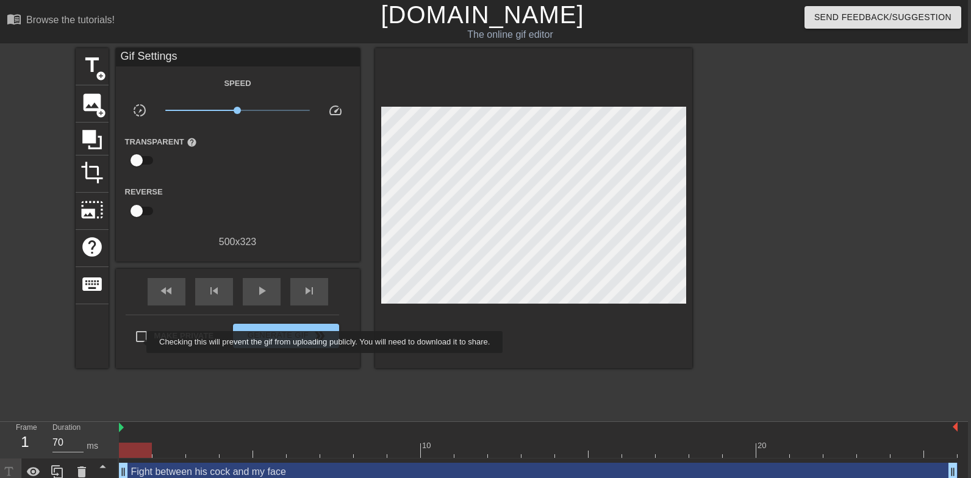
click at [138, 342] on input "Make Private" at bounding box center [142, 337] width 26 height 26
checkbox input "true"
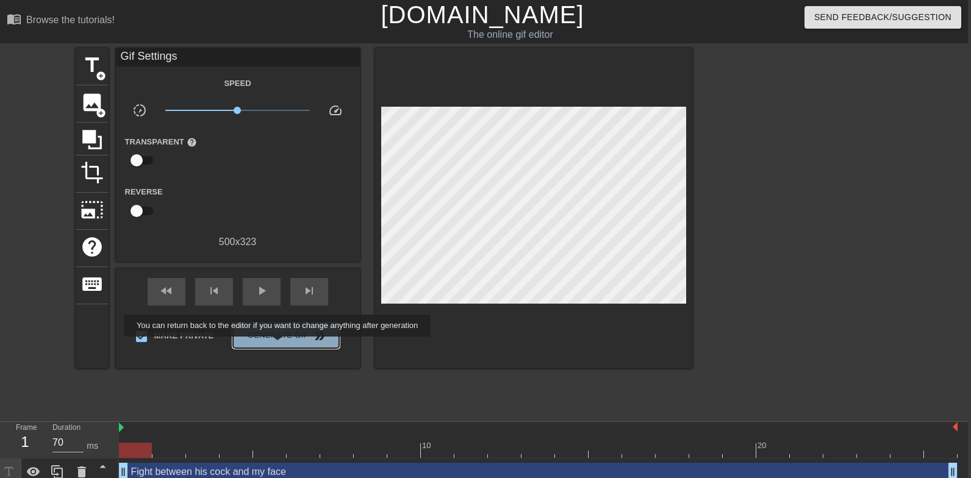
click at [285, 345] on button "Generate Gif double_arrow" at bounding box center [286, 336] width 106 height 24
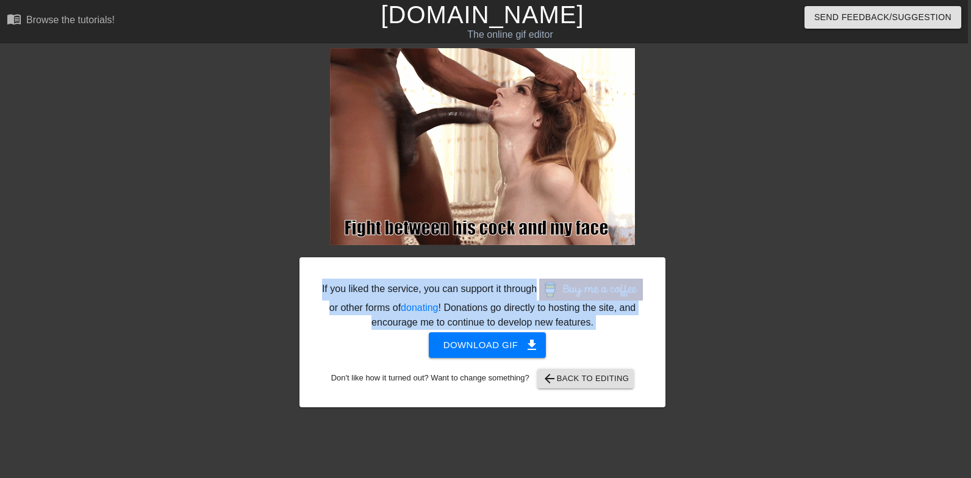
drag, startPoint x: 350, startPoint y: 272, endPoint x: 350, endPoint y: 346, distance: 74.4
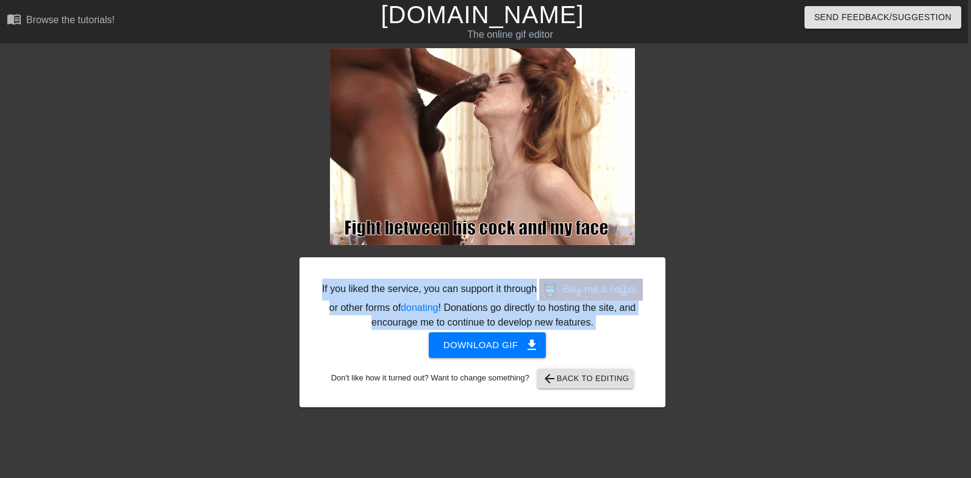
click at [350, 346] on div "If you liked the service, you can support it through or other forms of donating…" at bounding box center [483, 332] width 366 height 150
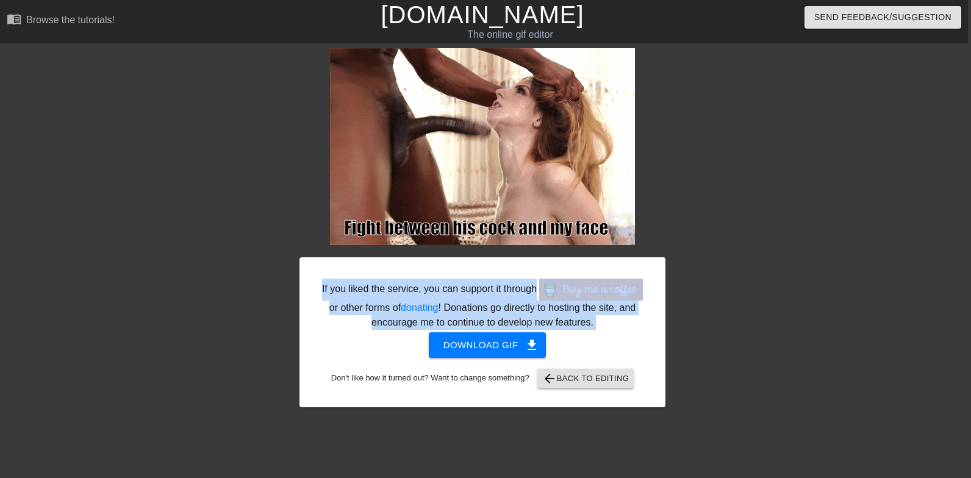
click at [350, 346] on div "If you liked the service, you can support it through or other forms of donating…" at bounding box center [483, 332] width 366 height 150
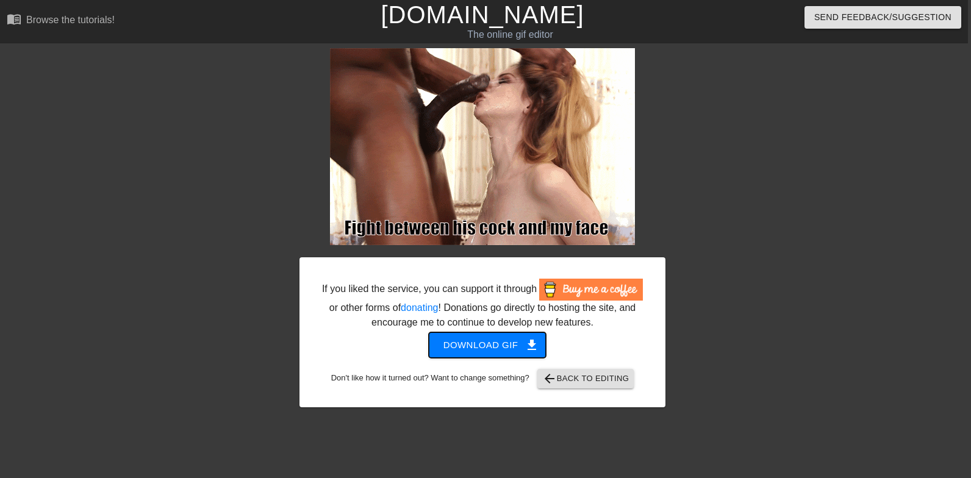
click at [498, 353] on span "Download gif get_app" at bounding box center [487, 345] width 88 height 16
click at [747, 286] on div at bounding box center [771, 231] width 183 height 366
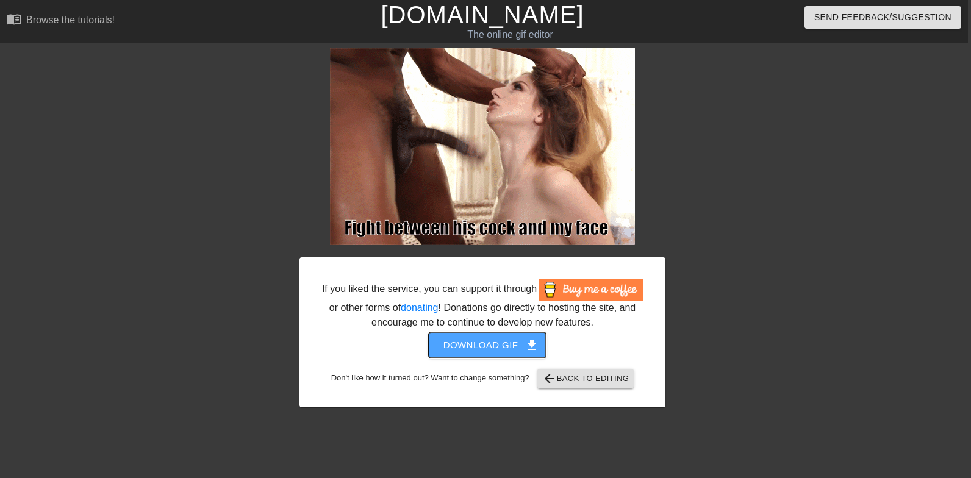
click at [512, 353] on span "Download gif get_app" at bounding box center [487, 345] width 88 height 16
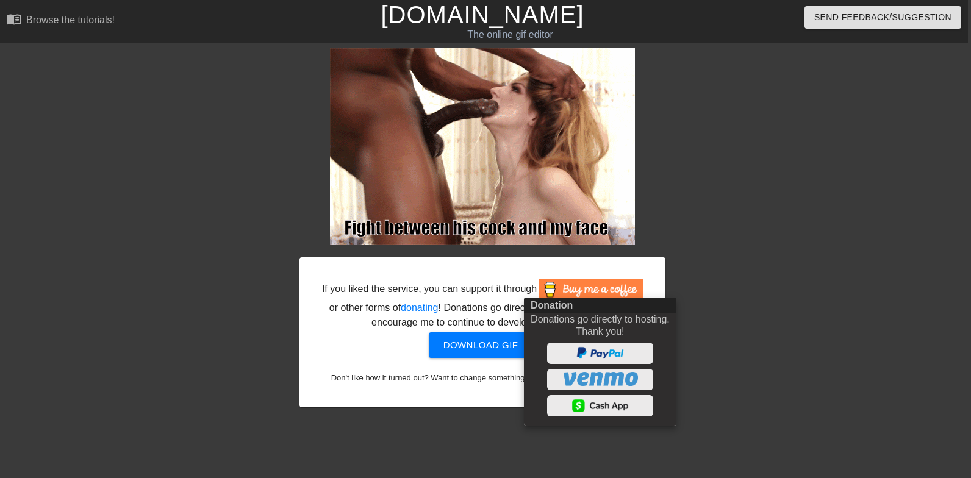
click at [681, 137] on div at bounding box center [485, 239] width 971 height 478
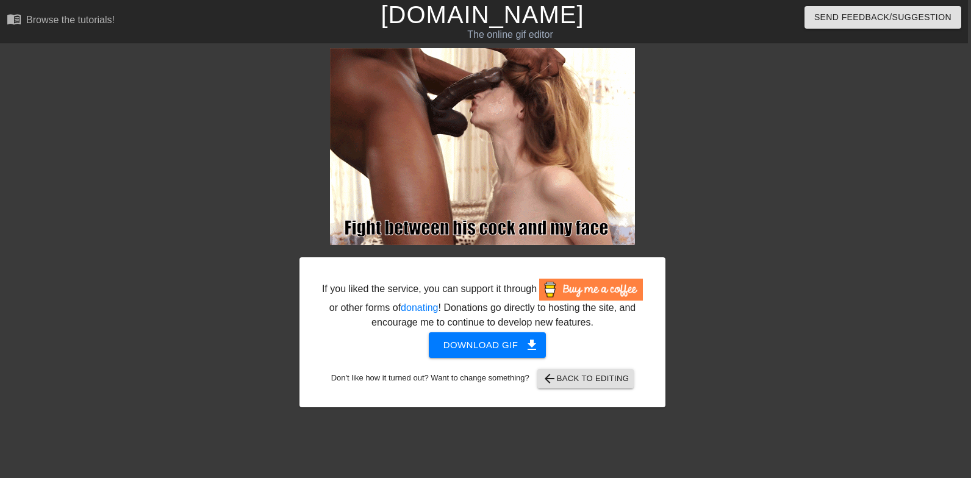
click at [711, 156] on div at bounding box center [771, 231] width 183 height 366
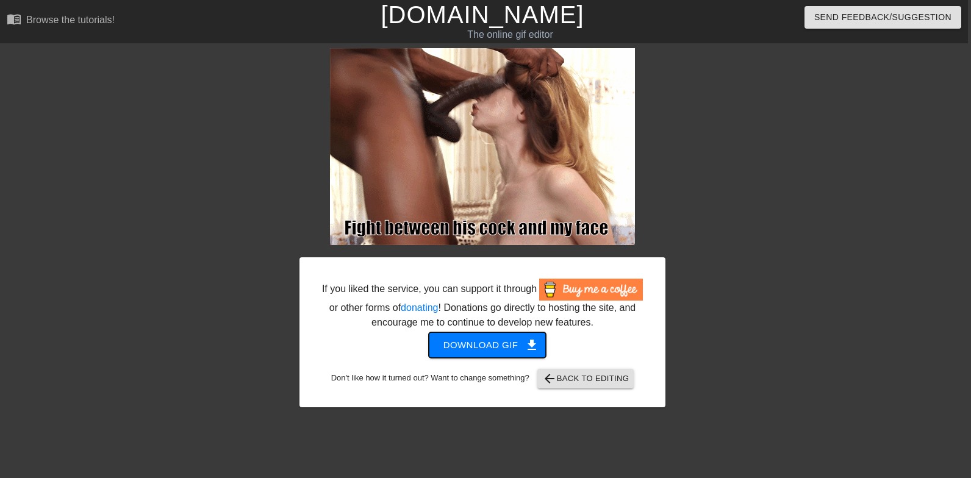
click at [478, 353] on span "Download gif get_app" at bounding box center [487, 345] width 88 height 16
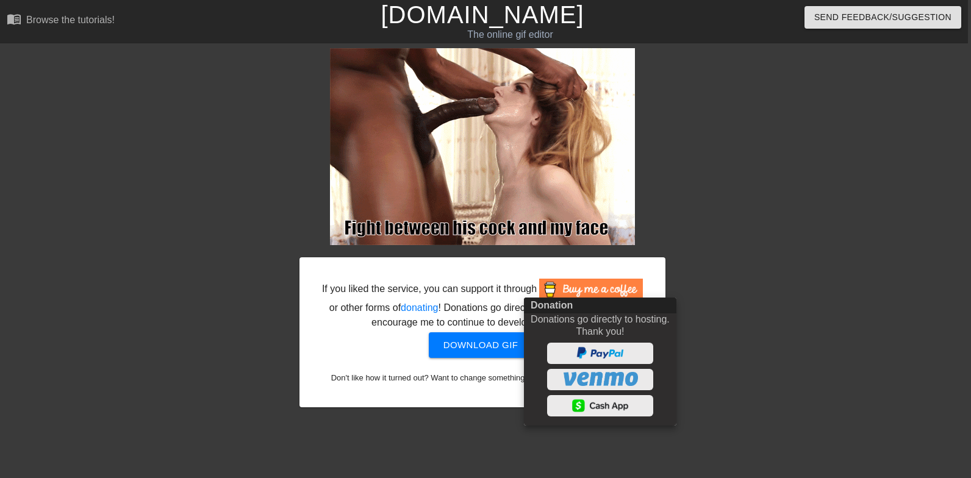
click at [682, 231] on div at bounding box center [485, 239] width 971 height 478
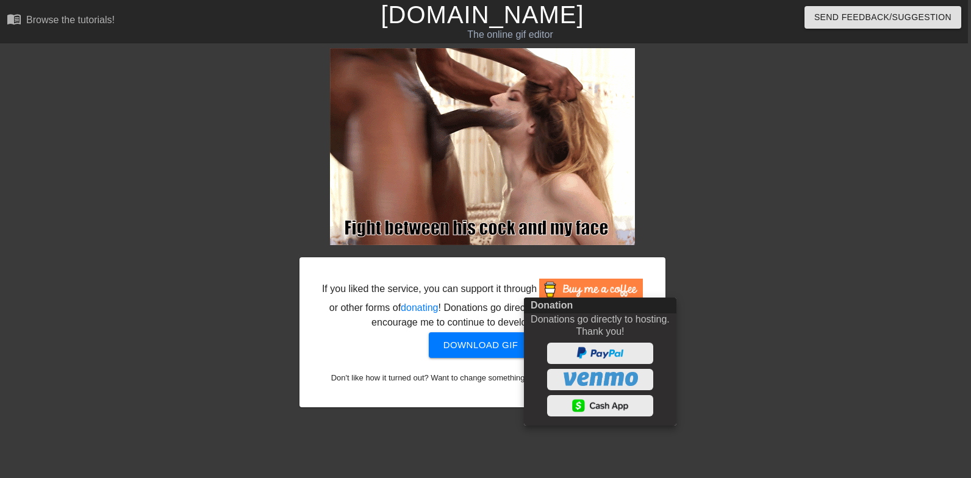
click at [481, 362] on div at bounding box center [485, 239] width 971 height 478
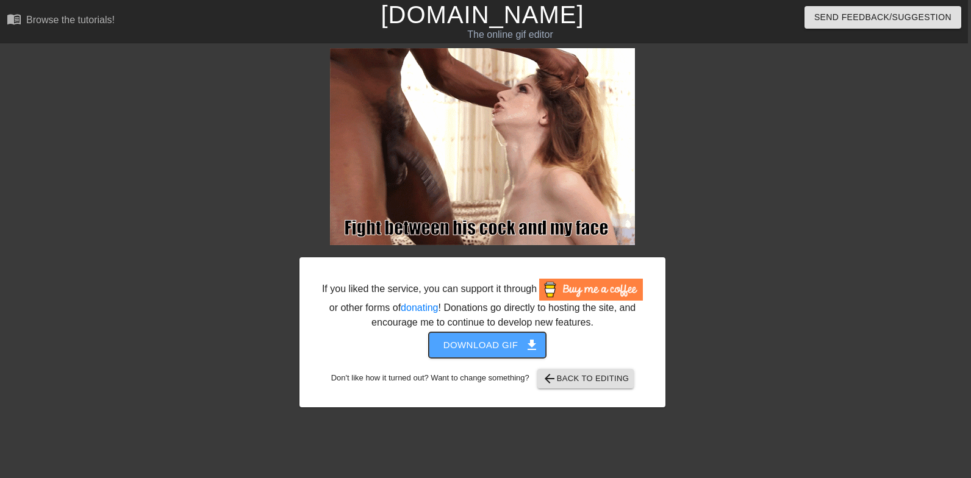
click at [515, 353] on span "Download gif get_app" at bounding box center [487, 345] width 88 height 16
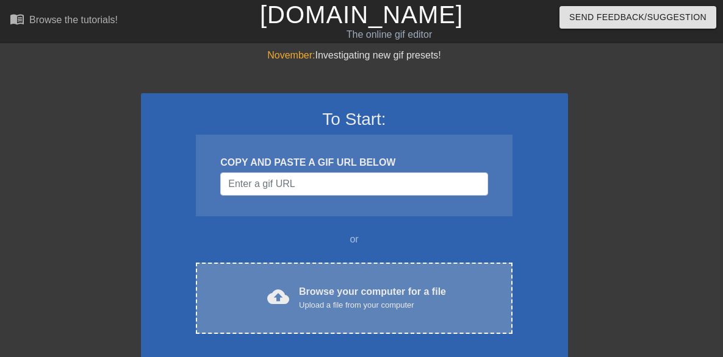
click at [314, 287] on div "Browse your computer for a file Upload a file from your computer" at bounding box center [372, 298] width 147 height 27
